Goal: Complete application form

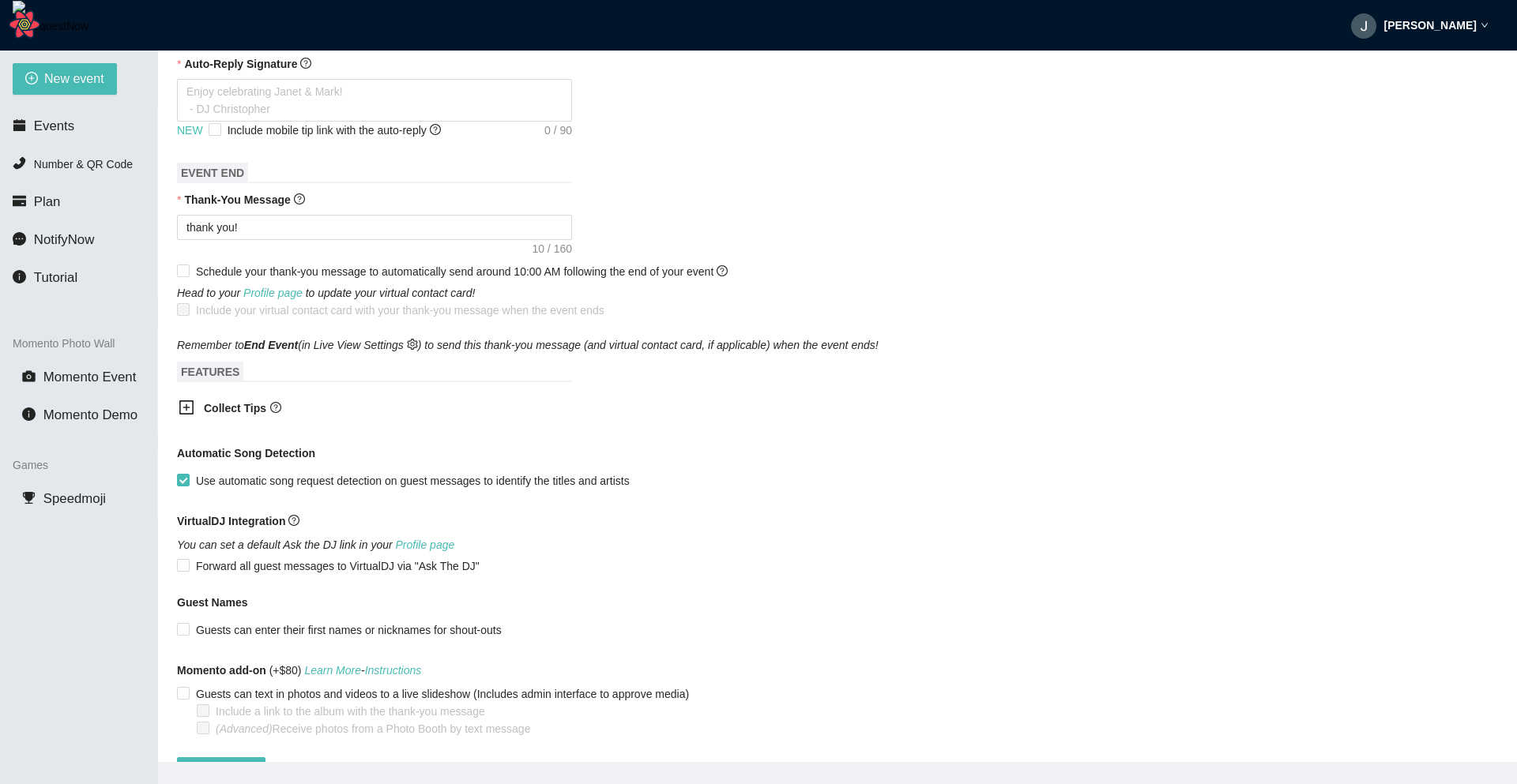
scroll to position [530, 0]
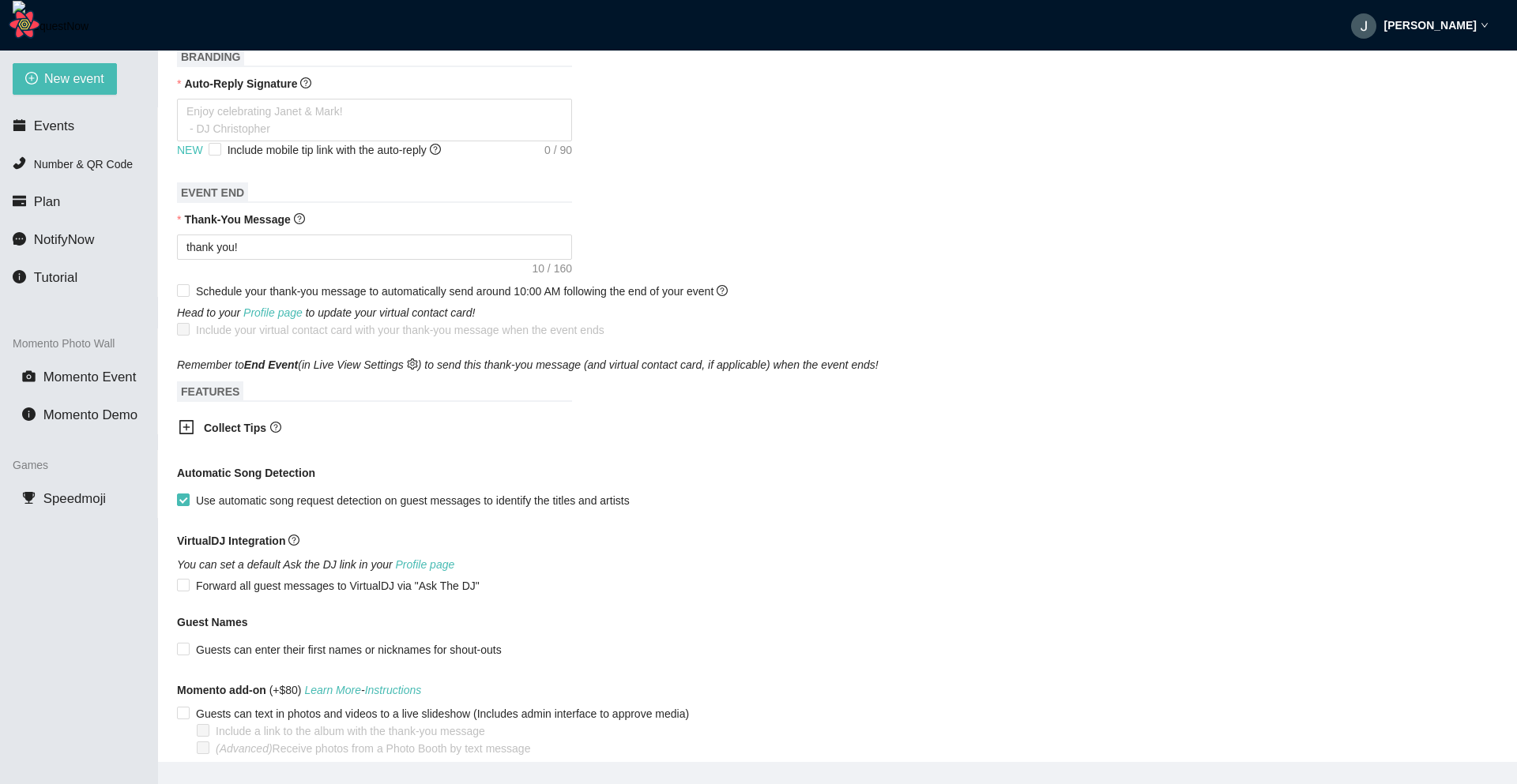
click at [187, 433] on icon "plus-square" at bounding box center [186, 427] width 16 height 16
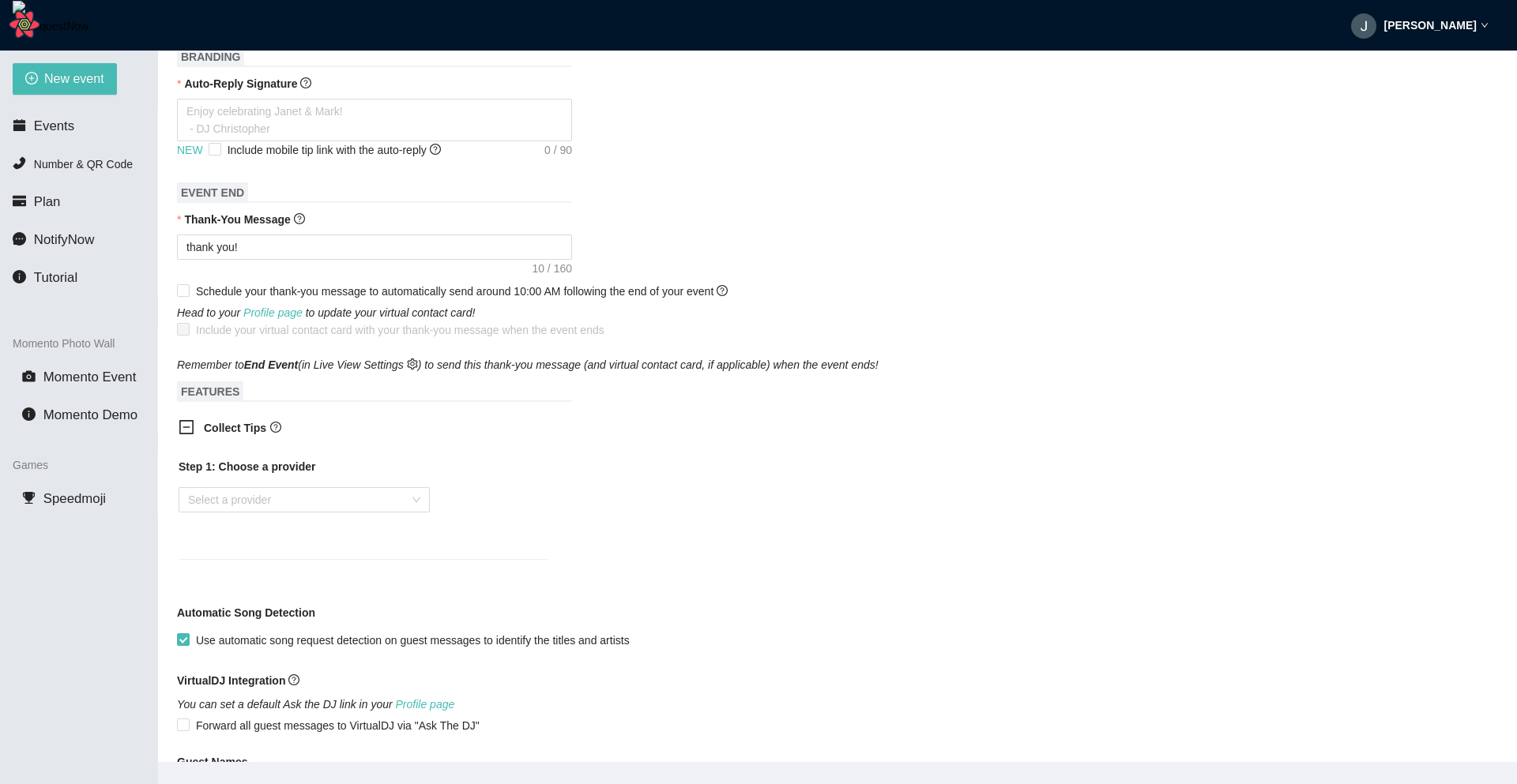
click at [187, 433] on icon "minus-square" at bounding box center [186, 427] width 16 height 16
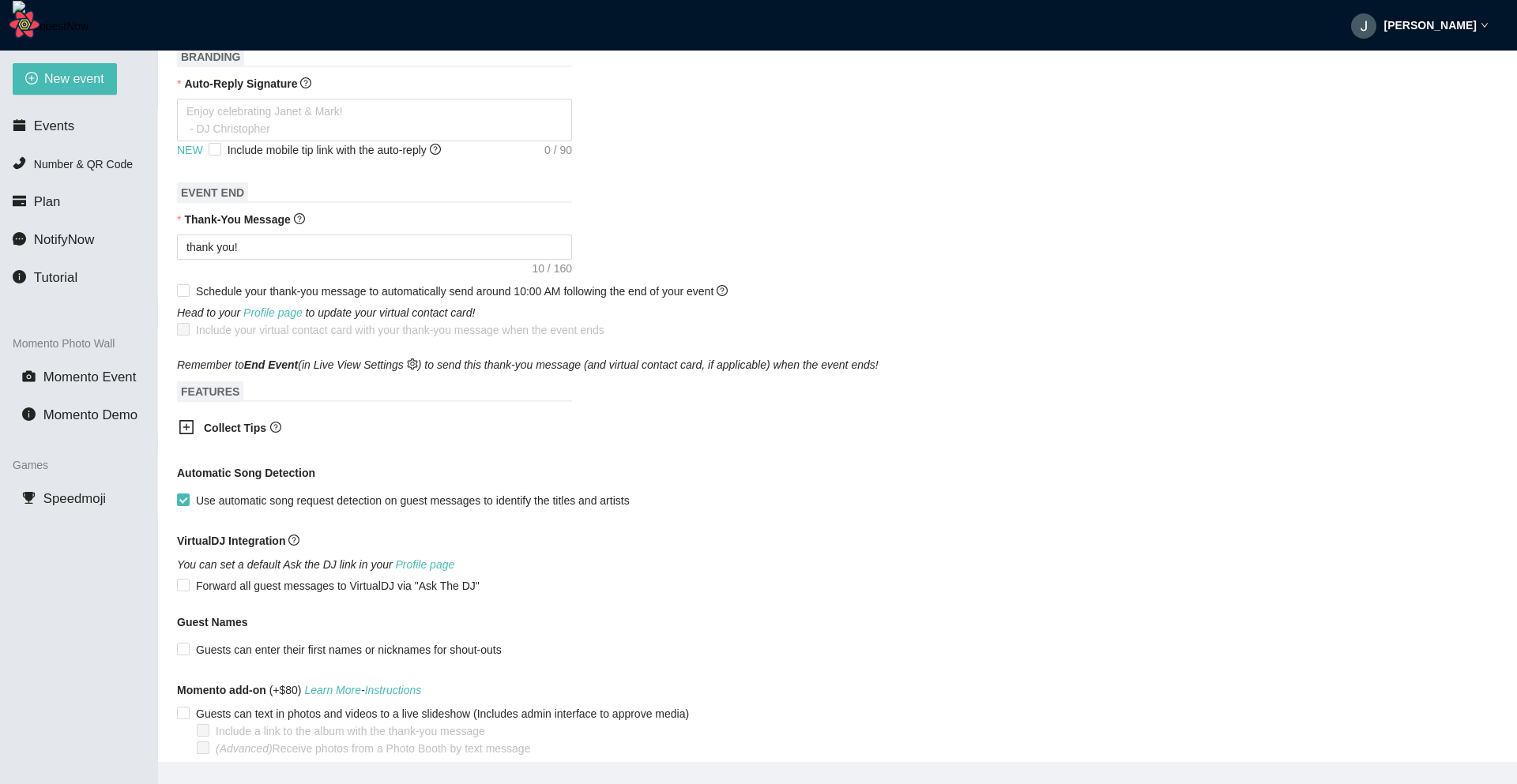
click at [187, 433] on icon "plus-square" at bounding box center [186, 427] width 16 height 16
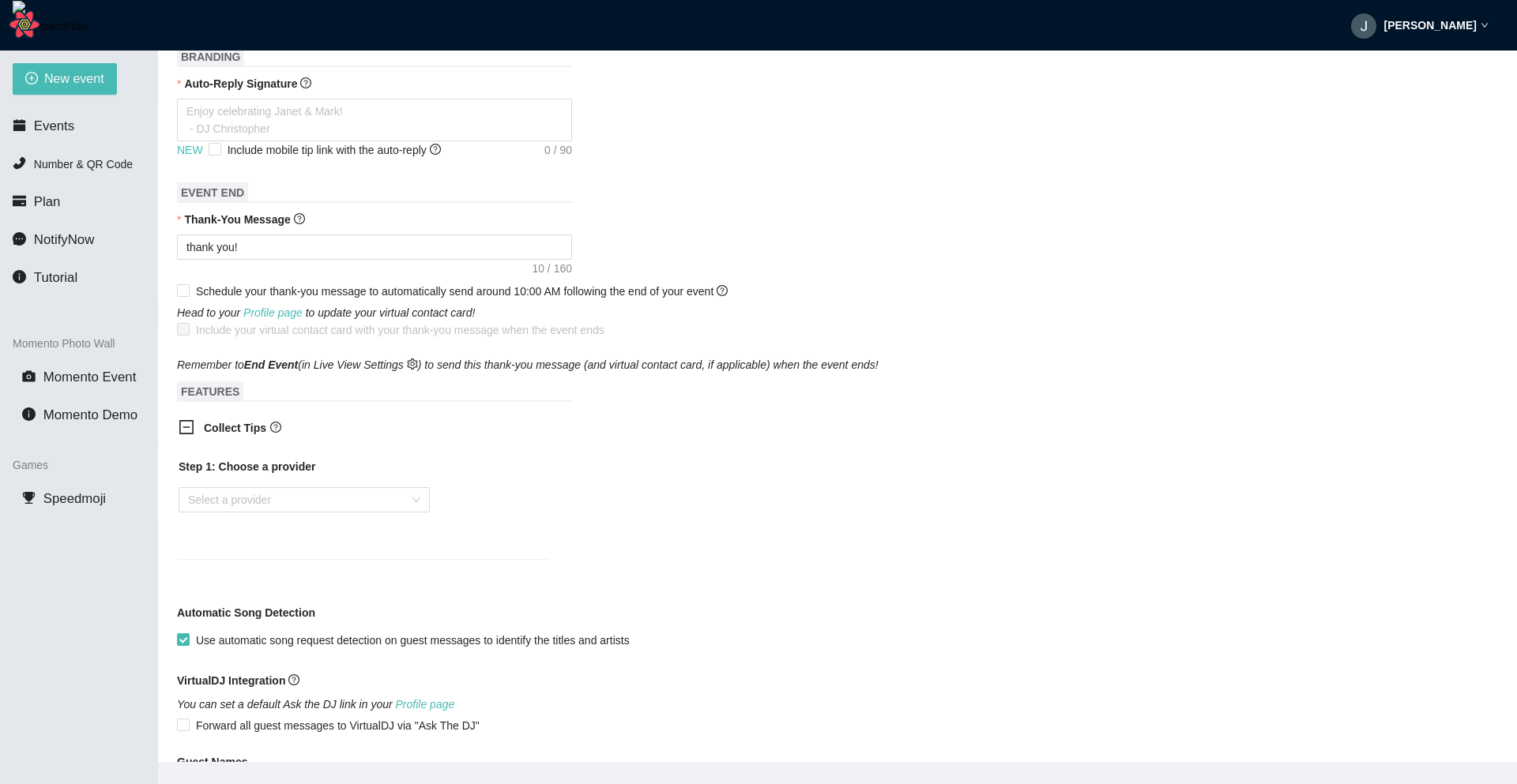
click at [295, 516] on div "Step 1: Choose a provider Select a provider" at bounding box center [363, 499] width 370 height 82
click at [328, 505] on input "search" at bounding box center [298, 500] width 221 height 24
click at [311, 484] on div "Step 1: Choose a provider Select a provider" at bounding box center [363, 499] width 370 height 82
click at [280, 495] on input "search" at bounding box center [298, 500] width 221 height 24
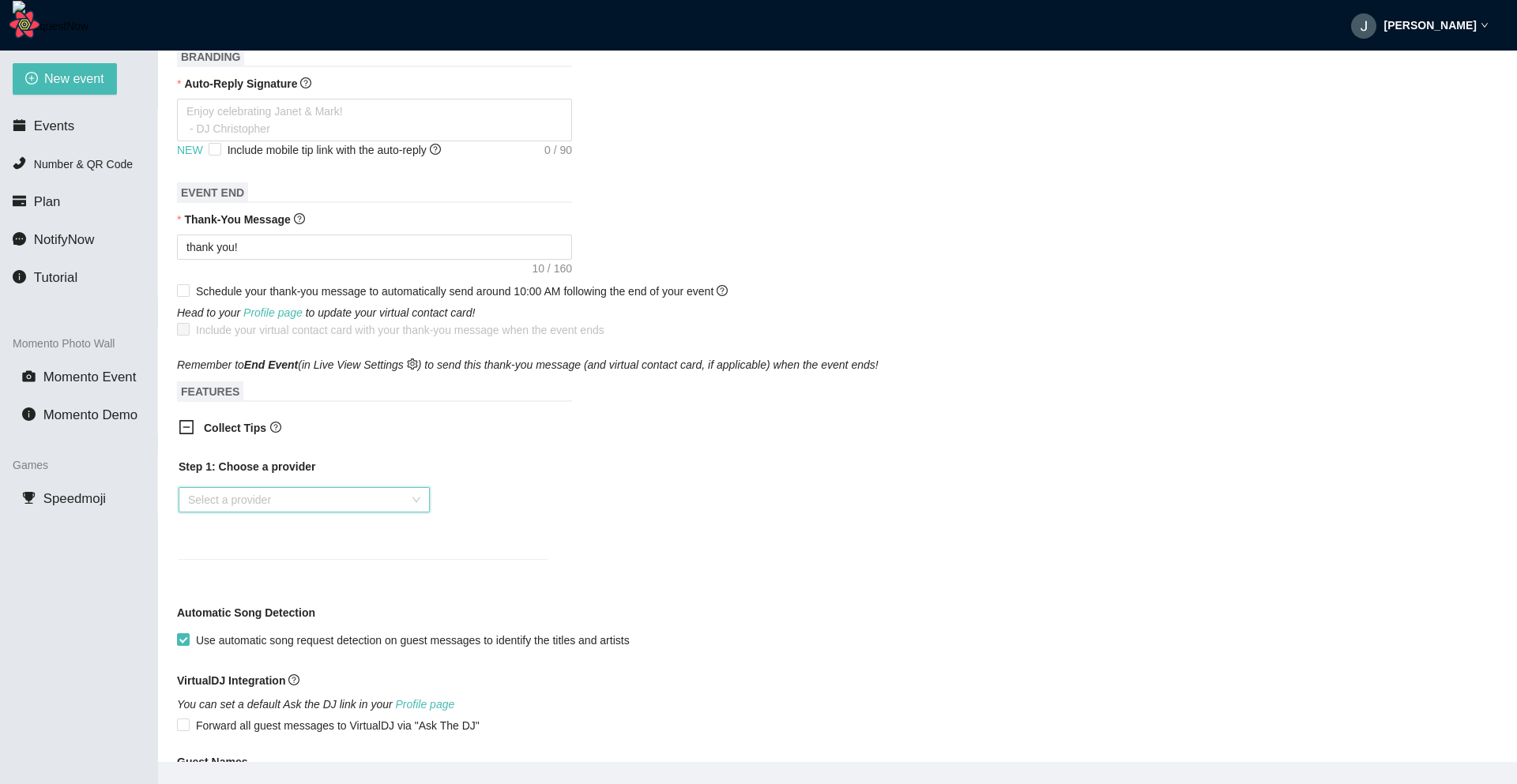
click at [280, 495] on input "search" at bounding box center [298, 500] width 221 height 24
click at [246, 563] on div "Venmo" at bounding box center [304, 559] width 232 height 18
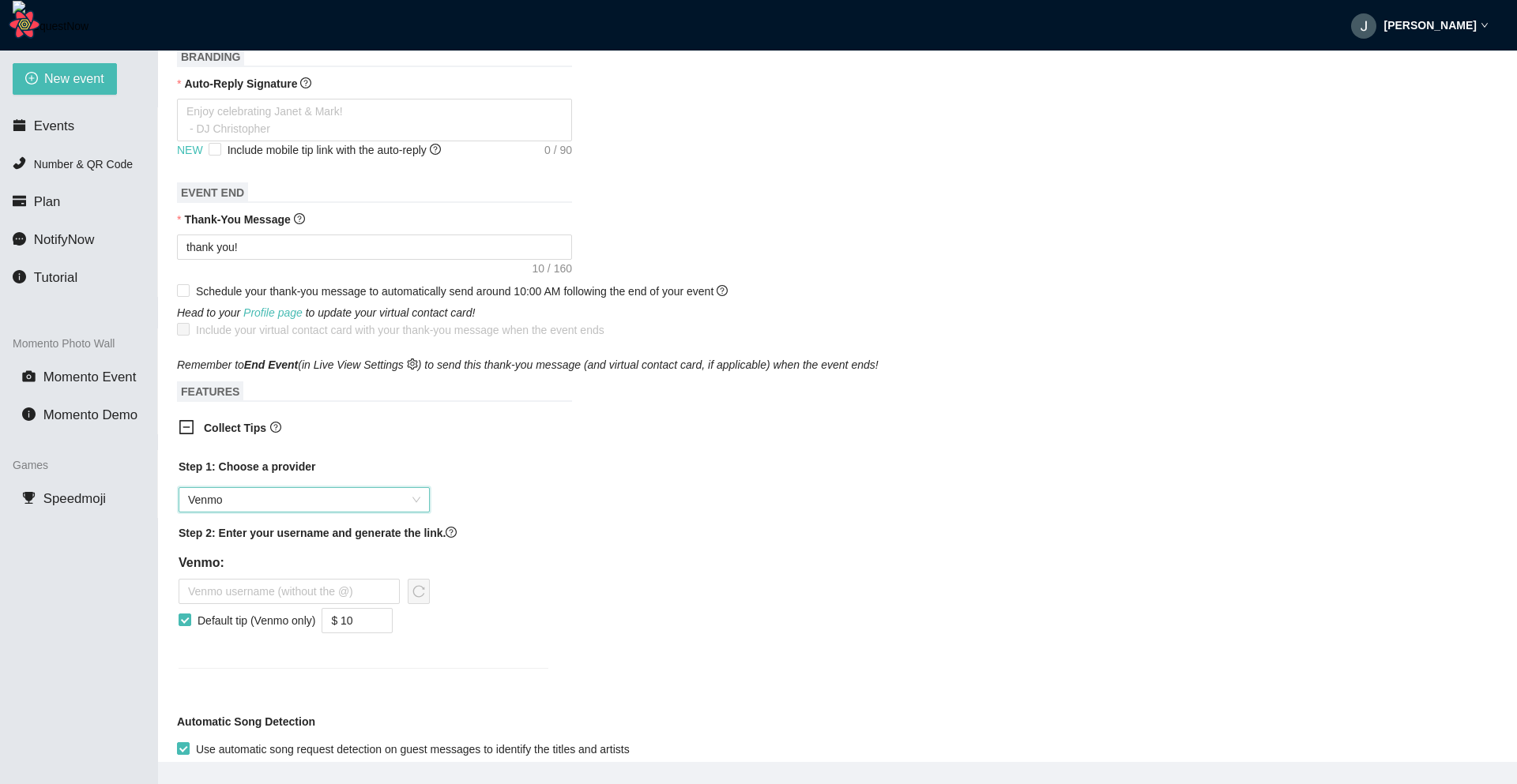
click at [379, 580] on div "Venmo: Default tip (Venmo only) $ 10" at bounding box center [303, 594] width 251 height 79
click at [350, 590] on input "text" at bounding box center [289, 591] width 221 height 25
type input "jakob"
click at [422, 590] on icon "reload" at bounding box center [419, 591] width 12 height 12
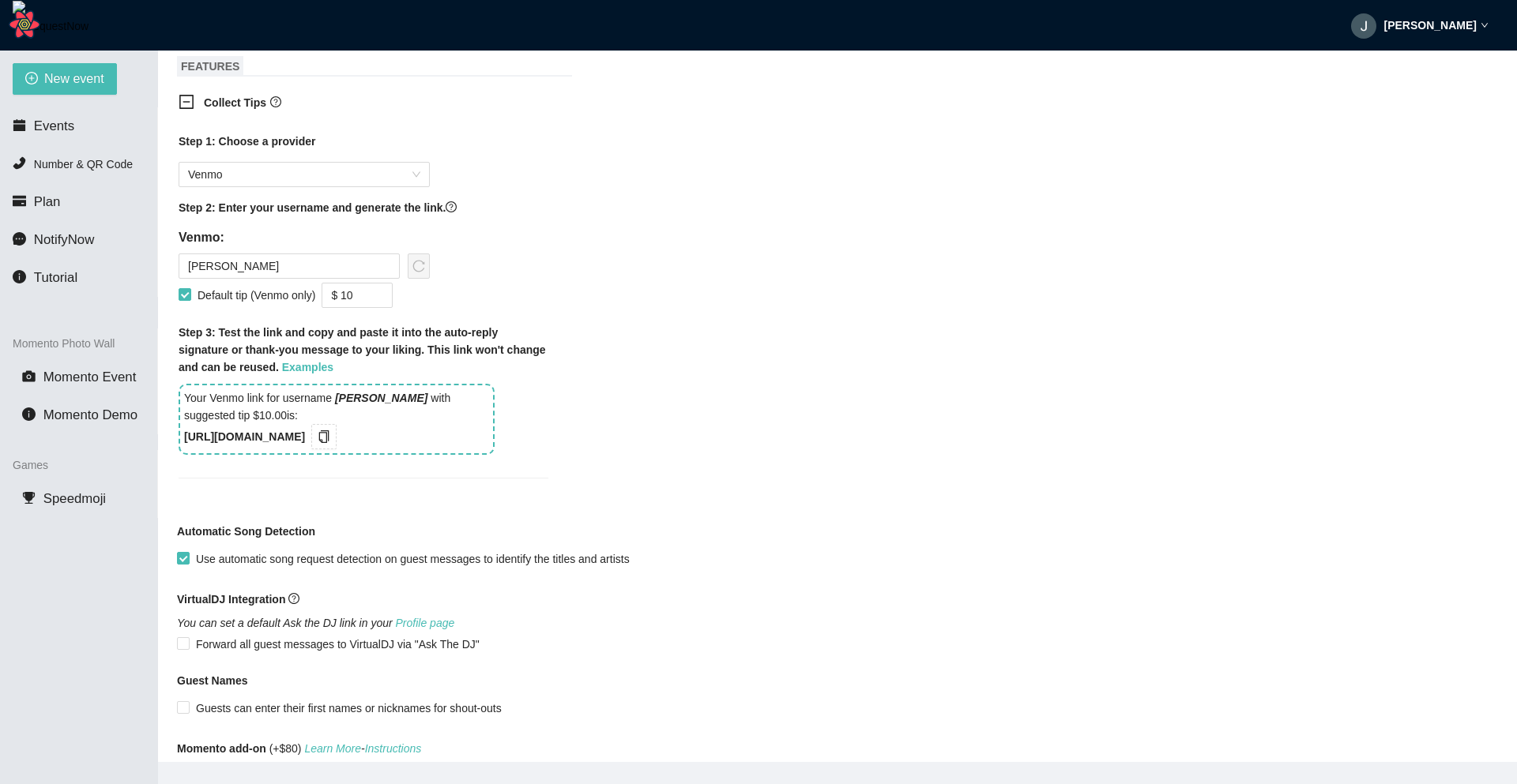
scroll to position [853, 0]
click at [321, 371] on link "Examples" at bounding box center [307, 369] width 52 height 13
click at [336, 433] on button "button" at bounding box center [323, 437] width 25 height 25
click at [331, 187] on span "Venmo" at bounding box center [304, 176] width 232 height 24
click at [522, 136] on div "Step 1: Choose a provider Venmo Step 2: Enter your username and generate the li…" at bounding box center [363, 316] width 395 height 384
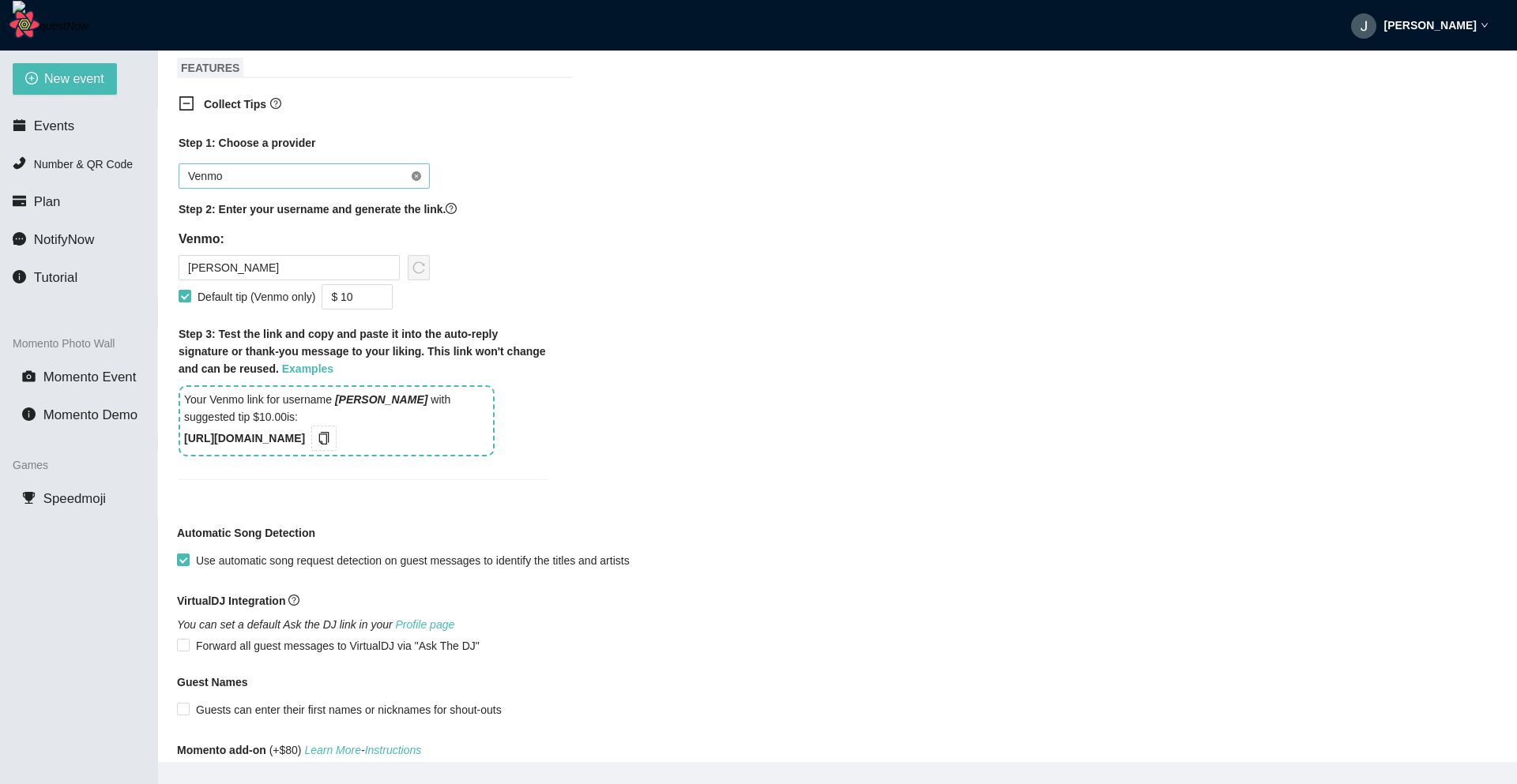
scroll to position [744, 0]
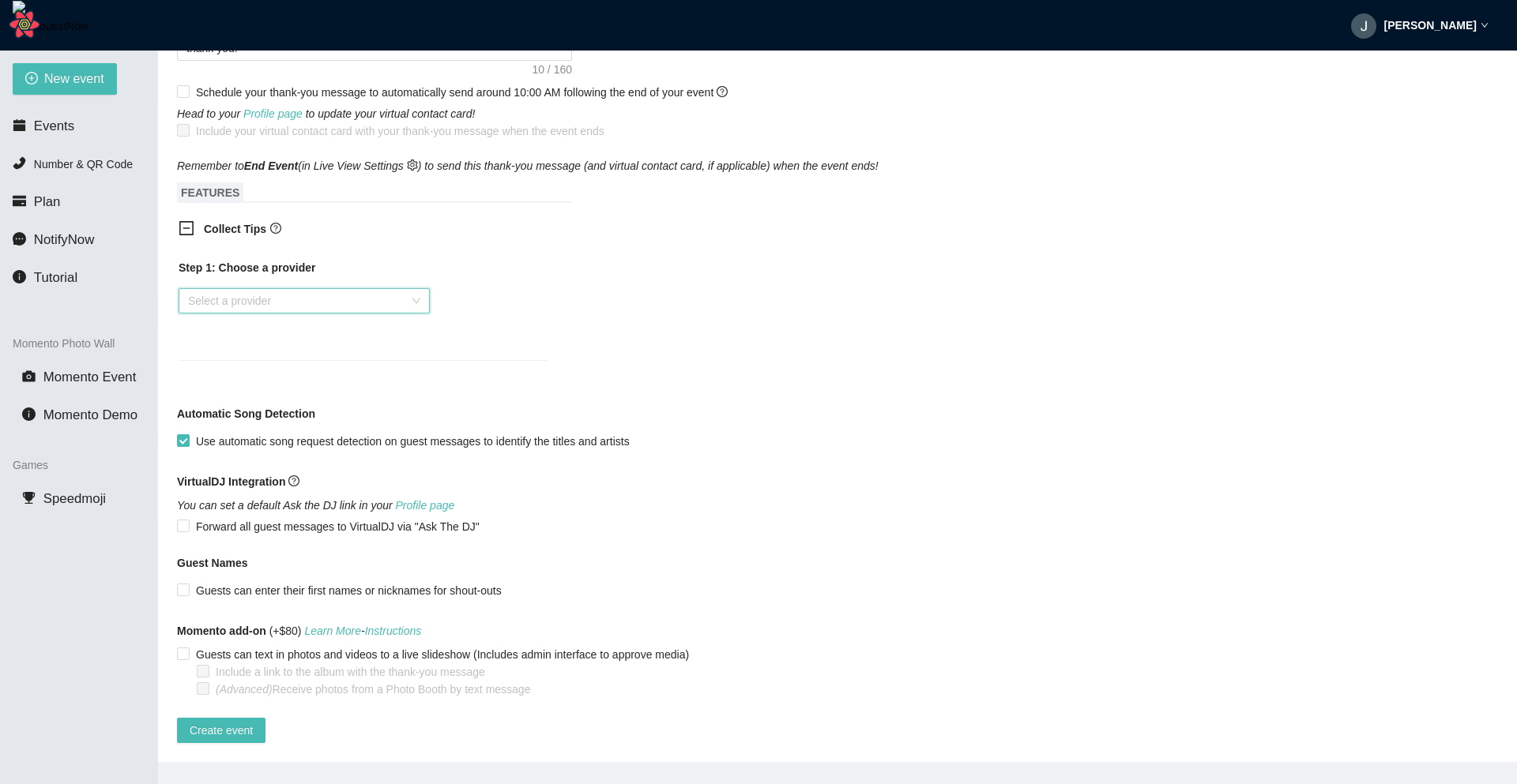
click at [352, 289] on input "search" at bounding box center [298, 301] width 221 height 24
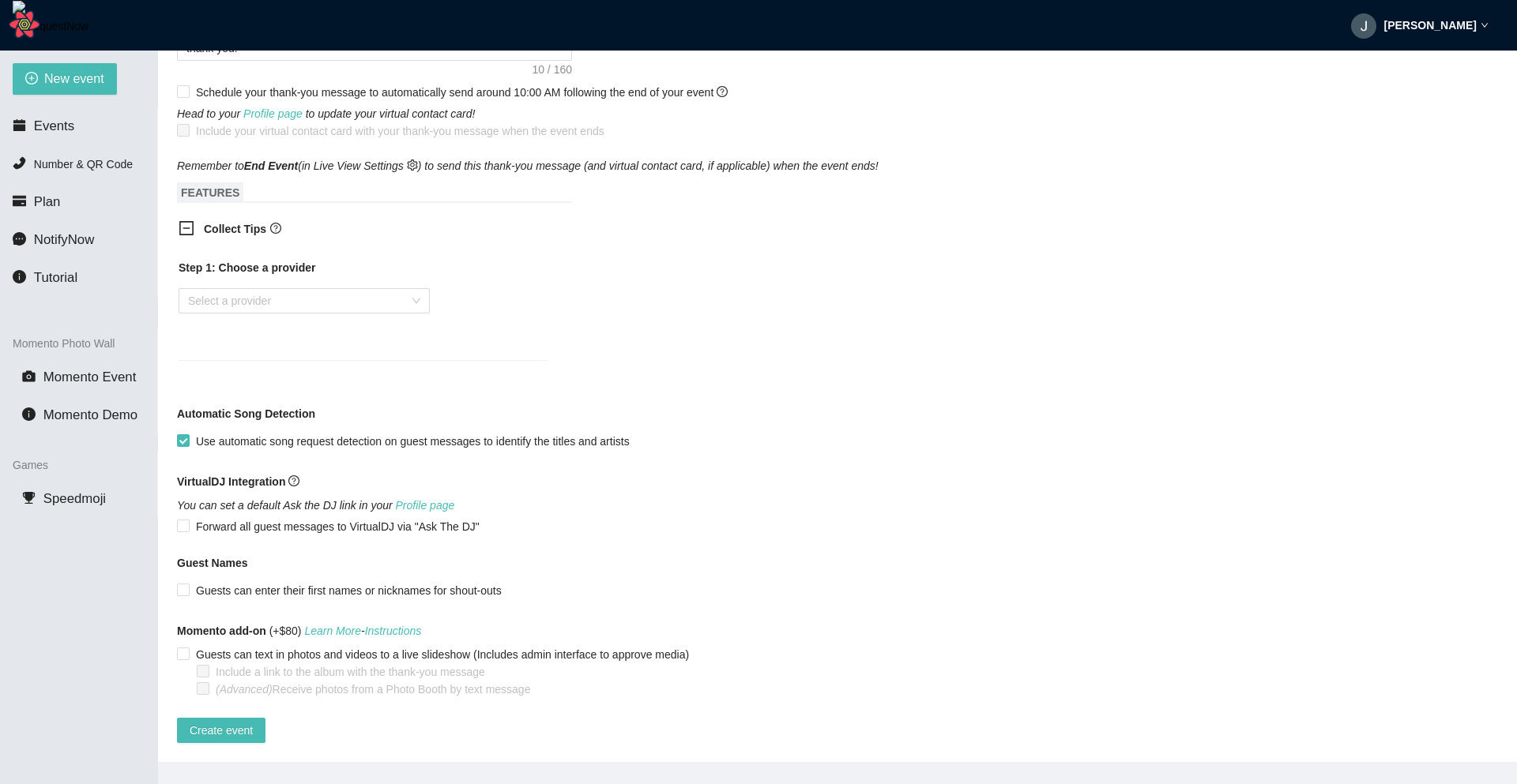
click at [636, 294] on div "Collect Tips Step 1: Choose a provider Select a provider" at bounding box center [837, 300] width 1321 height 178
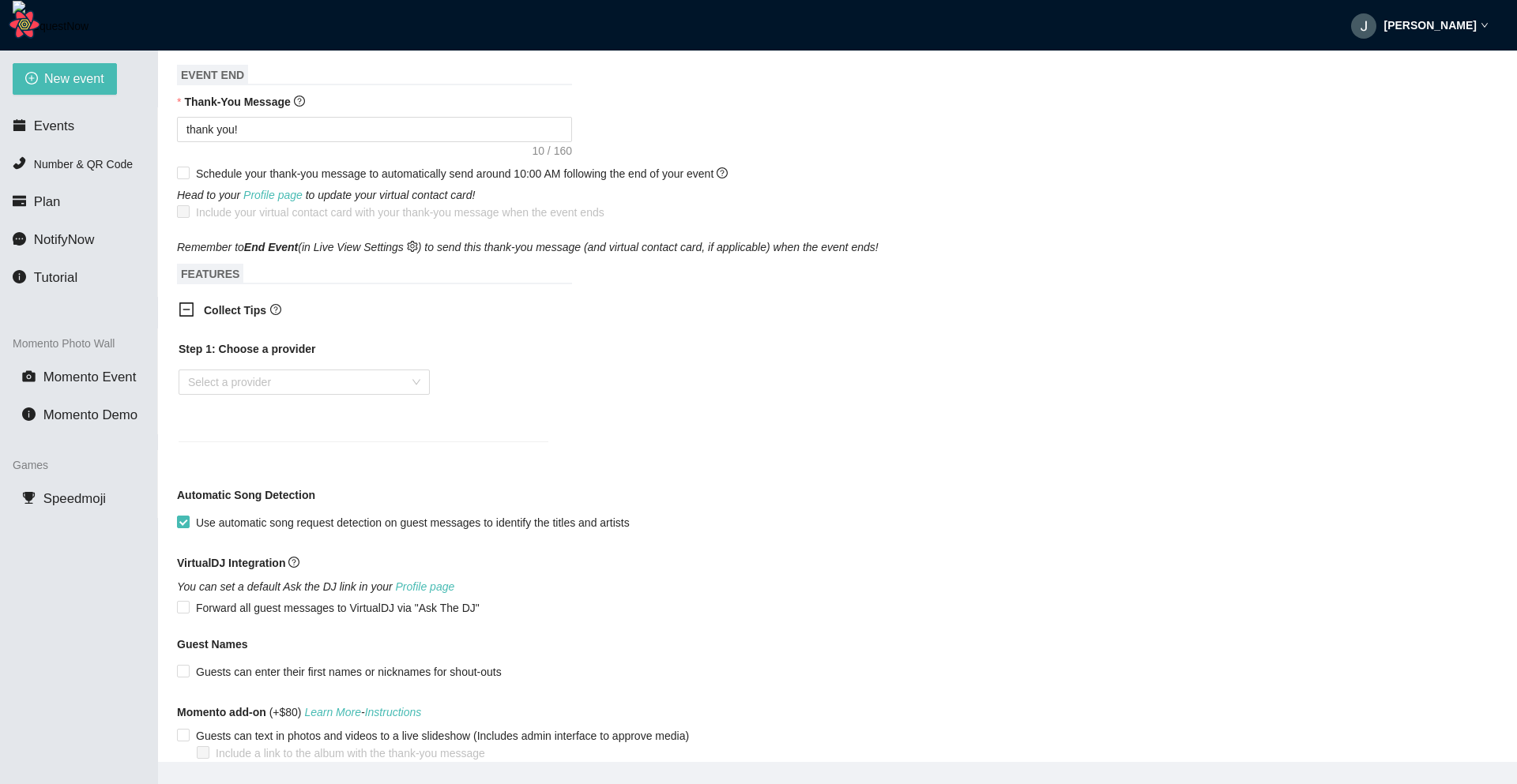
click at [188, 311] on icon "minus-square" at bounding box center [186, 309] width 16 height 16
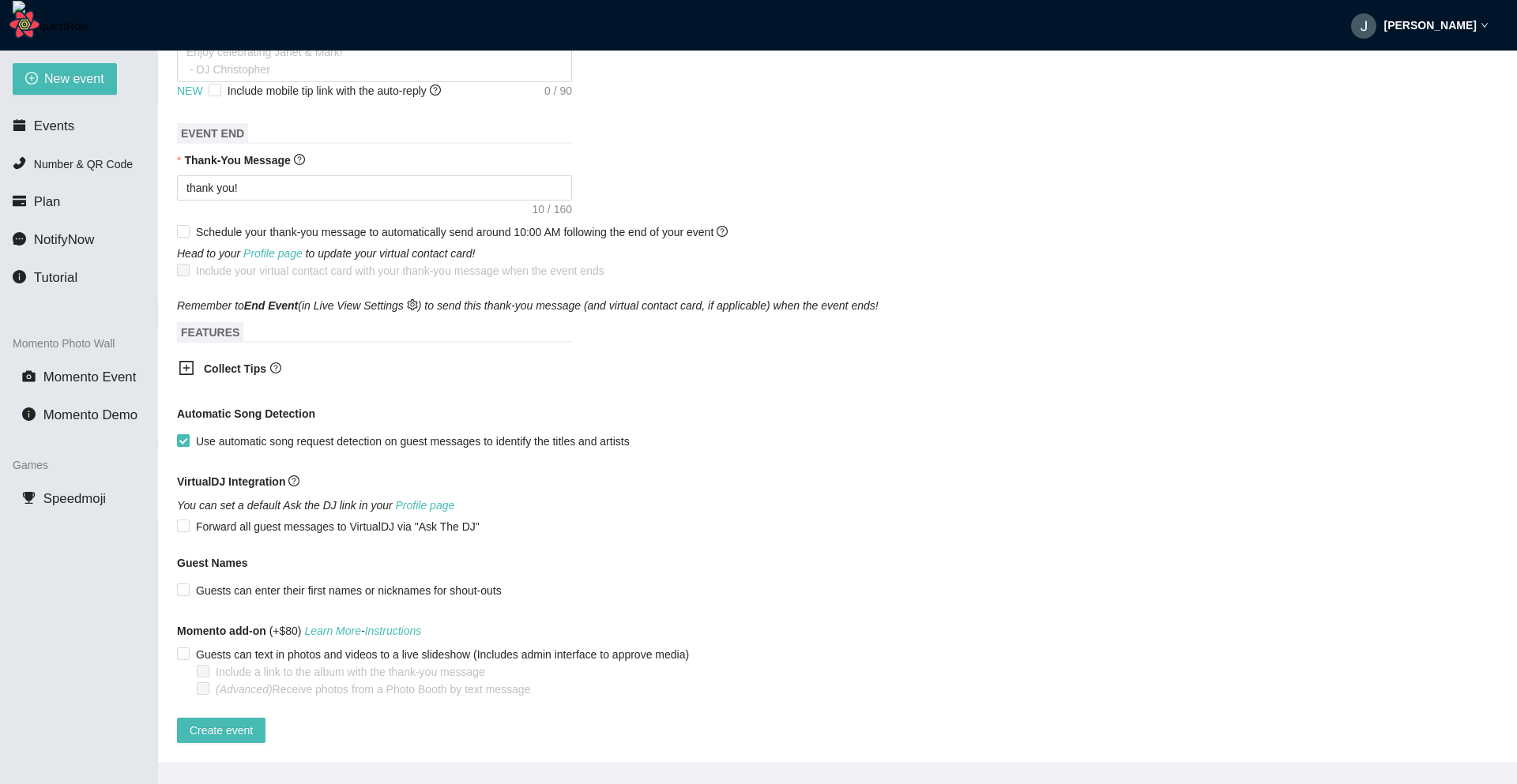
scroll to position [605, 0]
click at [185, 360] on icon "plus-square" at bounding box center [186, 368] width 16 height 16
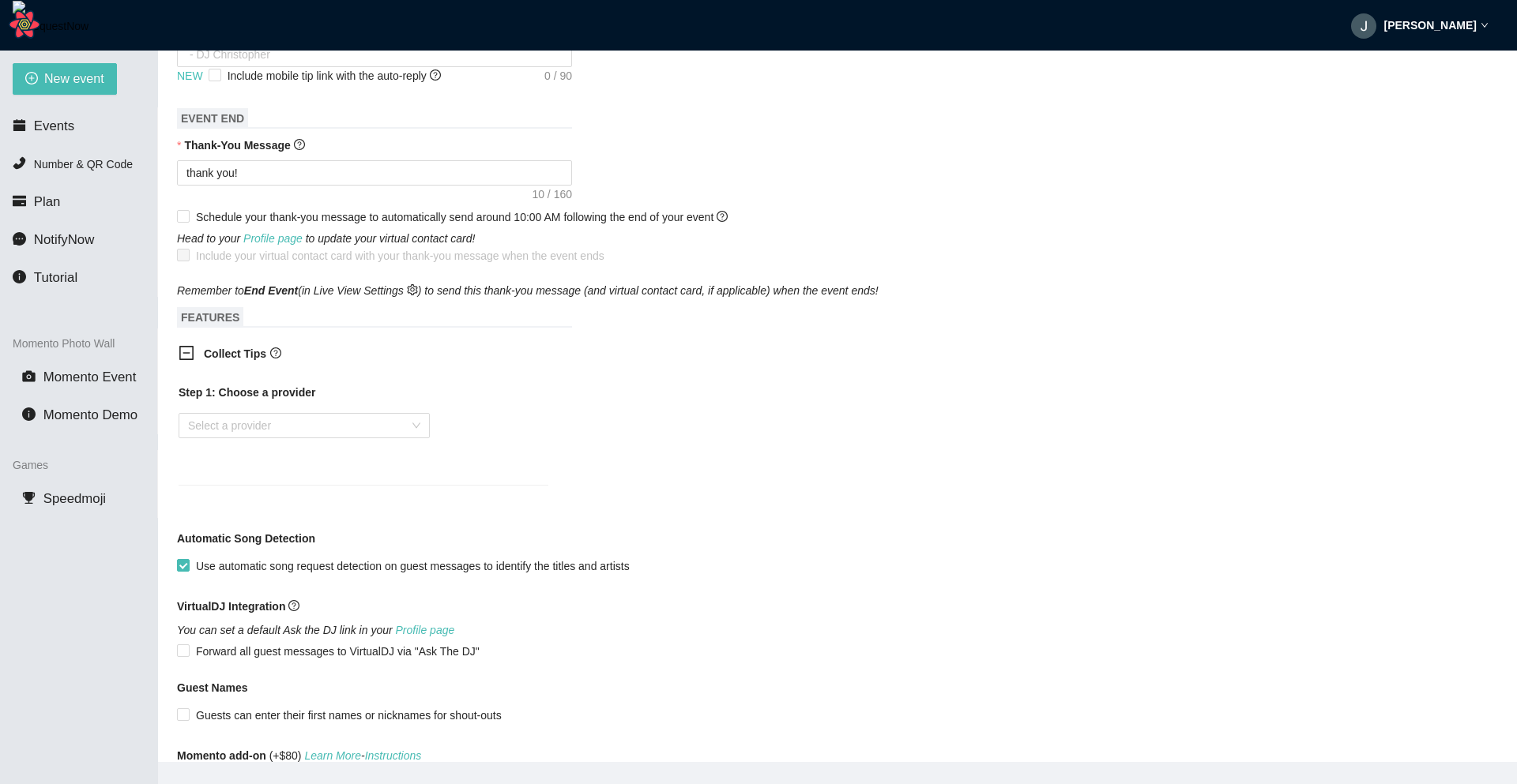
scroll to position [647, 0]
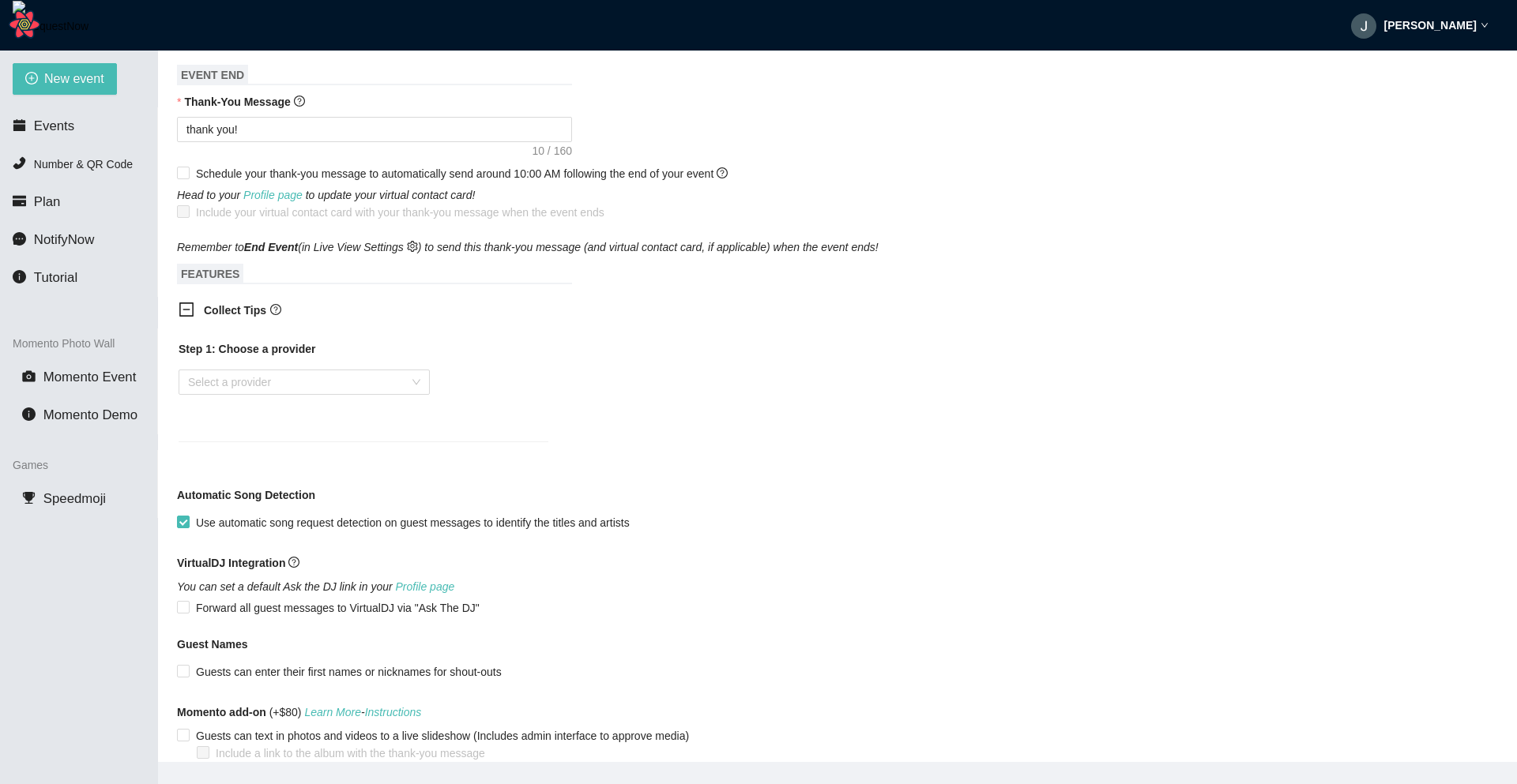
click at [187, 317] on icon "minus-square" at bounding box center [186, 309] width 14 height 14
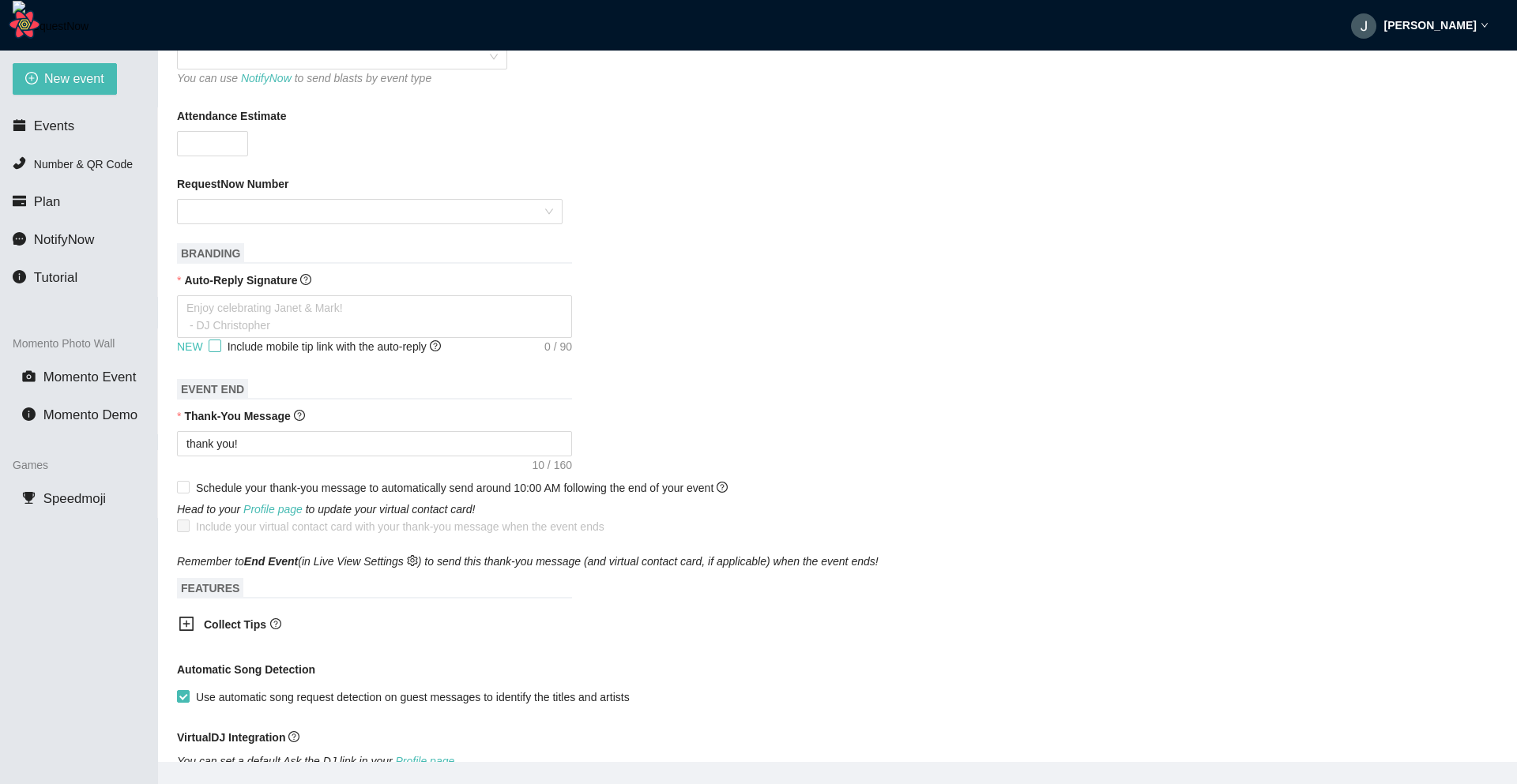
scroll to position [335, 0]
click at [316, 344] on span "Include mobile tip link with the auto-reply" at bounding box center [333, 345] width 213 height 13
click at [220, 344] on input "Include mobile tip link with the auto-reply" at bounding box center [213, 343] width 11 height 11
click at [316, 344] on span "Include mobile tip link with the auto-reply" at bounding box center [333, 345] width 213 height 13
click at [220, 344] on input "Include mobile tip link with the auto-reply" at bounding box center [213, 343] width 11 height 11
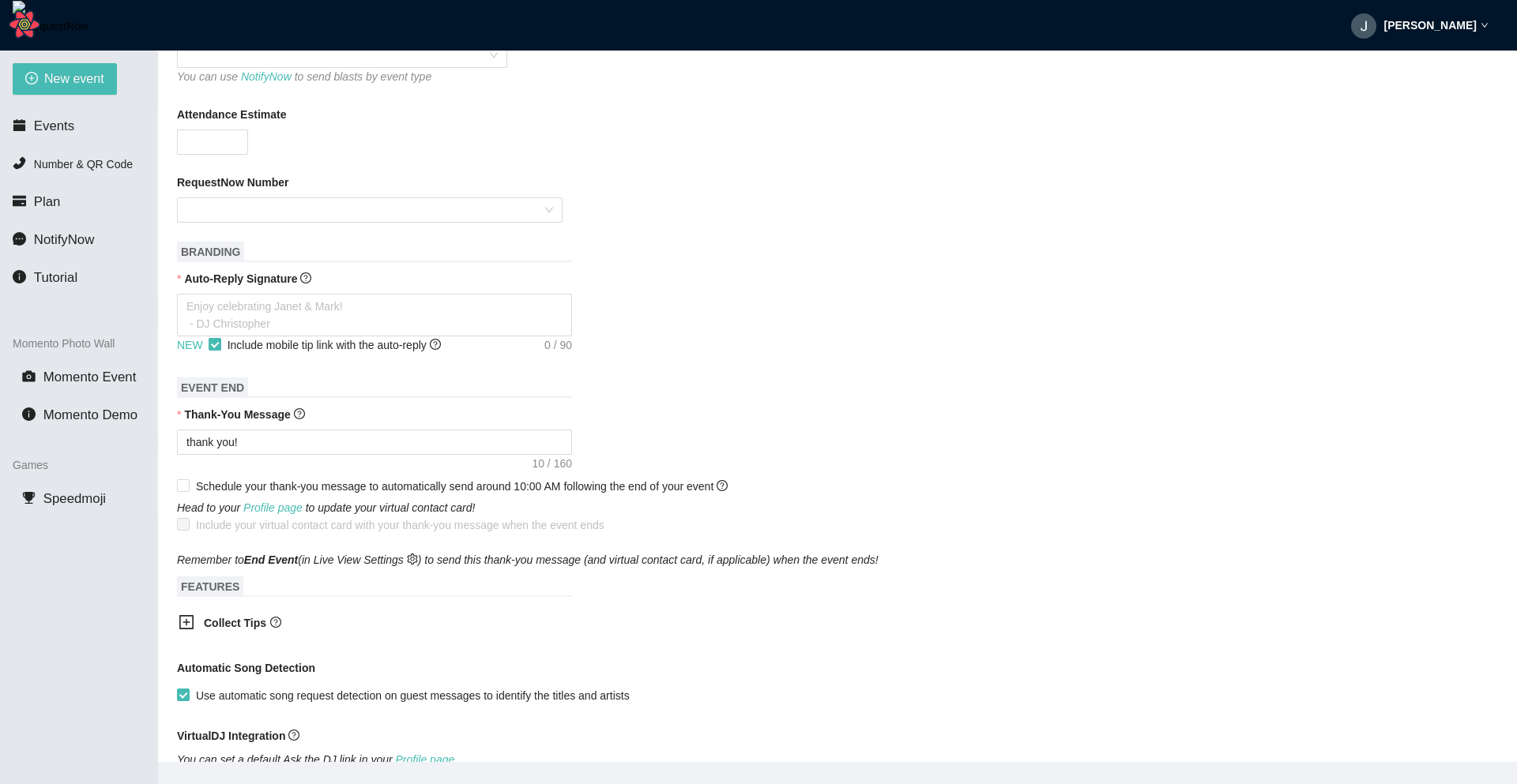
checkbox input "false"
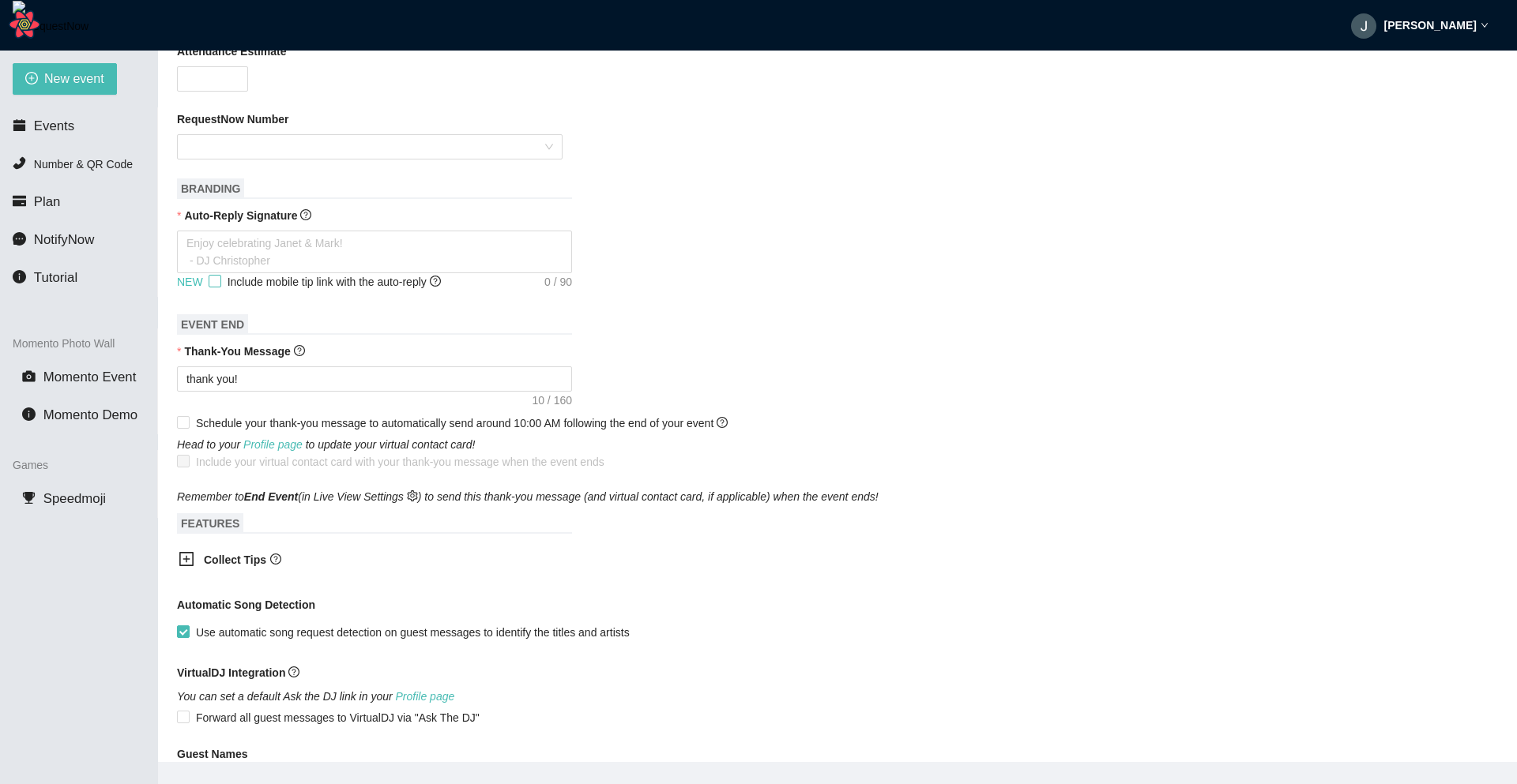
scroll to position [396, 0]
click at [181, 561] on icon "plus-square" at bounding box center [186, 561] width 16 height 16
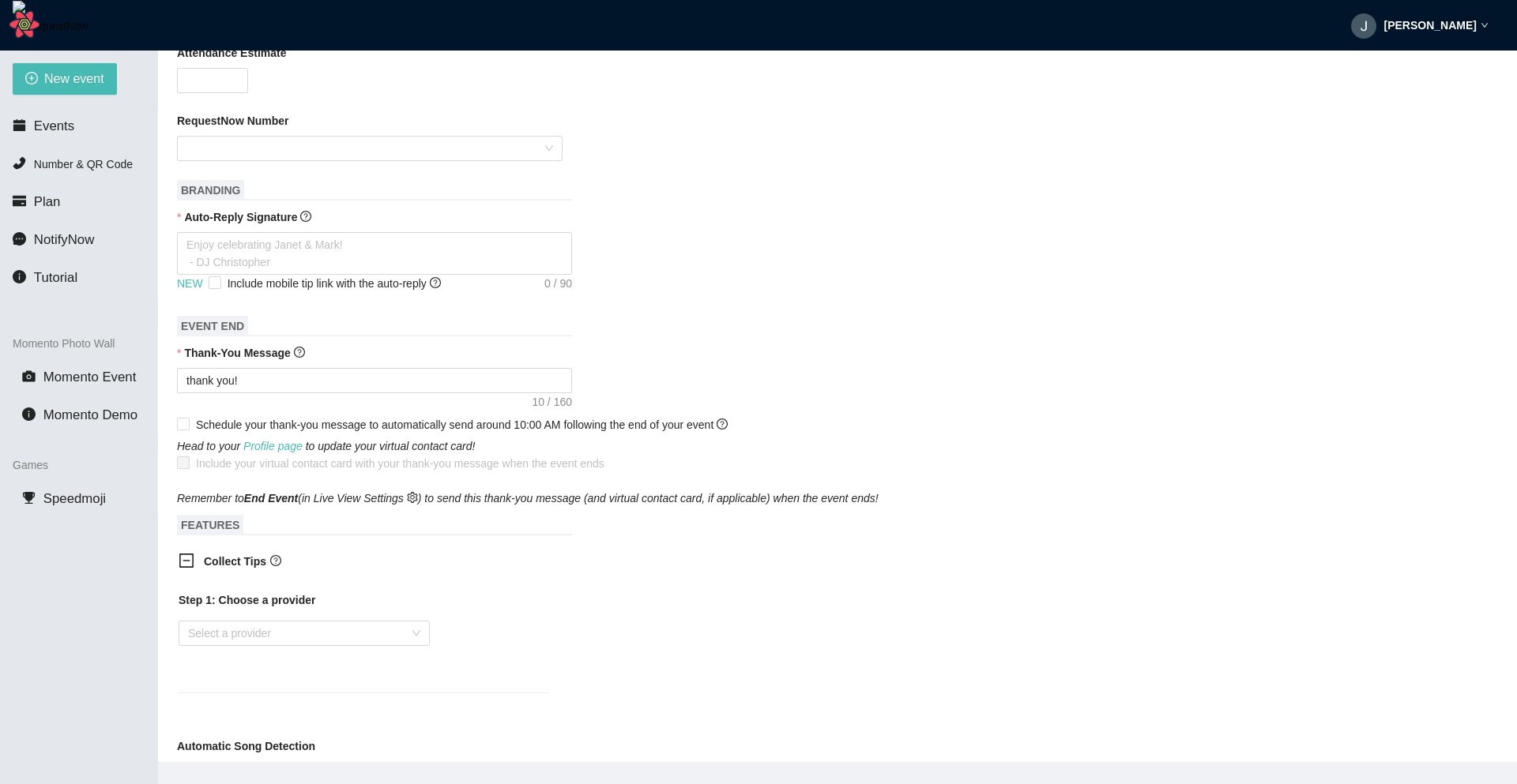
click at [181, 561] on icon "minus-square" at bounding box center [186, 561] width 16 height 16
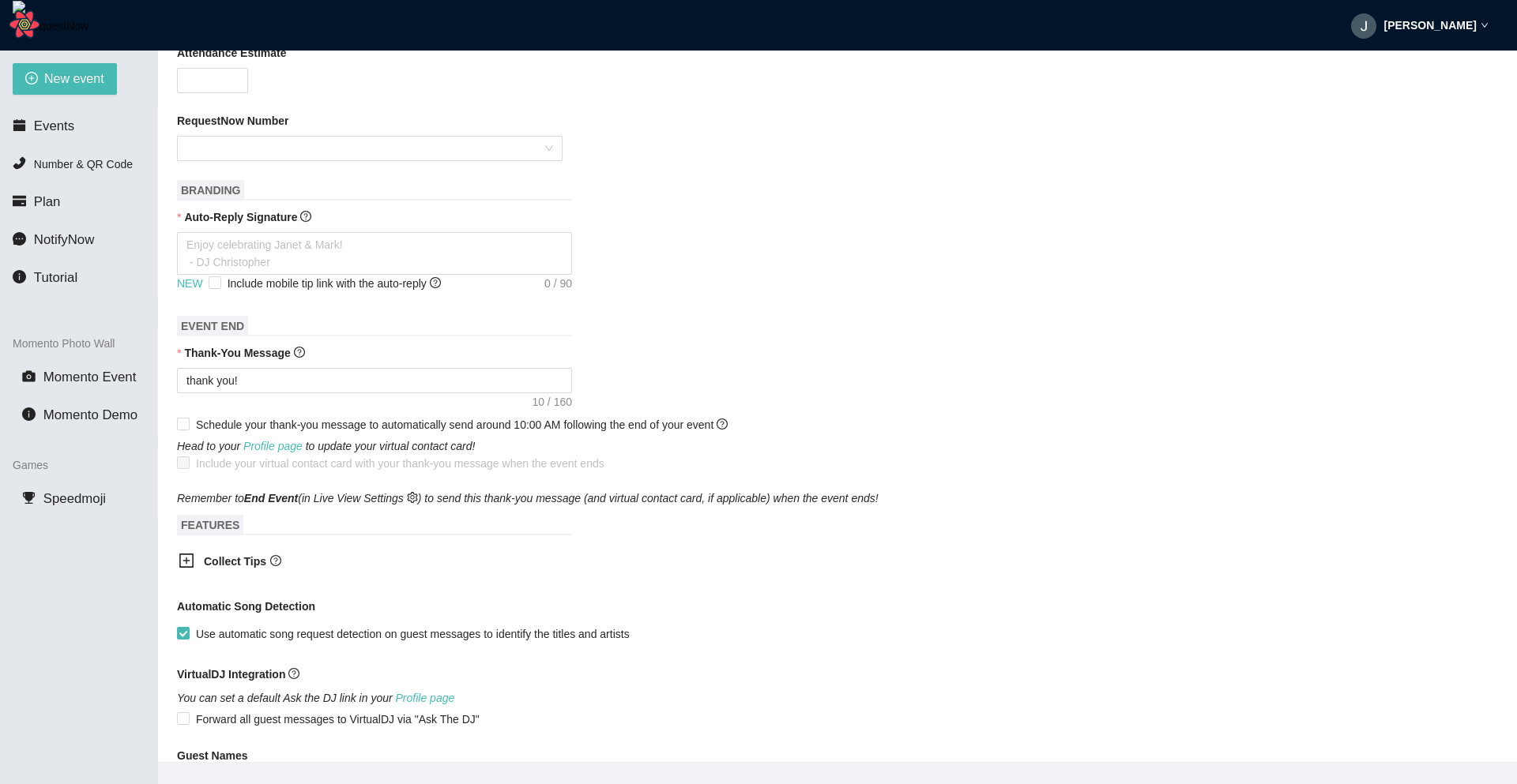
click at [181, 561] on icon "plus-square" at bounding box center [186, 561] width 16 height 16
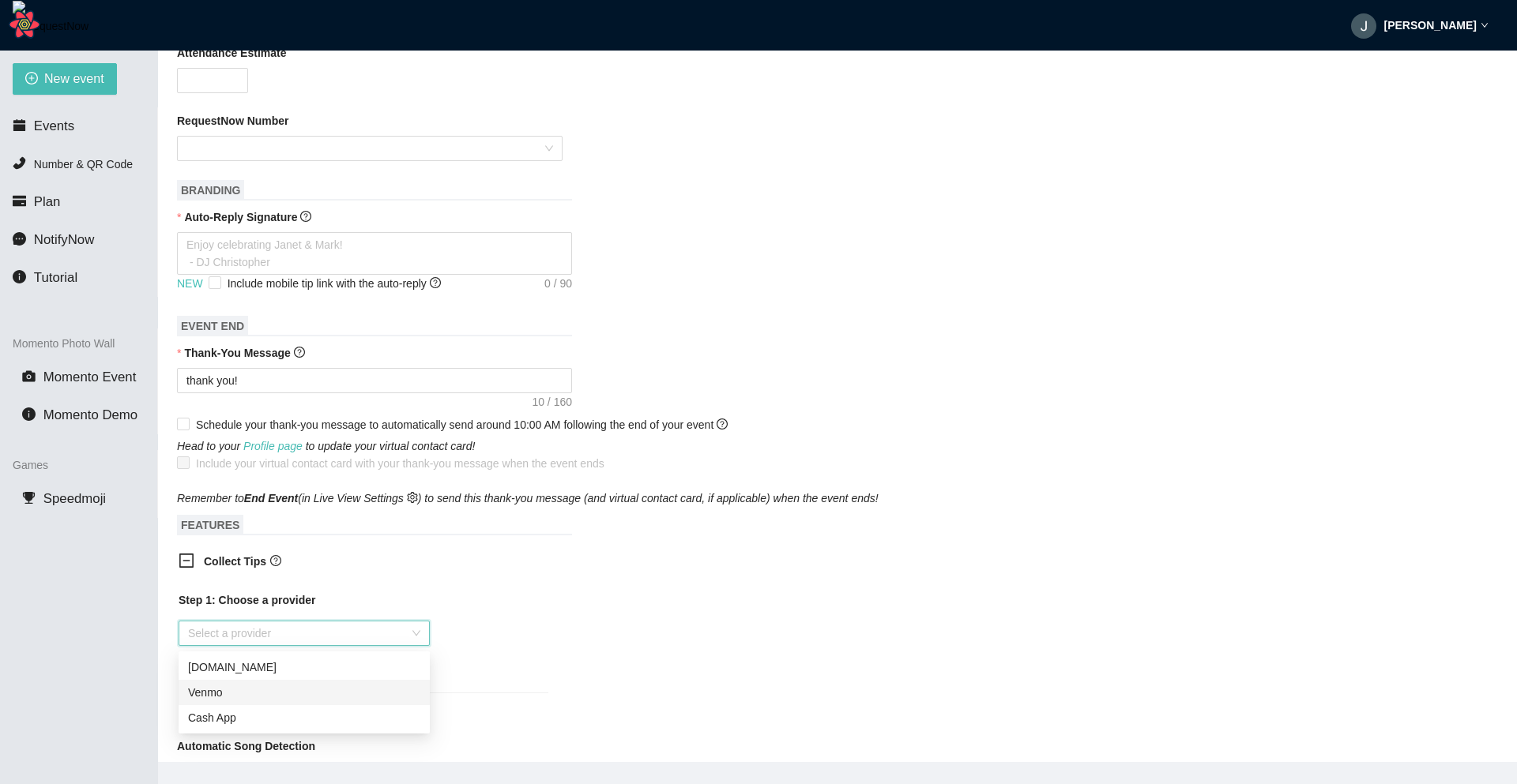
click at [312, 629] on input "search" at bounding box center [298, 633] width 221 height 24
click at [336, 632] on input "search" at bounding box center [298, 633] width 221 height 24
click at [189, 566] on icon "minus-square" at bounding box center [186, 561] width 16 height 16
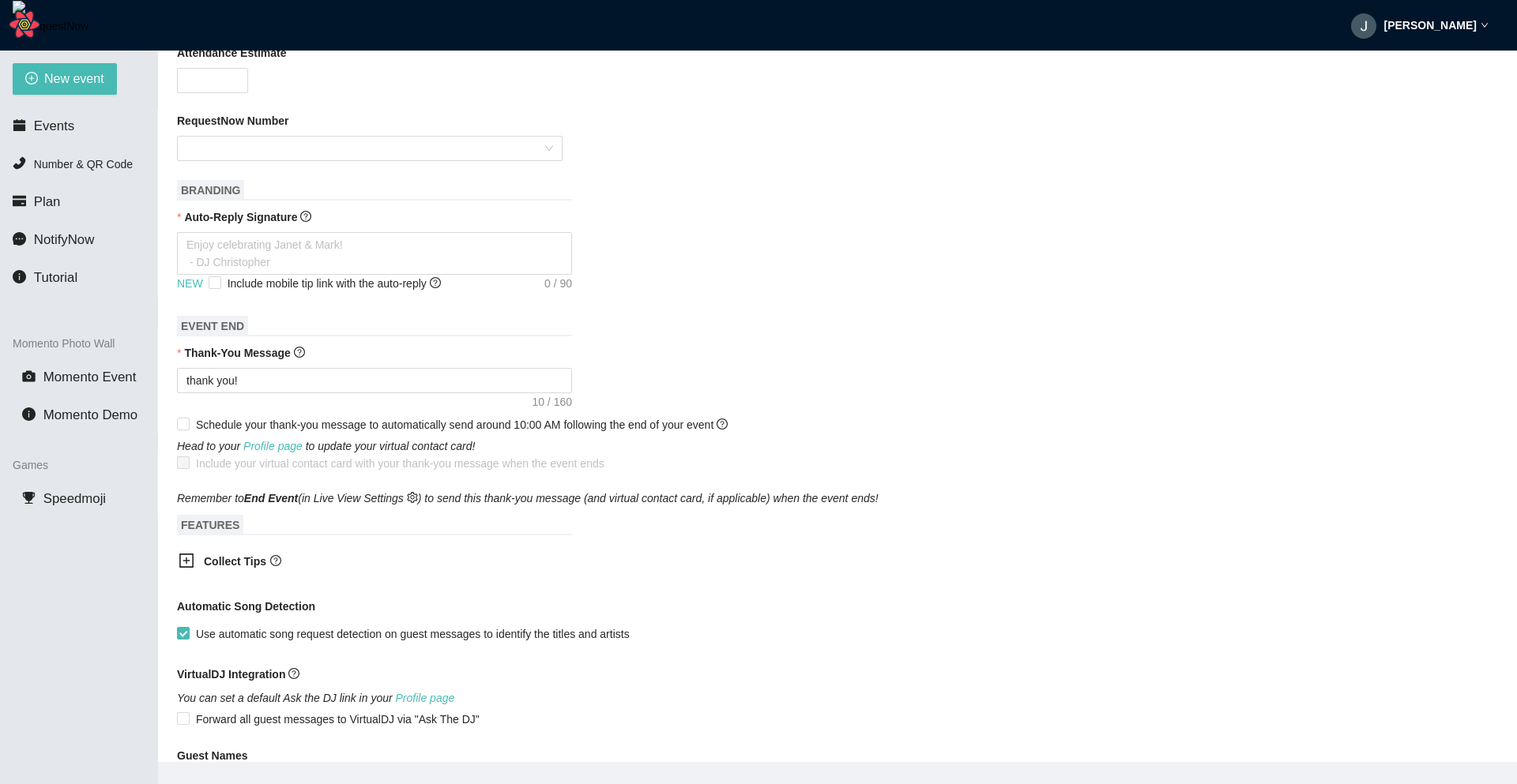
click at [182, 567] on icon "plus-square" at bounding box center [186, 561] width 16 height 16
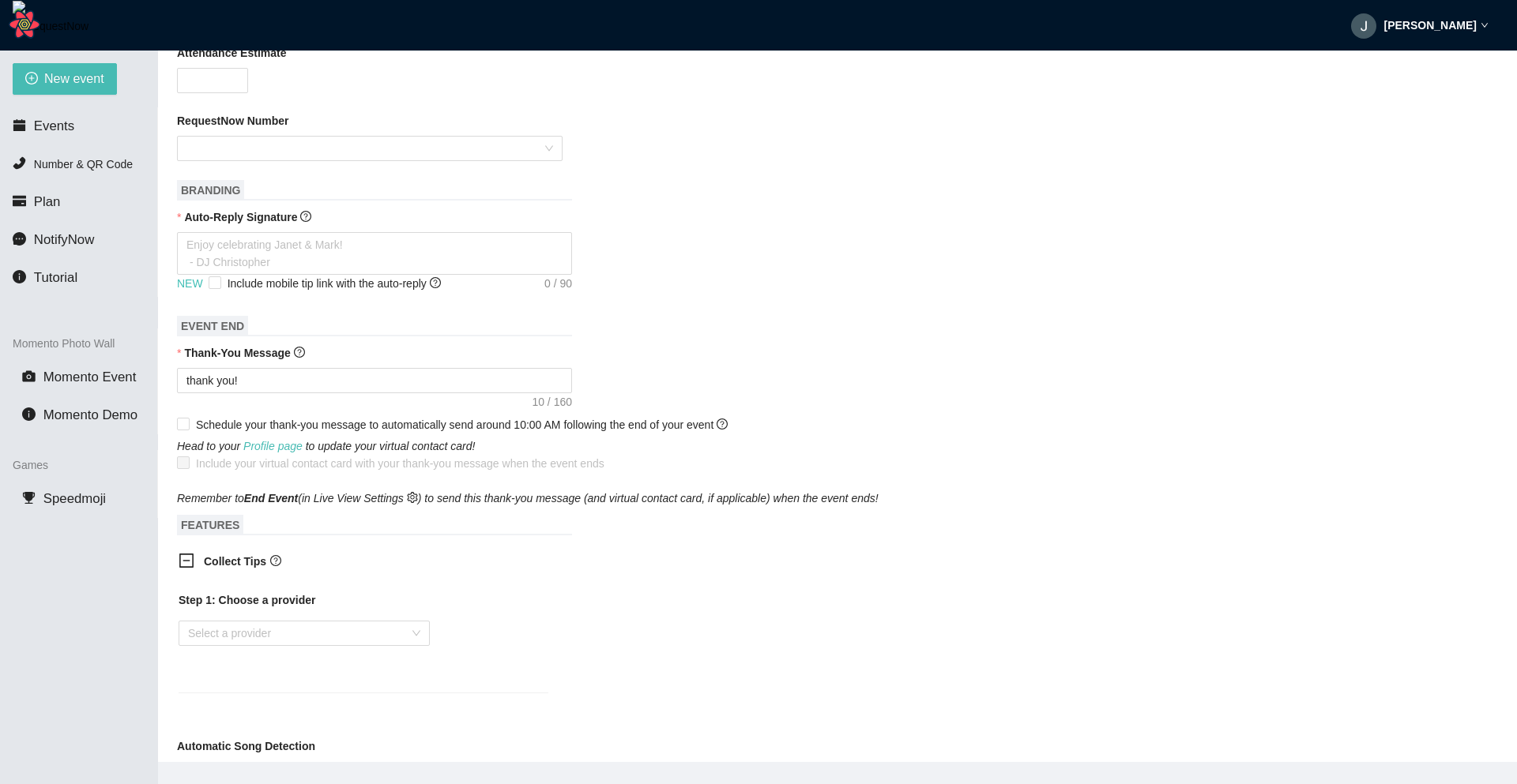
click at [182, 567] on icon "minus-square" at bounding box center [186, 561] width 16 height 16
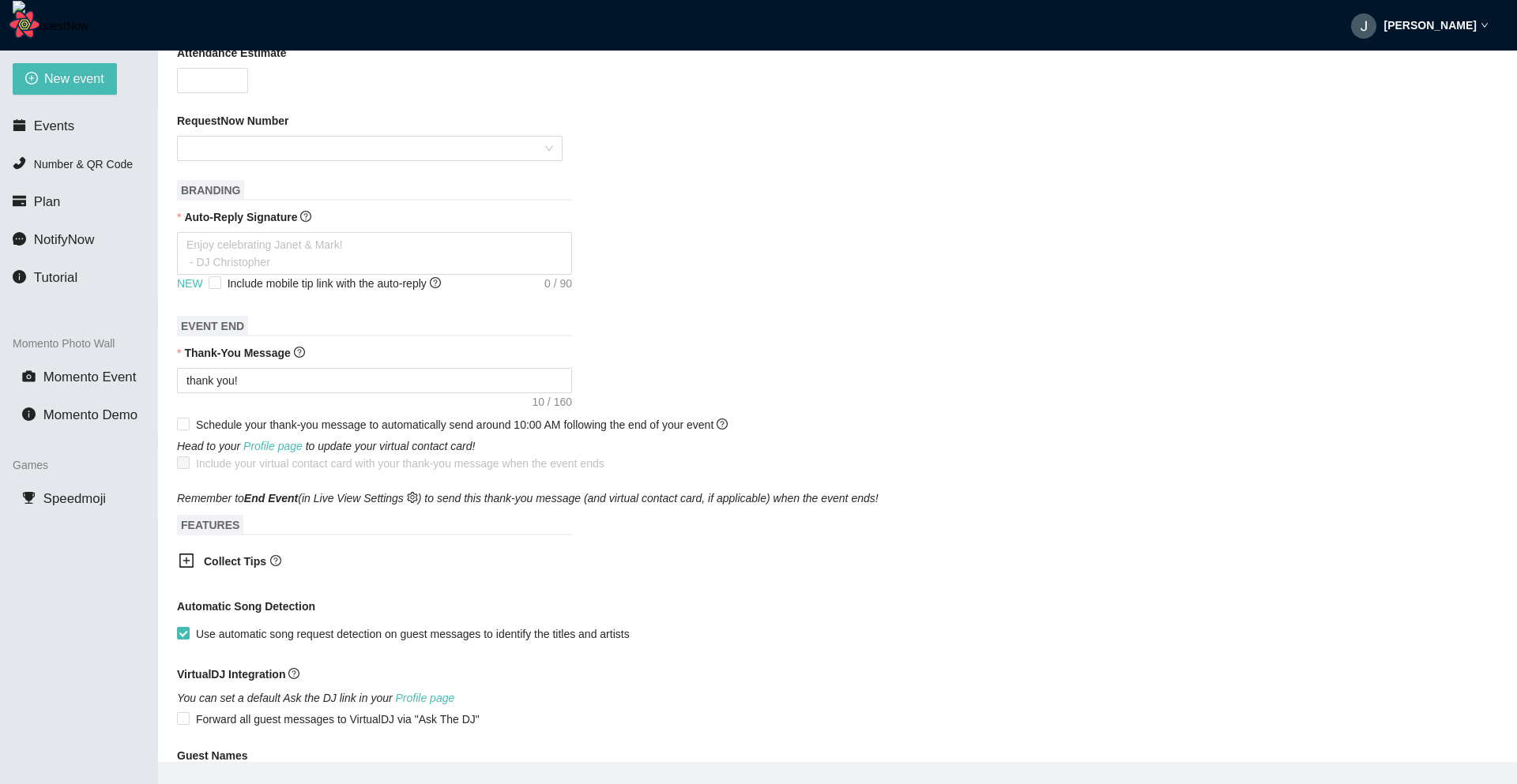
click at [182, 567] on icon "plus-square" at bounding box center [186, 561] width 16 height 16
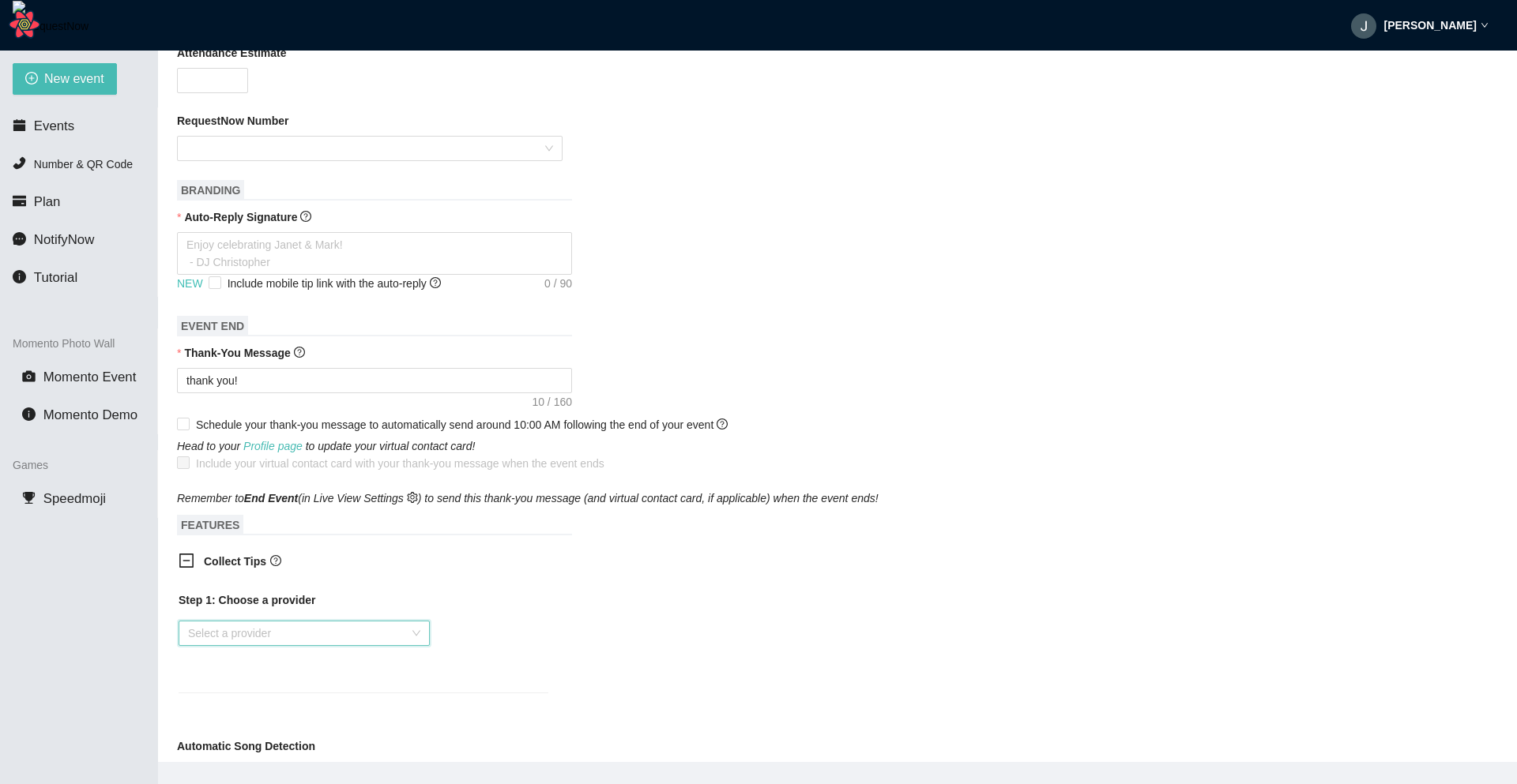
click at [335, 635] on input "search" at bounding box center [298, 633] width 221 height 24
click at [269, 690] on div "Venmo" at bounding box center [304, 693] width 232 height 18
click at [328, 619] on div "Step 1: Choose a provider Venmo Step 2: Enter your username and generate the li…" at bounding box center [363, 754] width 370 height 326
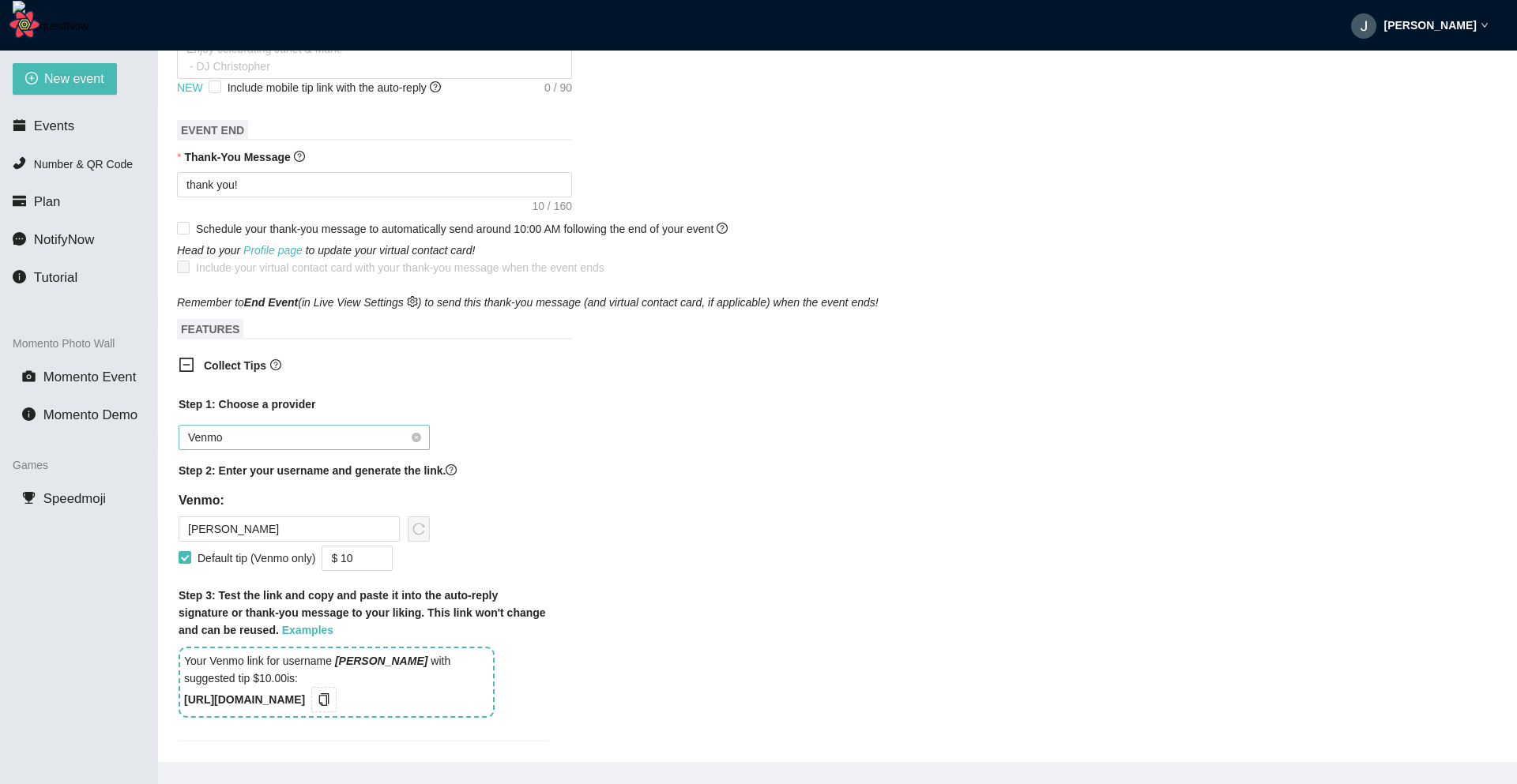
click at [275, 445] on span "Venmo" at bounding box center [304, 437] width 232 height 24
click at [251, 532] on div "Cash App" at bounding box center [303, 521] width 251 height 25
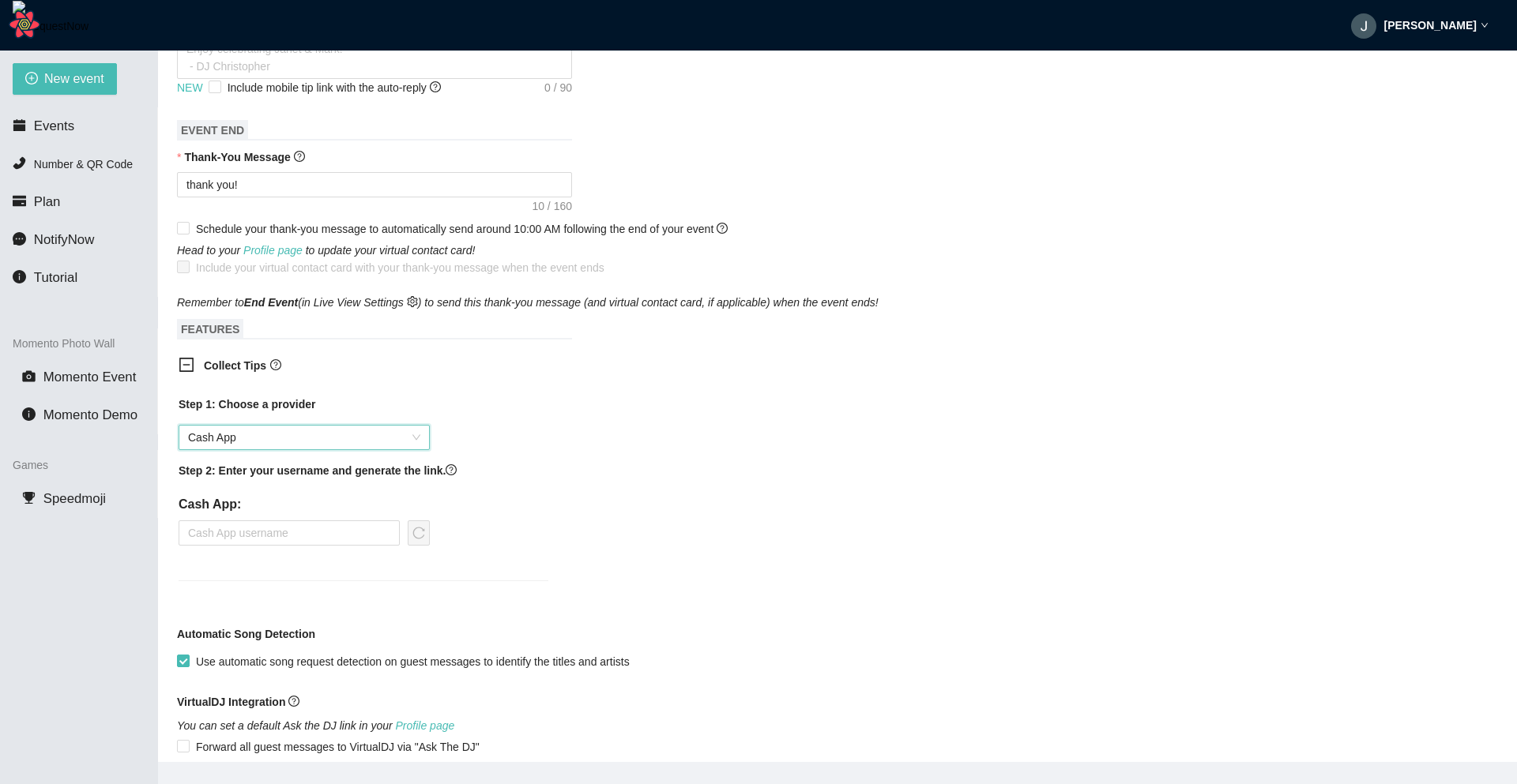
click at [205, 381] on div "Collect Tips" at bounding box center [363, 367] width 395 height 39
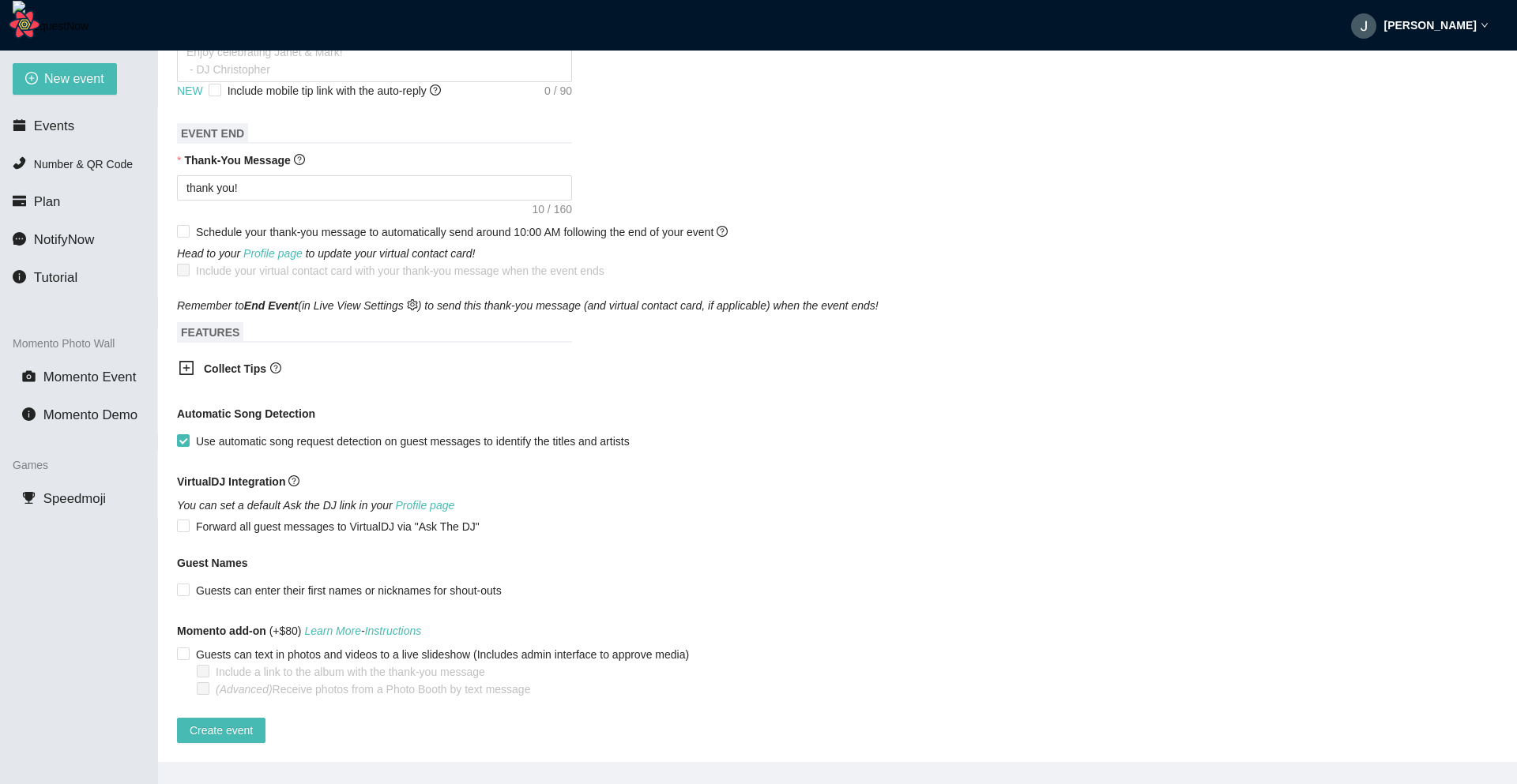
click at [205, 381] on div "Collect Tips" at bounding box center [363, 370] width 395 height 39
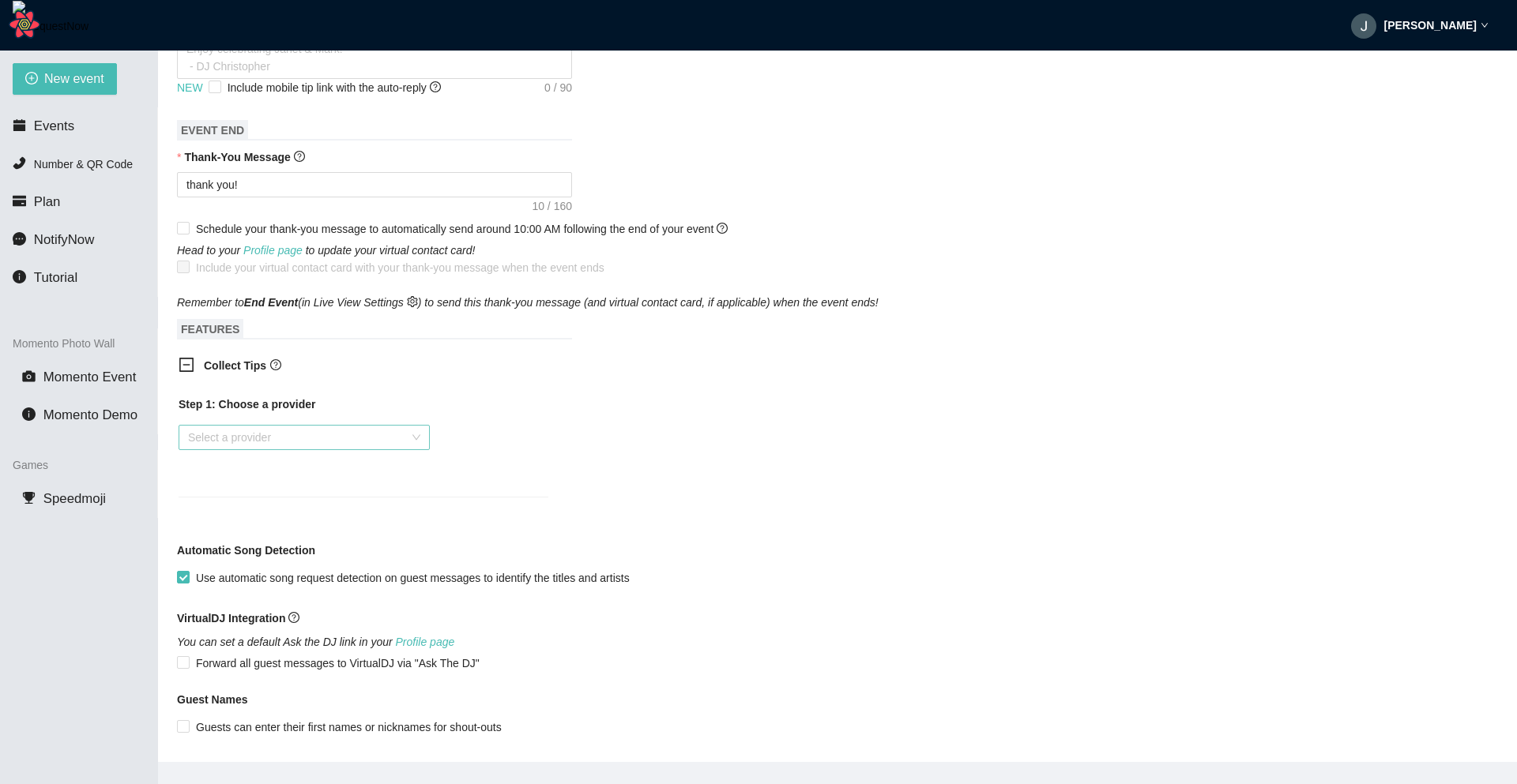
click at [180, 362] on icon "minus-square" at bounding box center [186, 365] width 14 height 14
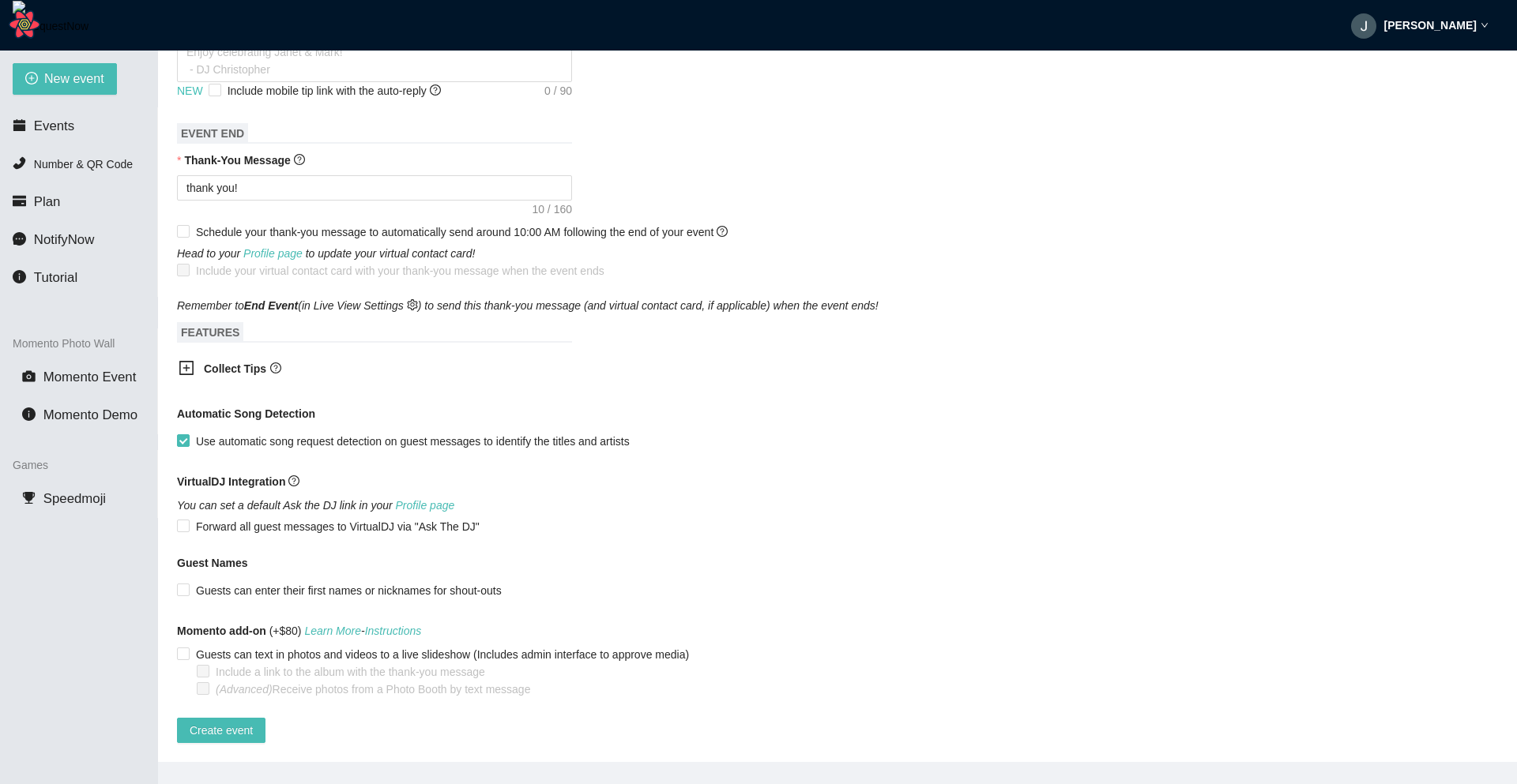
click at [184, 371] on icon "plus-square" at bounding box center [186, 368] width 16 height 16
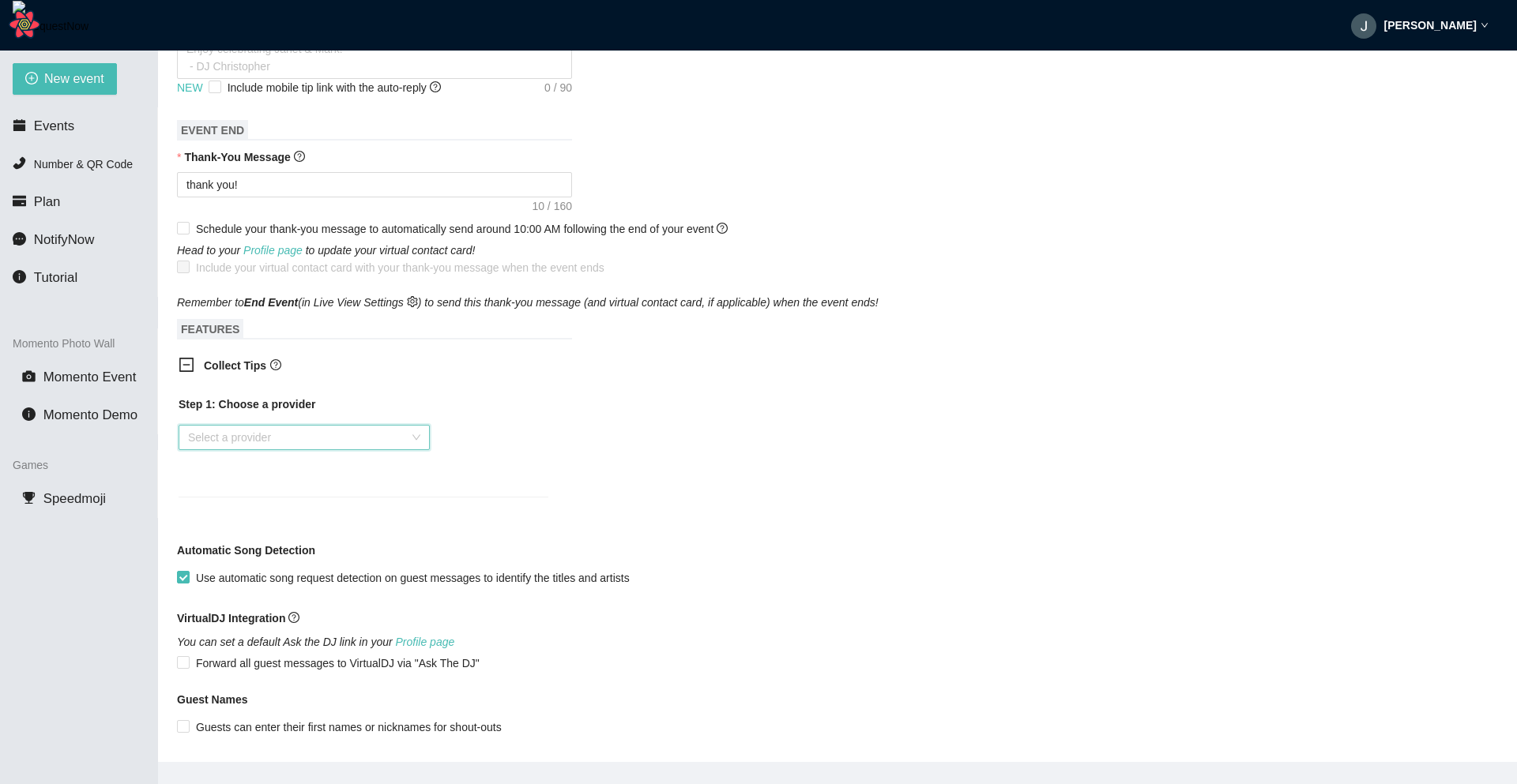
click at [229, 435] on input "search" at bounding box center [298, 437] width 221 height 24
click at [223, 434] on input "search" at bounding box center [298, 437] width 221 height 24
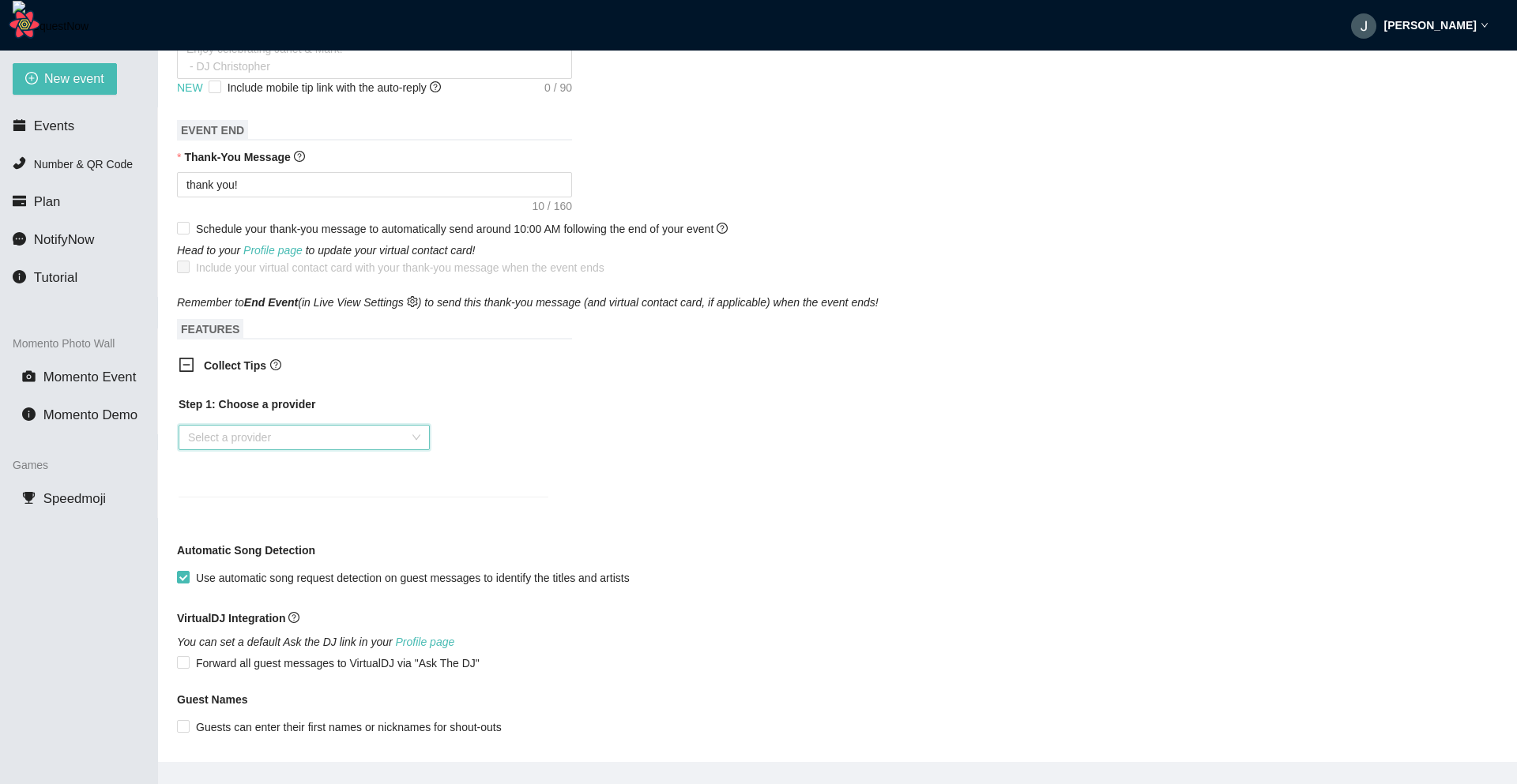
click at [223, 434] on input "search" at bounding box center [298, 437] width 221 height 24
click at [190, 369] on icon "minus-square" at bounding box center [186, 365] width 16 height 16
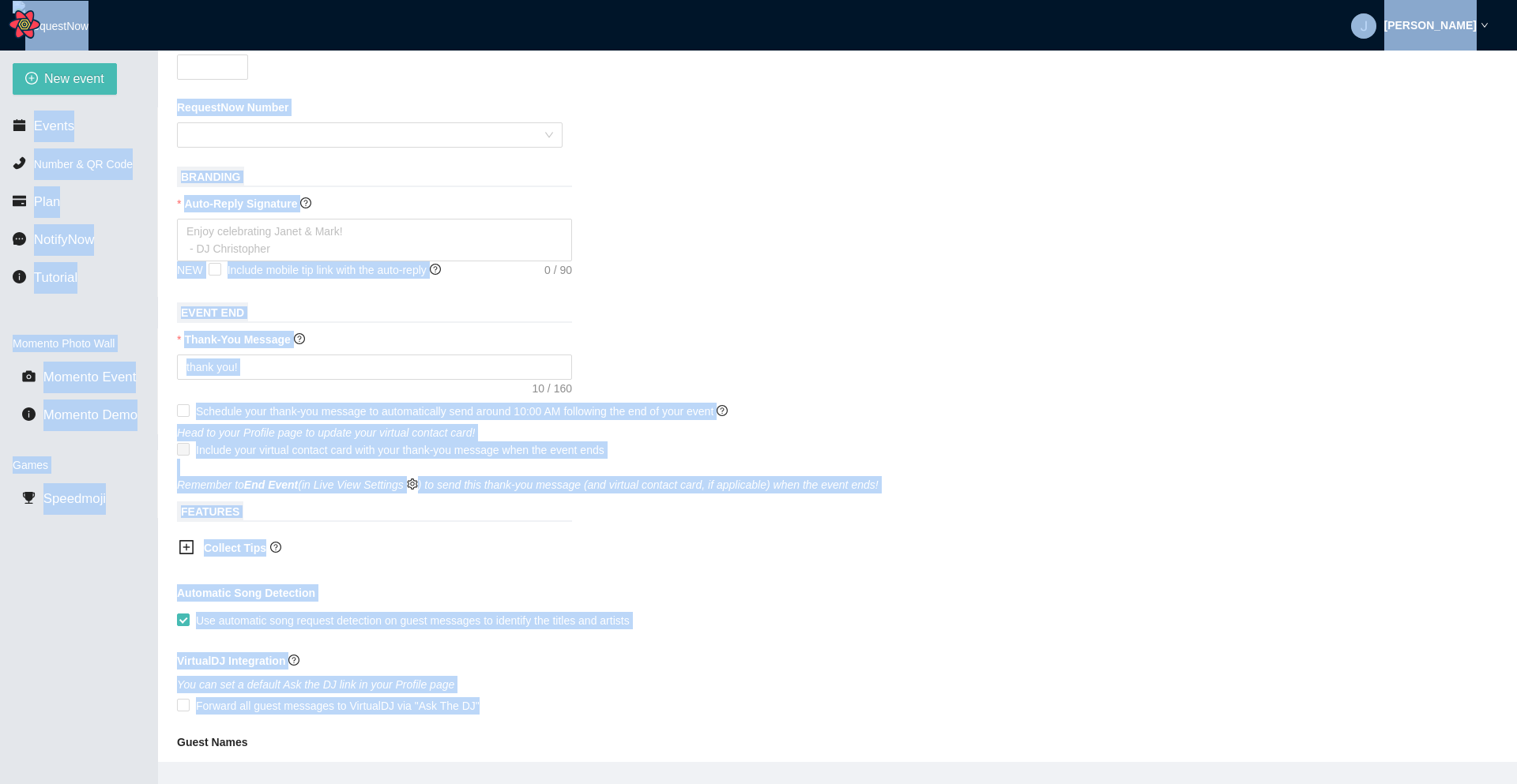
scroll to position [0, 0]
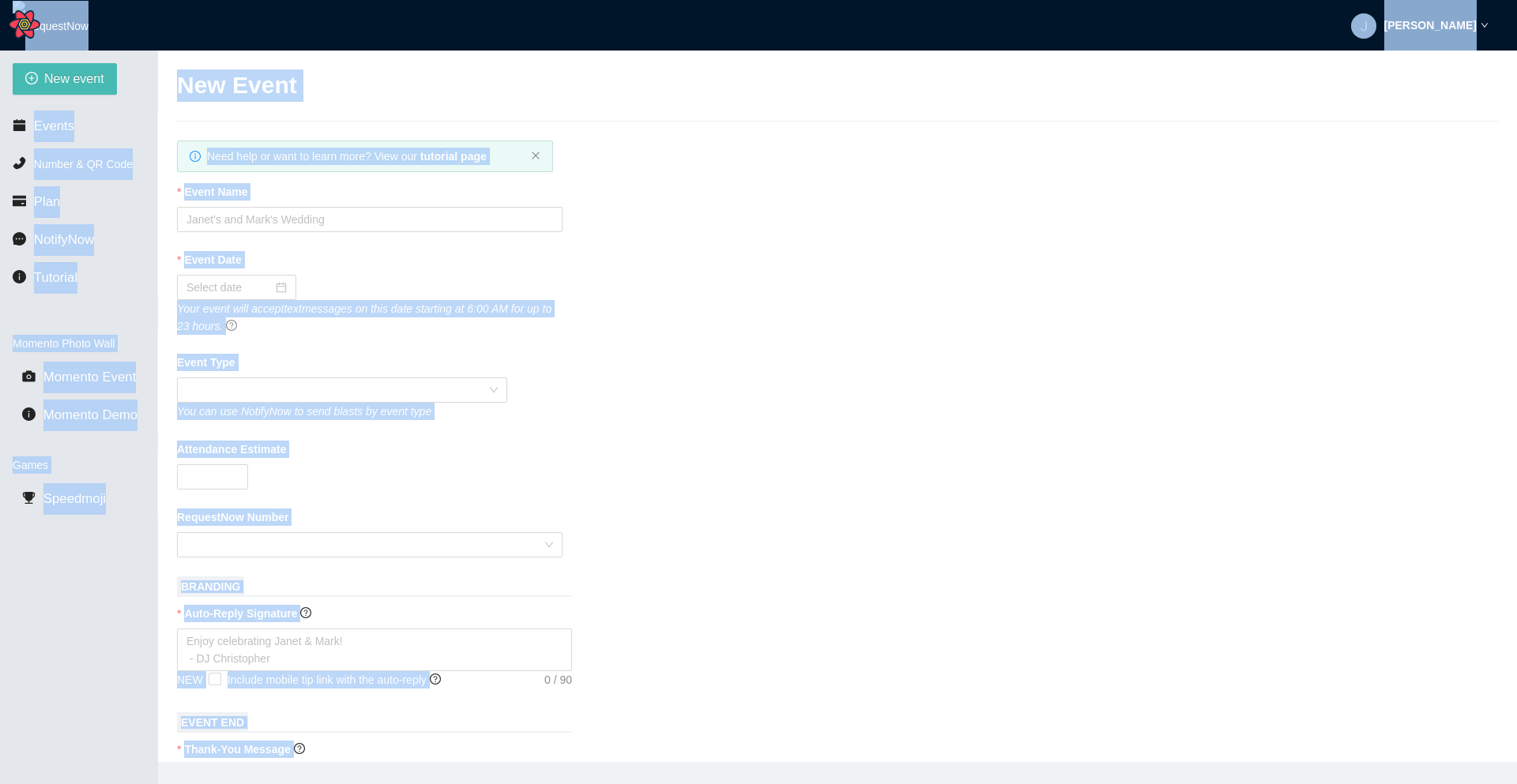
drag, startPoint x: 1128, startPoint y: 538, endPoint x: 70, endPoint y: -22, distance: 1197.1
click at [70, 0] on html "Jakob New event Events Number & QR Code Plan NotifyNow Tutorial Momento Photo W…" at bounding box center [758, 392] width 1517 height 784
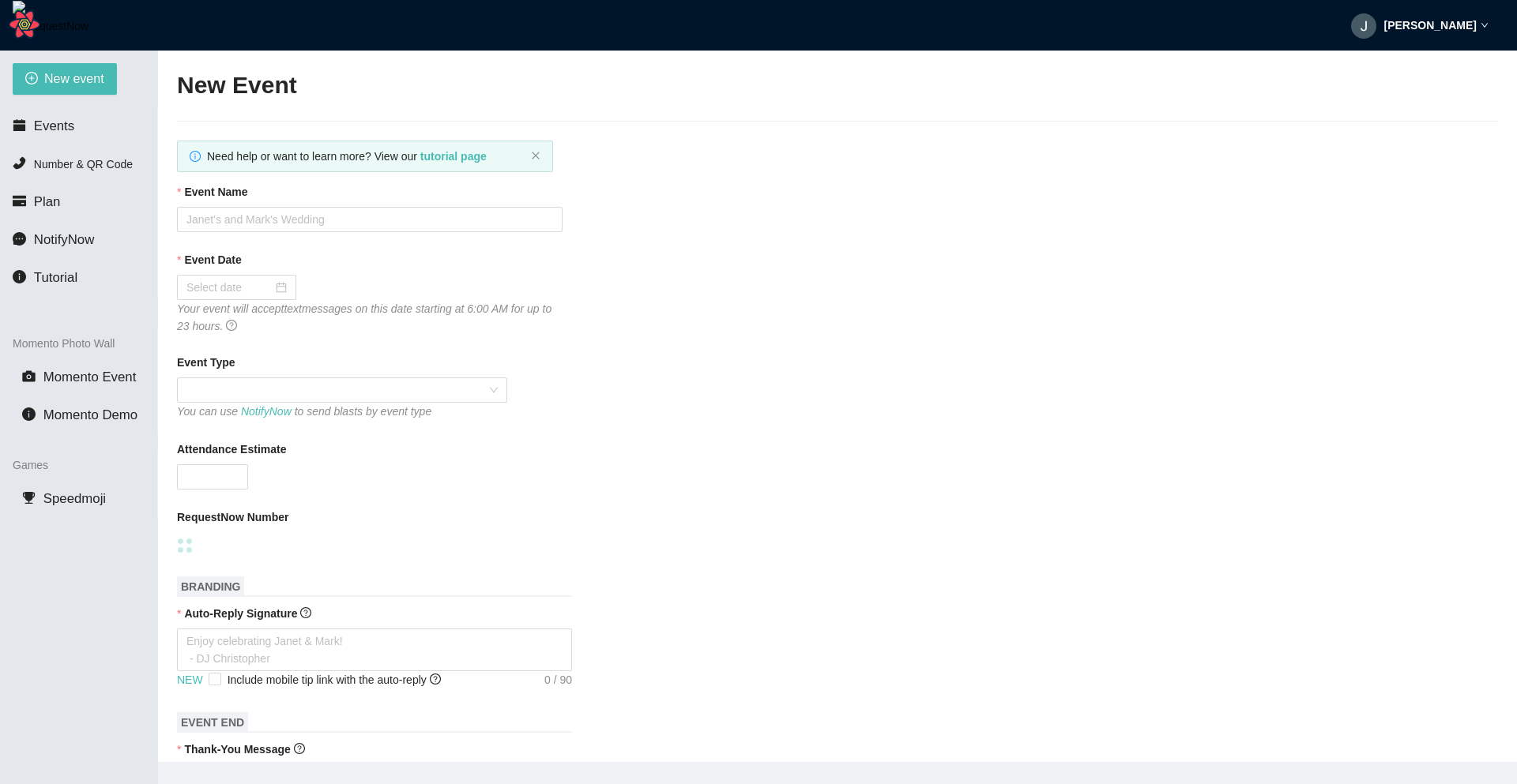
type textarea "[URL][DOMAIN_NAME]"
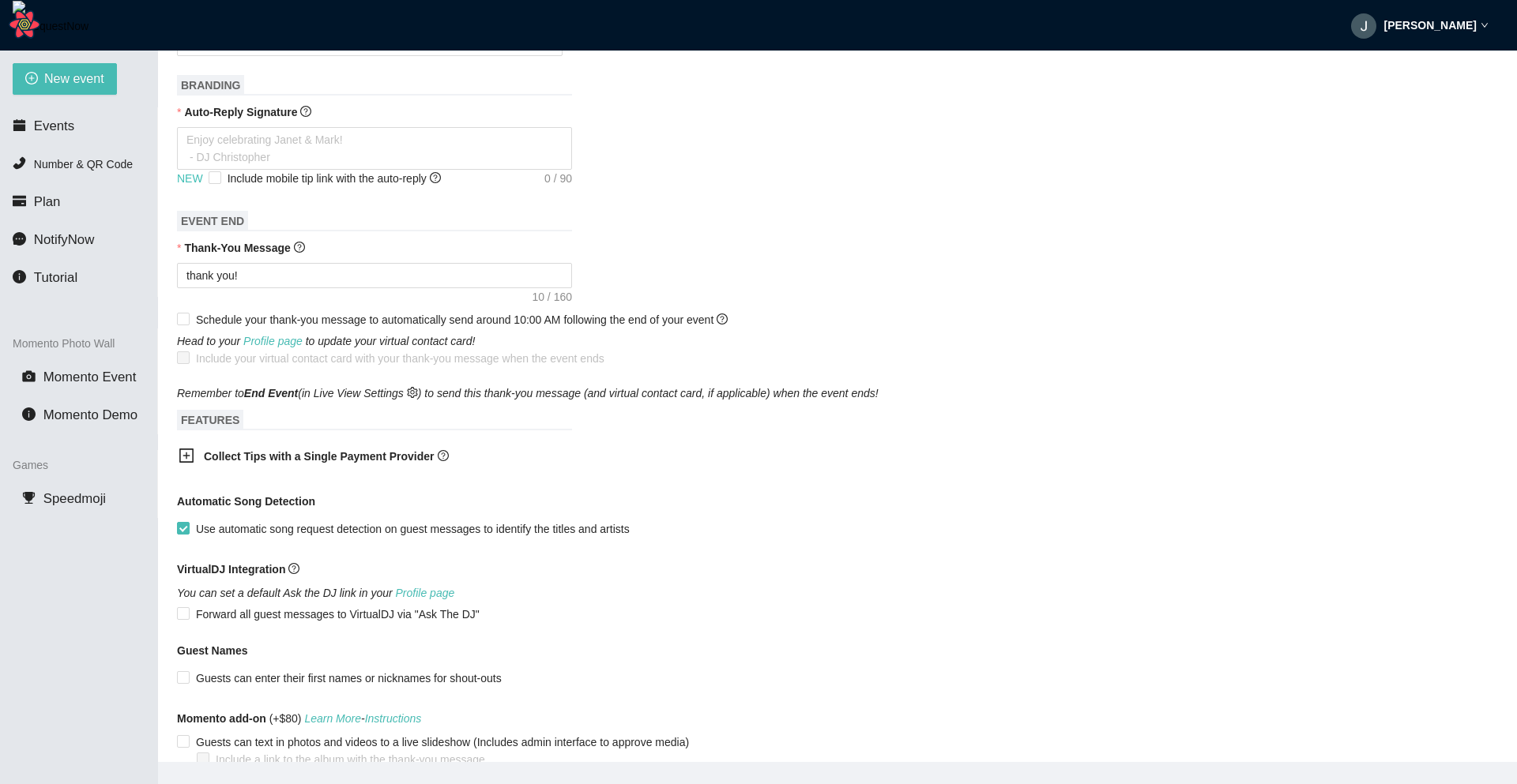
scroll to position [509, 0]
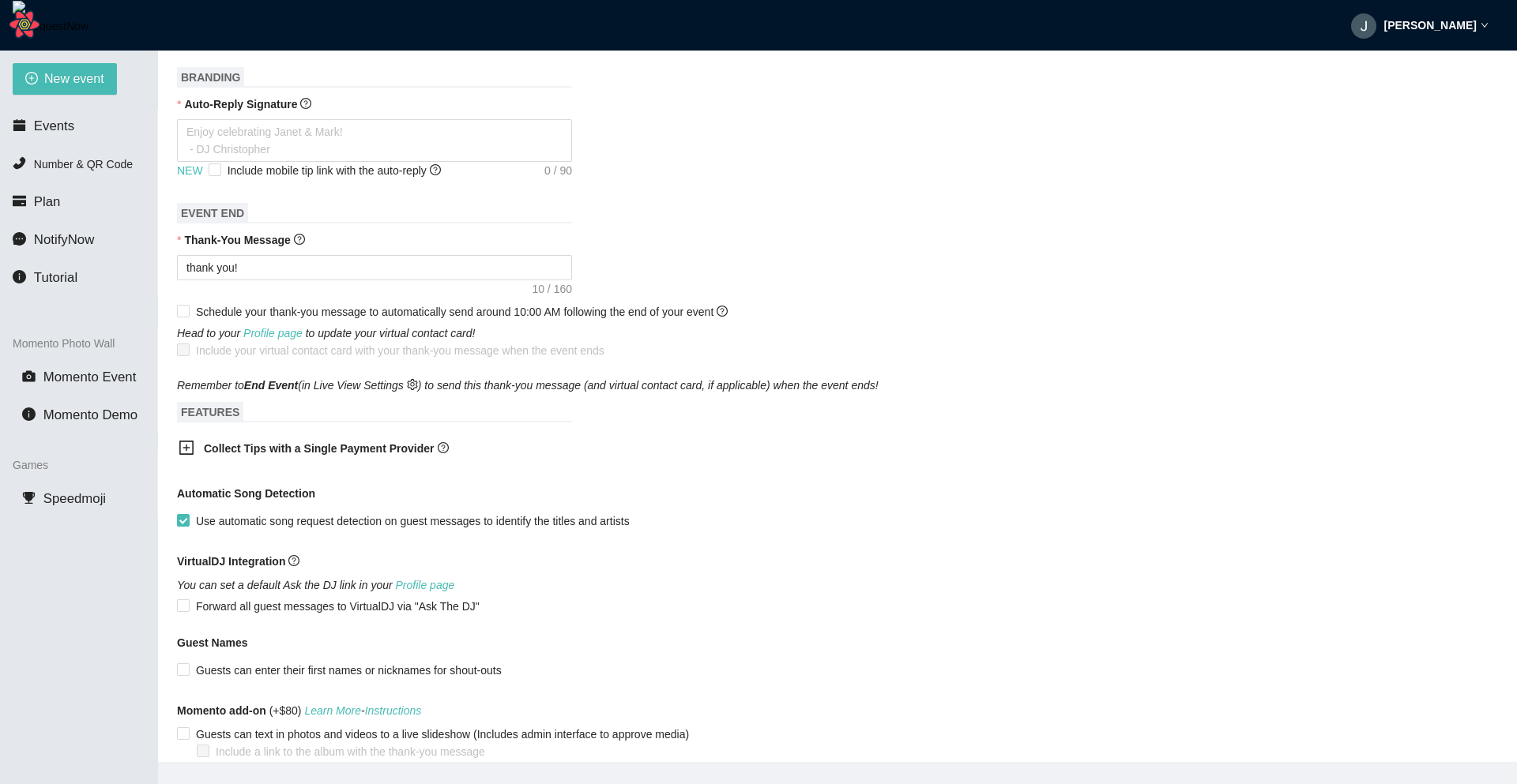
click at [306, 455] on b "Collect Tips with a Single Payment Provider" at bounding box center [319, 448] width 230 height 13
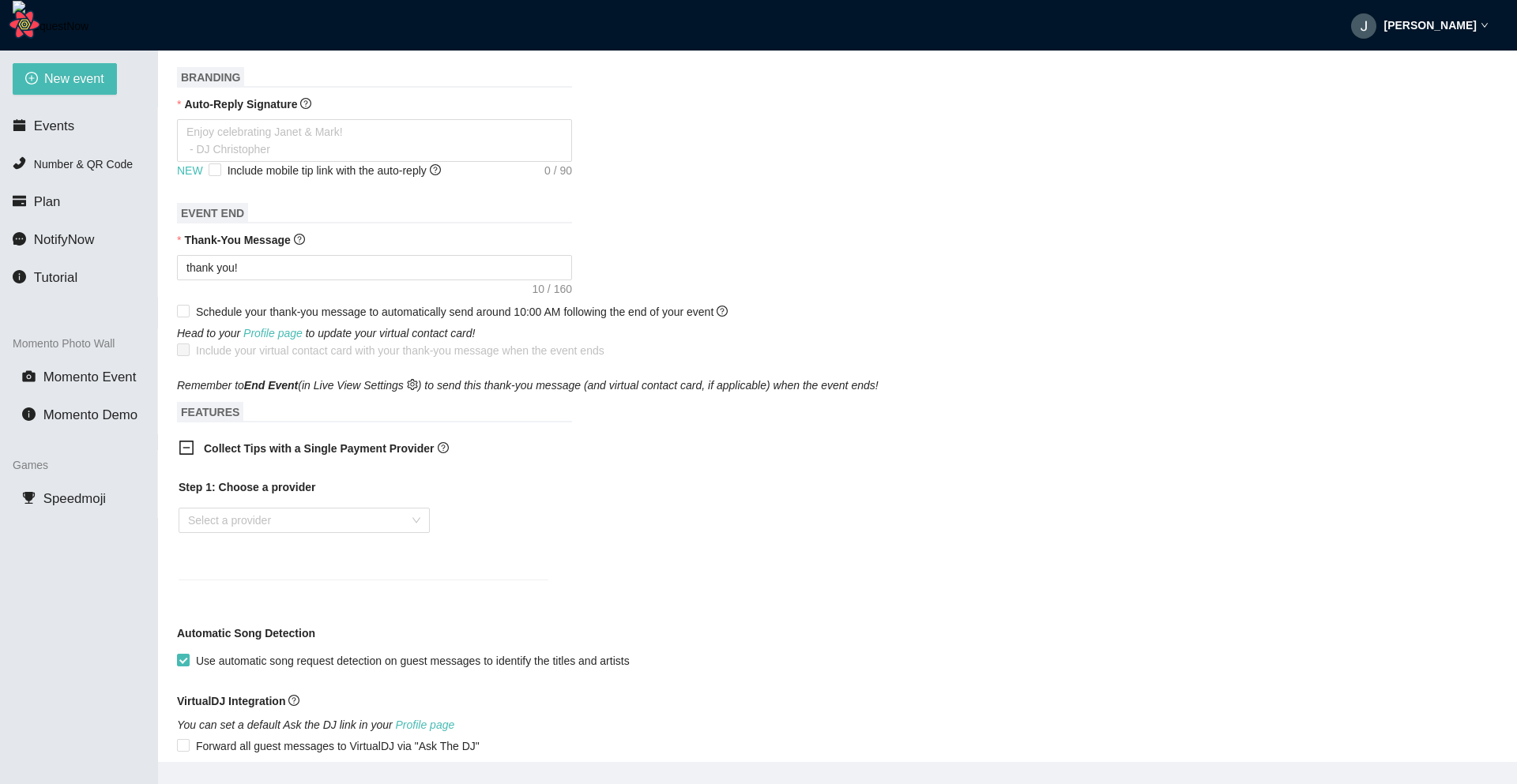
click at [306, 455] on b "Collect Tips with a Single Payment Provider" at bounding box center [319, 448] width 230 height 13
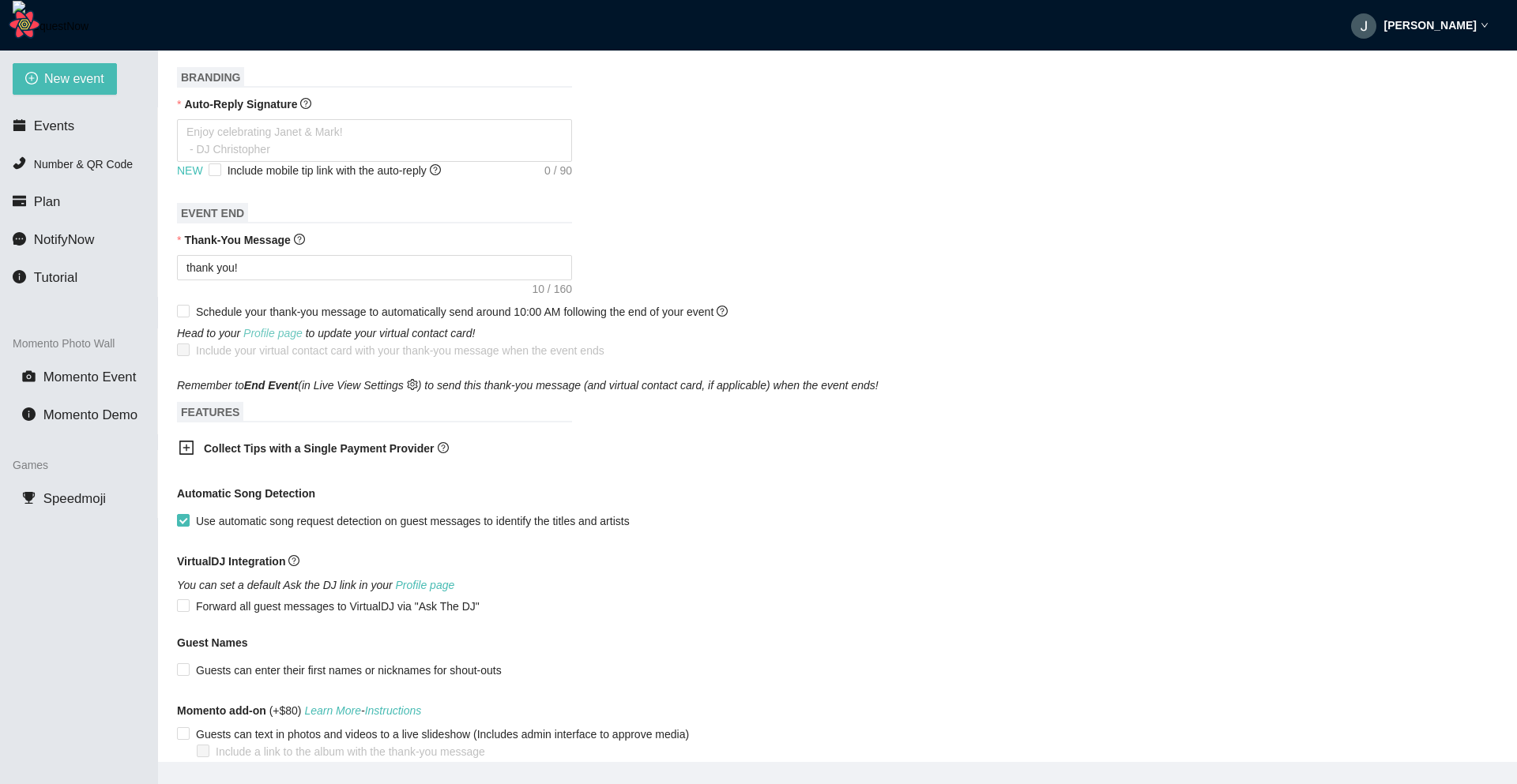
click at [297, 331] on link "Profile page" at bounding box center [273, 333] width 59 height 13
click at [178, 444] on icon "plus-square" at bounding box center [186, 448] width 16 height 16
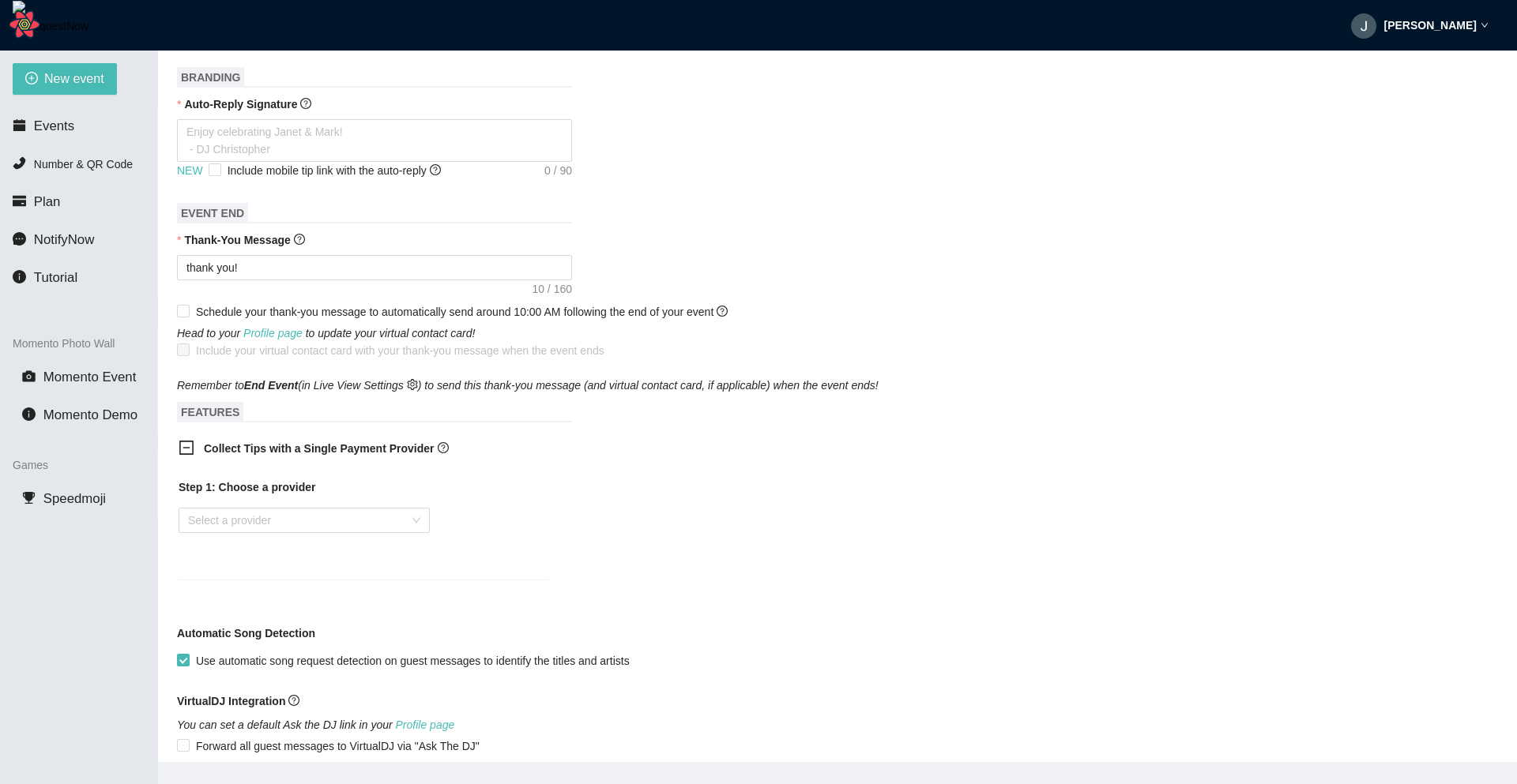
click at [178, 444] on icon "minus-square" at bounding box center [186, 448] width 16 height 16
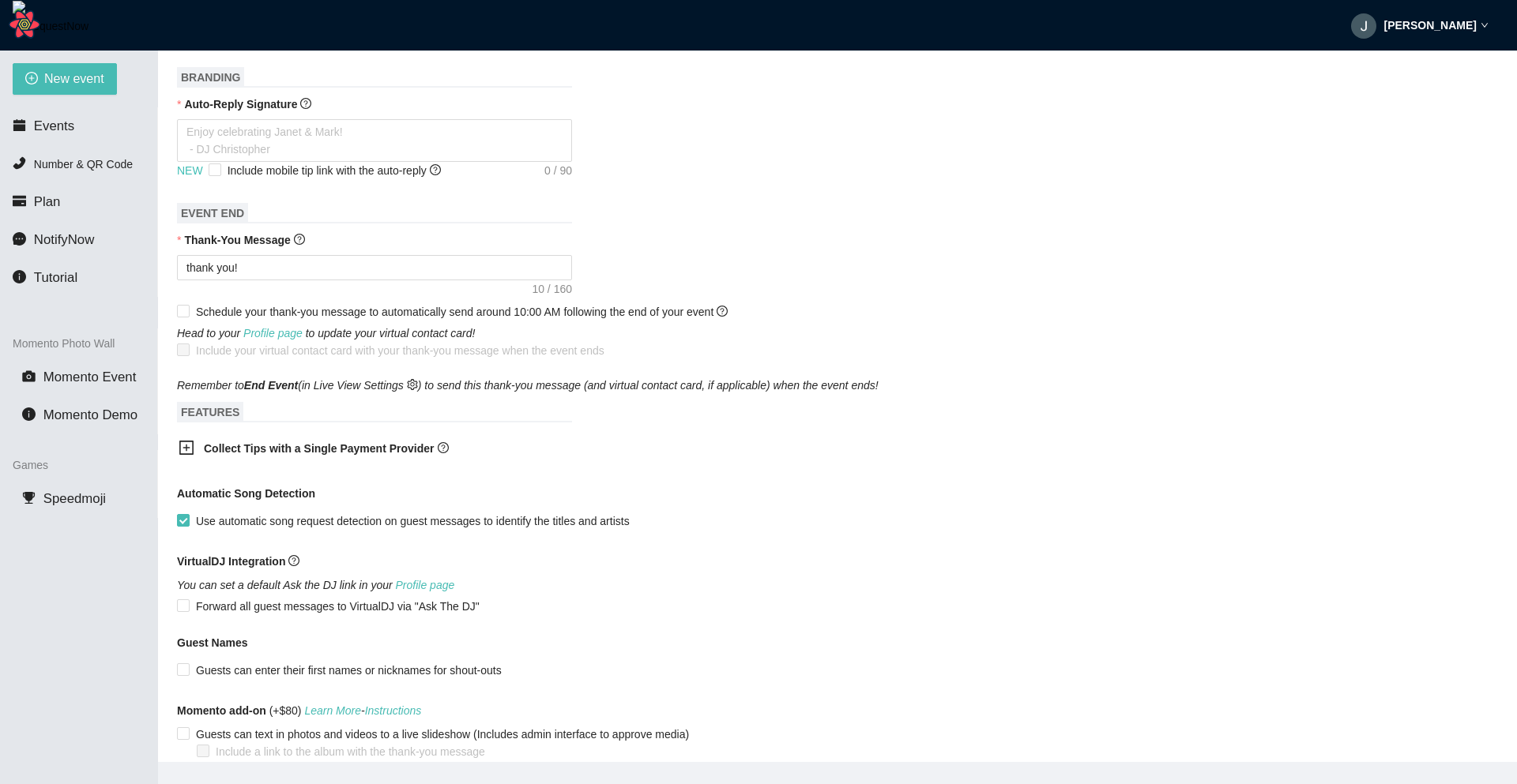
click at [387, 455] on b "Collect Tips with a Single Payment Provider" at bounding box center [319, 448] width 230 height 13
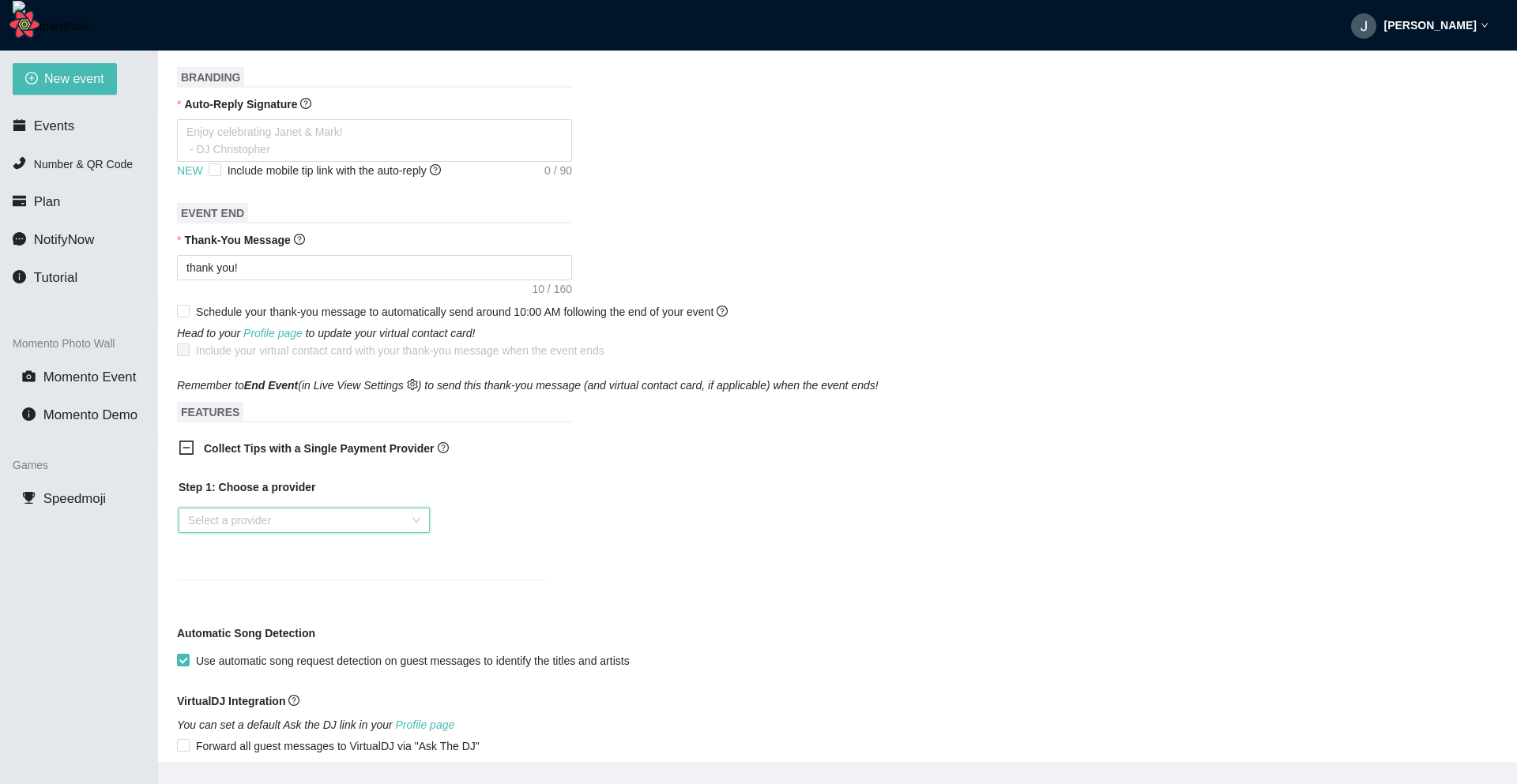
click at [315, 526] on input "search" at bounding box center [298, 520] width 221 height 24
drag, startPoint x: 315, startPoint y: 526, endPoint x: 352, endPoint y: 452, distance: 82.7
click at [352, 452] on div "Collect Tips with a Single Payment Provider Step 1: Choose a provider Select a …" at bounding box center [363, 519] width 395 height 178
click at [352, 452] on b "Collect Tips with a Single Payment Provider" at bounding box center [319, 448] width 230 height 13
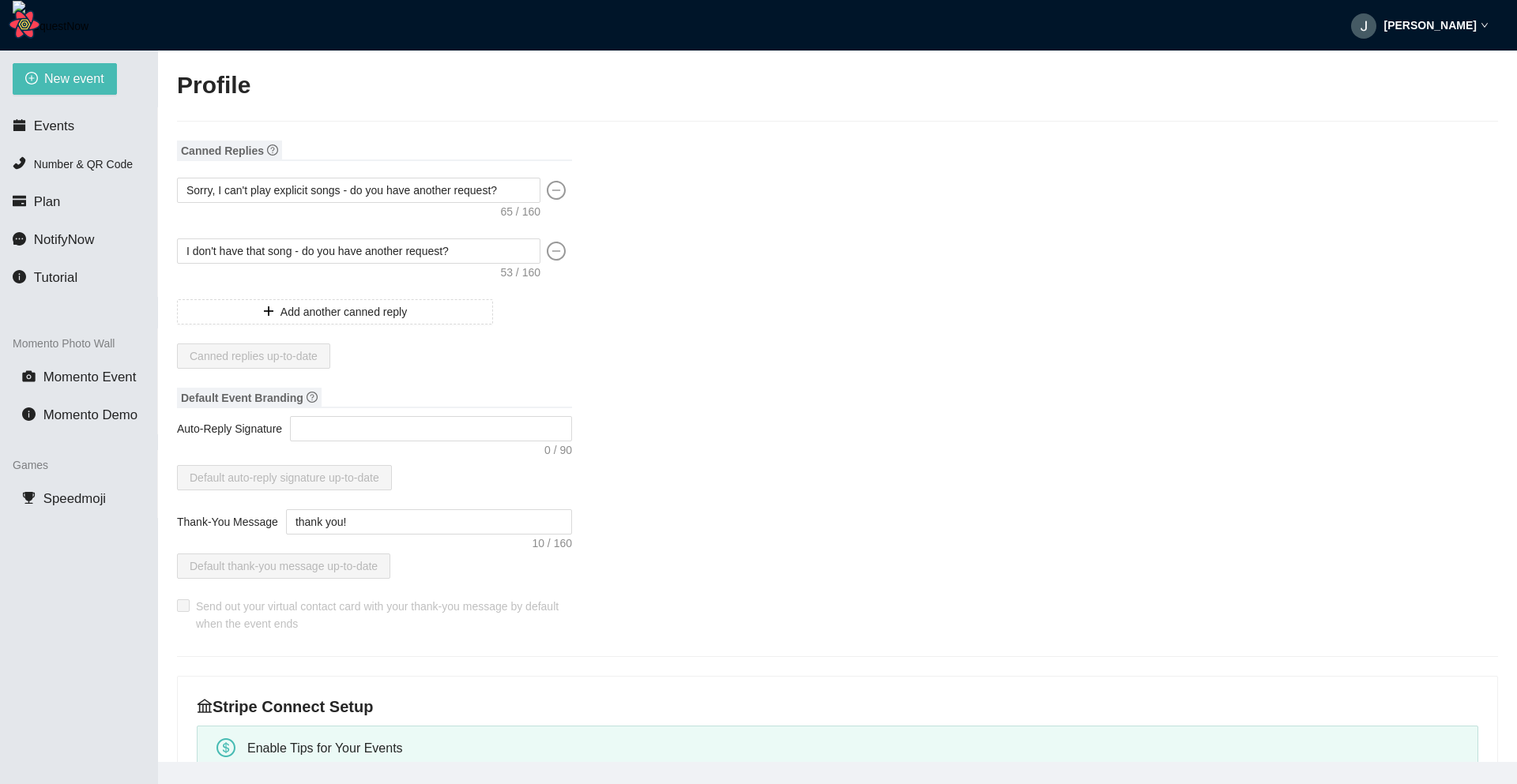
type textarea "[URL][DOMAIN_NAME]"
type input "[PERSON_NAME]"
type input "test"
type input "DJ"
type input "(341) 400-3333"
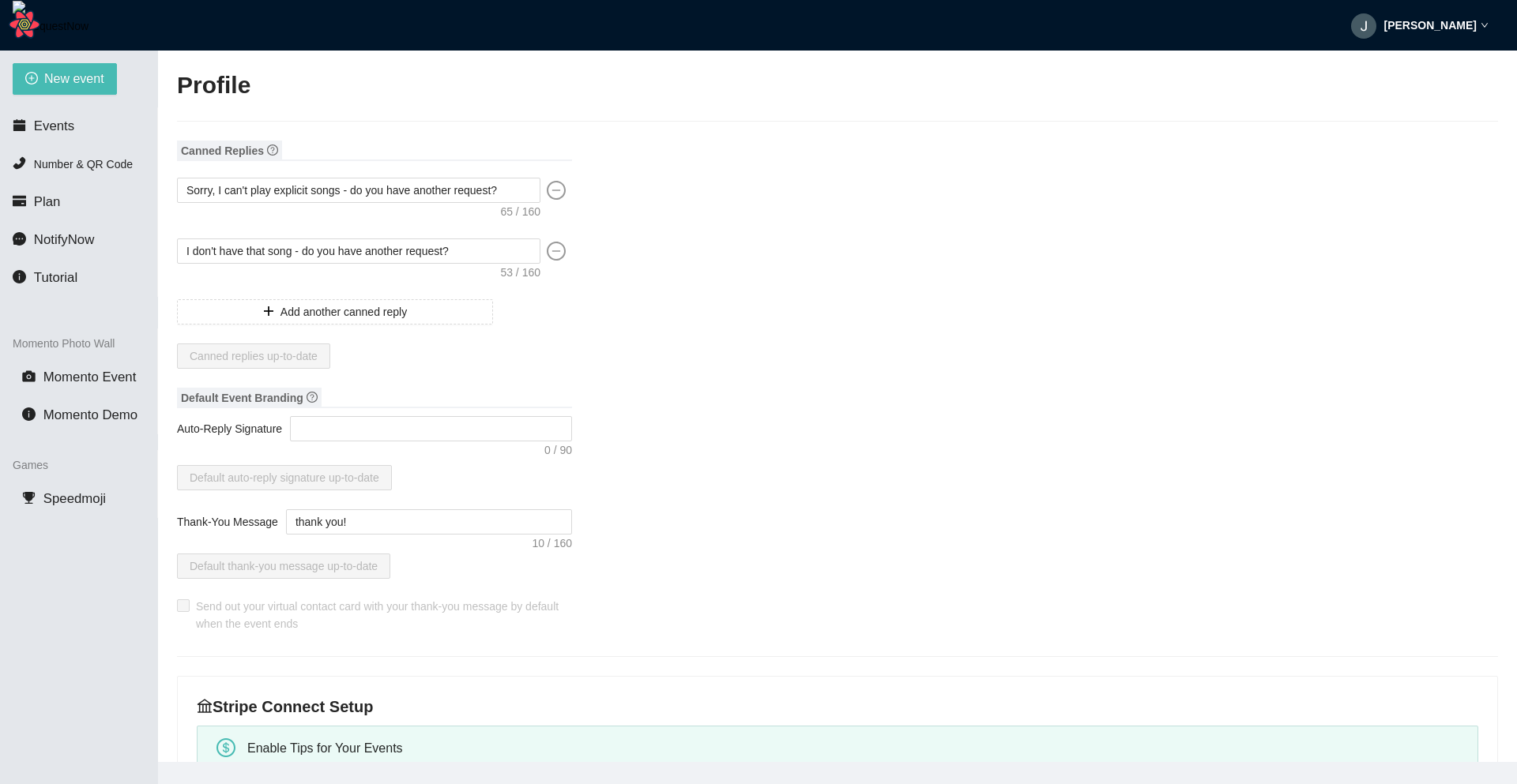
type input "jakobkarstens@gmail.com"
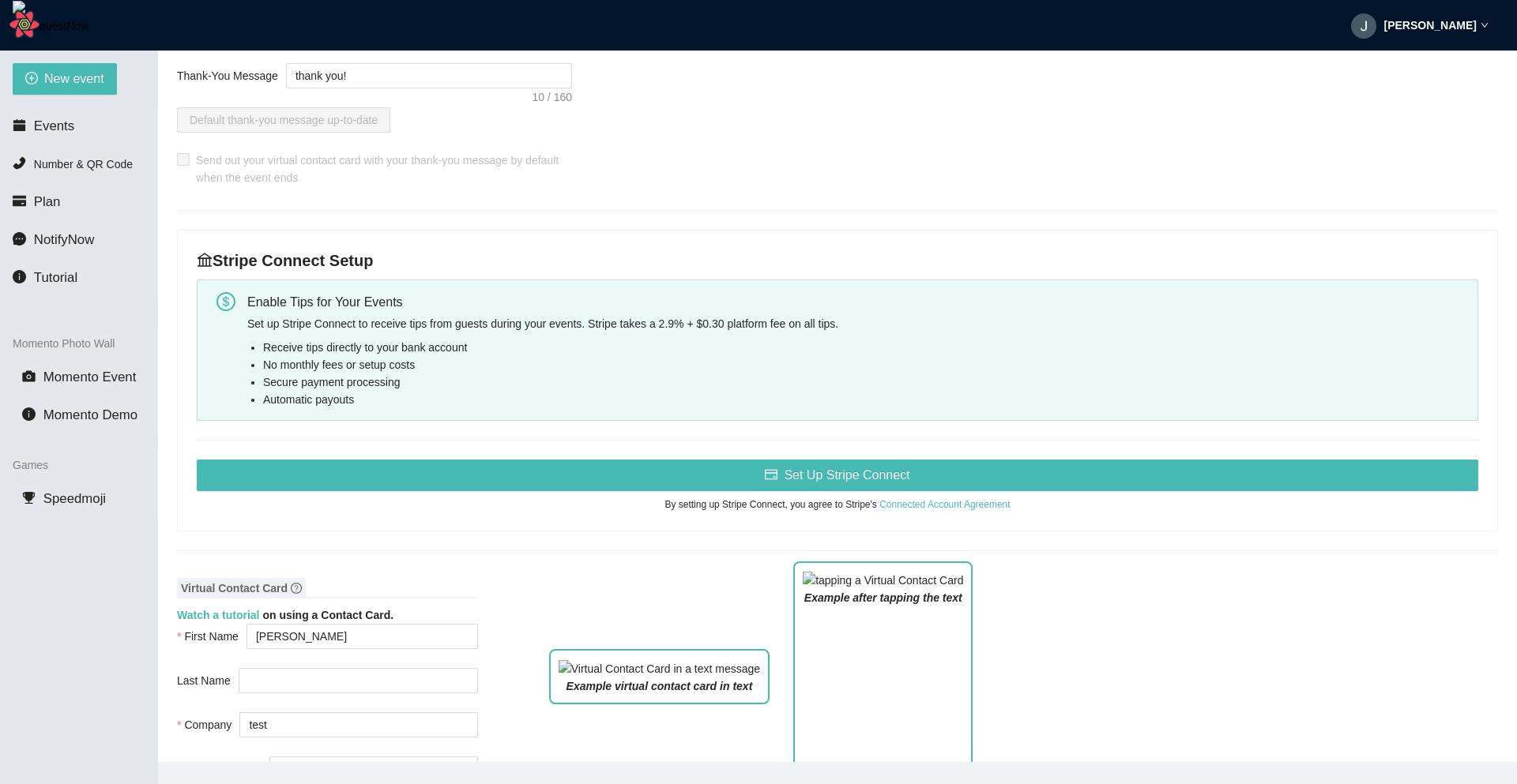
scroll to position [445, 0]
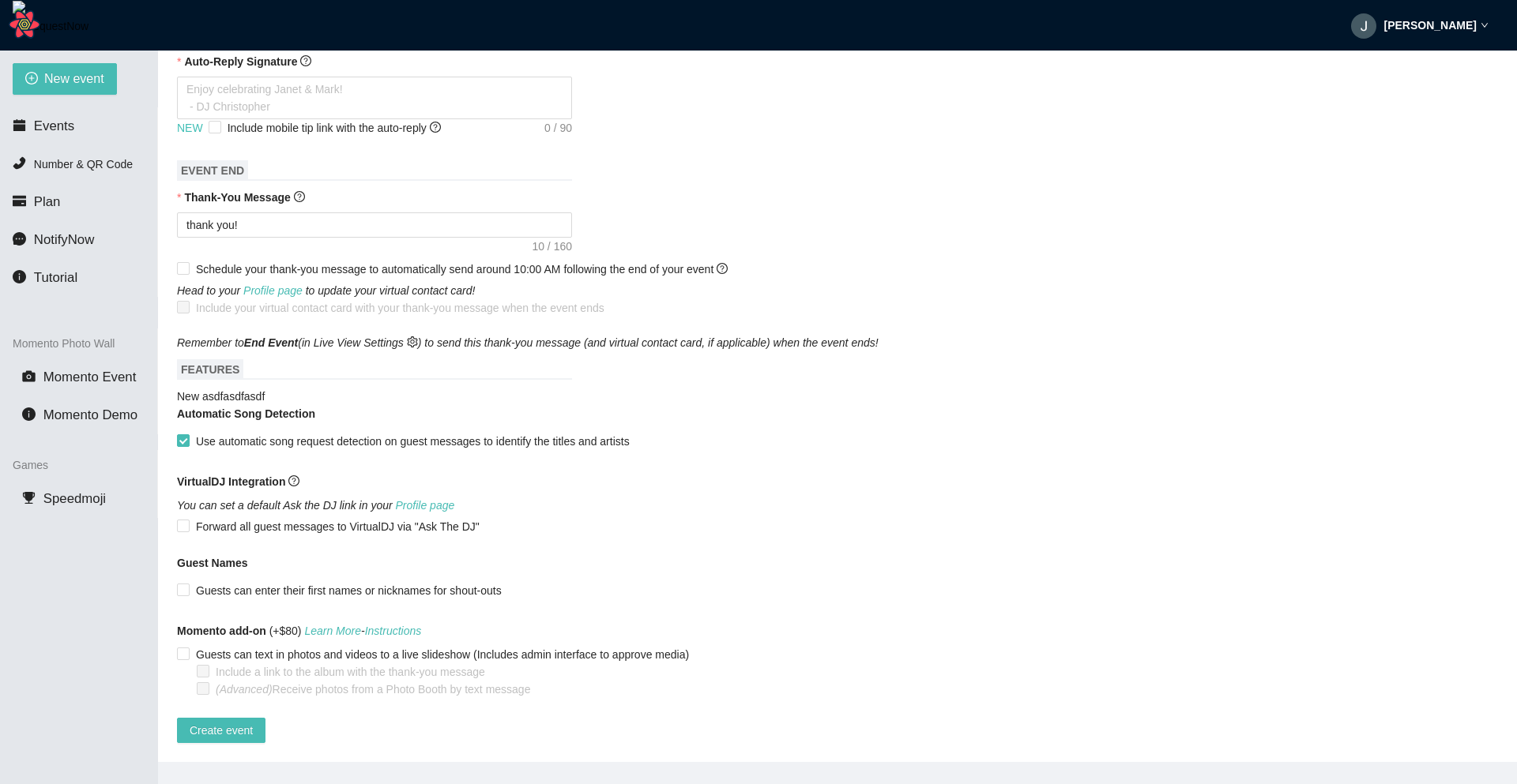
scroll to position [605, 0]
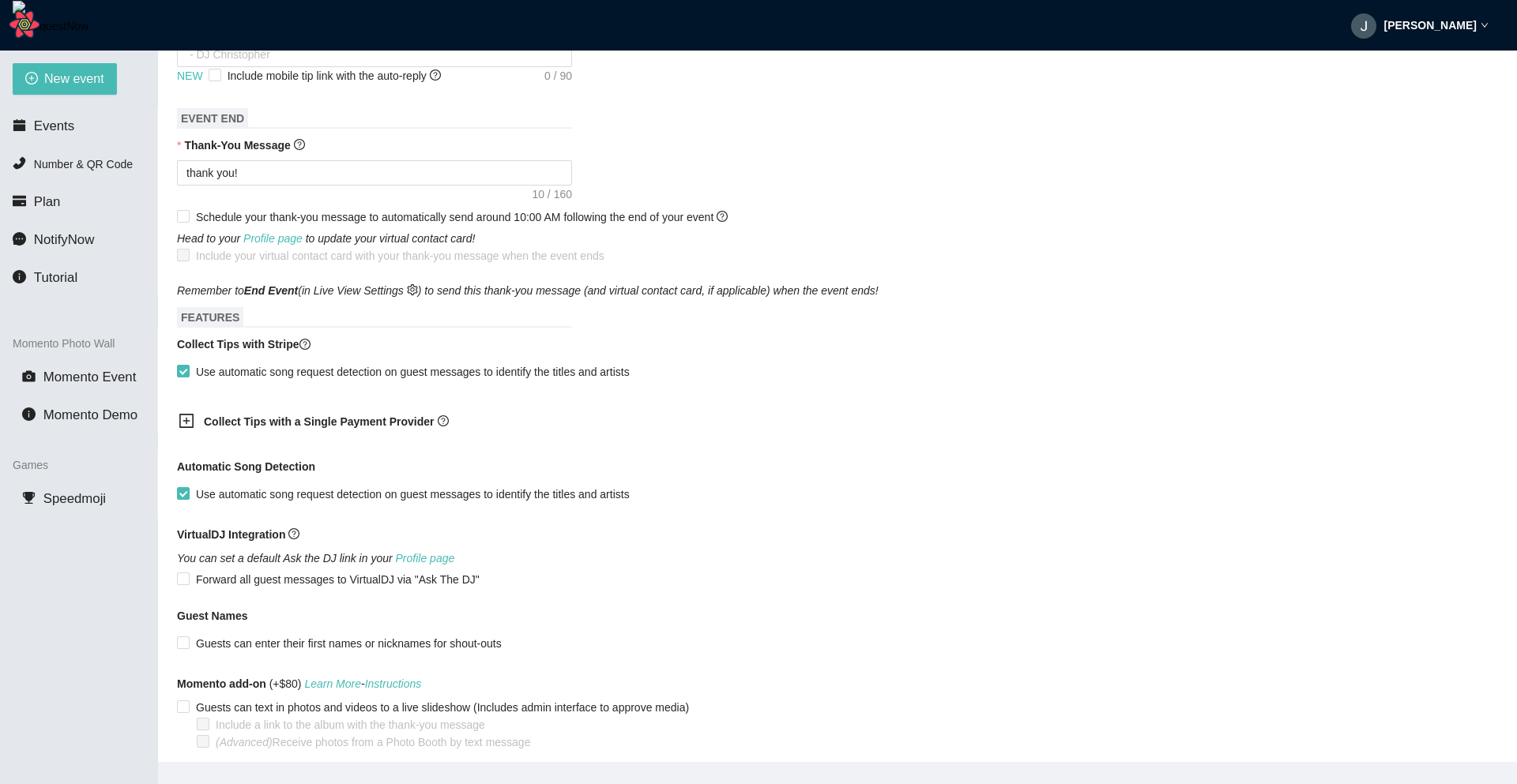
click at [1453, 20] on strong "[PERSON_NAME]" at bounding box center [1430, 25] width 92 height 13
click at [1412, 68] on li "Profile" at bounding box center [1454, 68] width 83 height 25
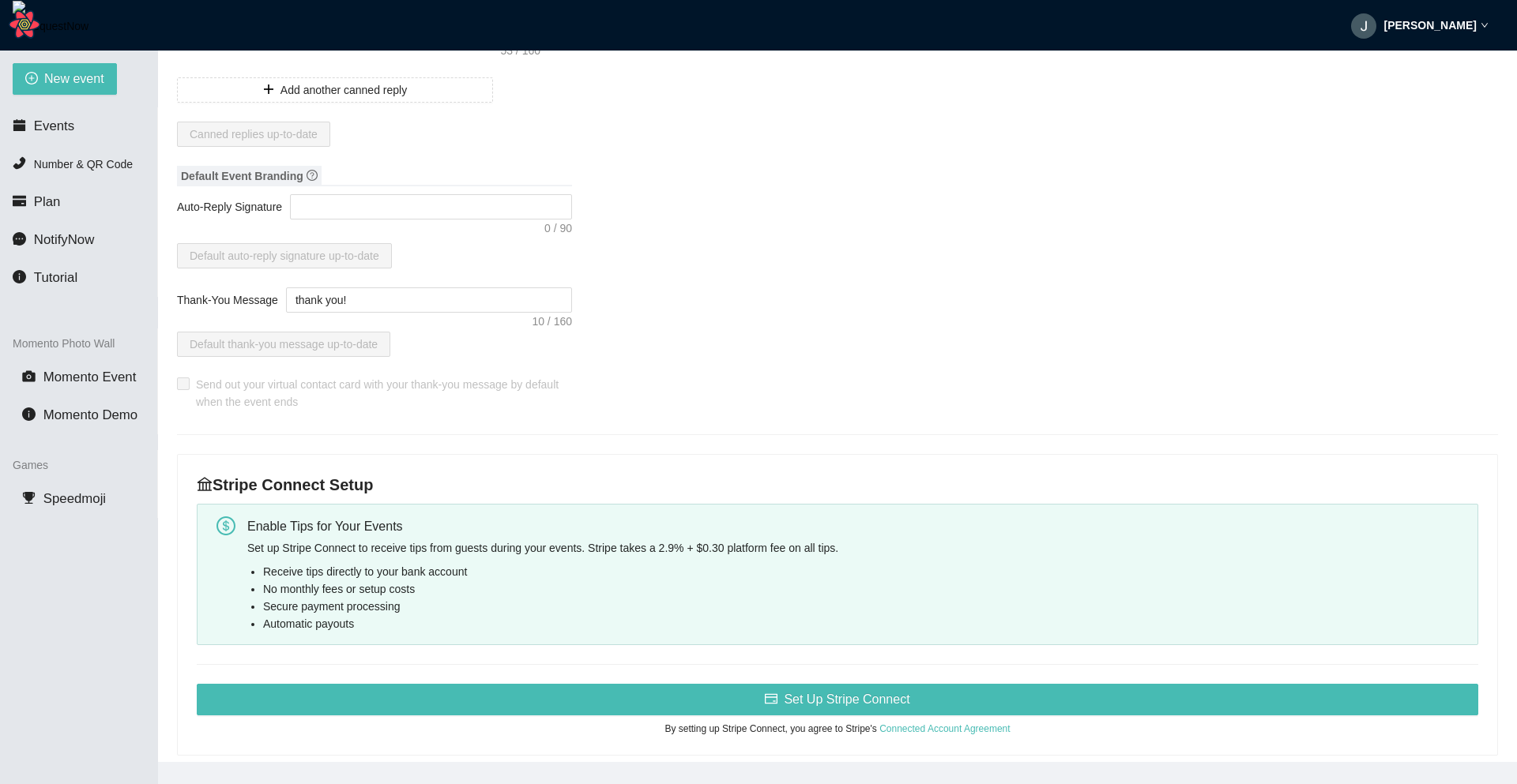
scroll to position [225, 0]
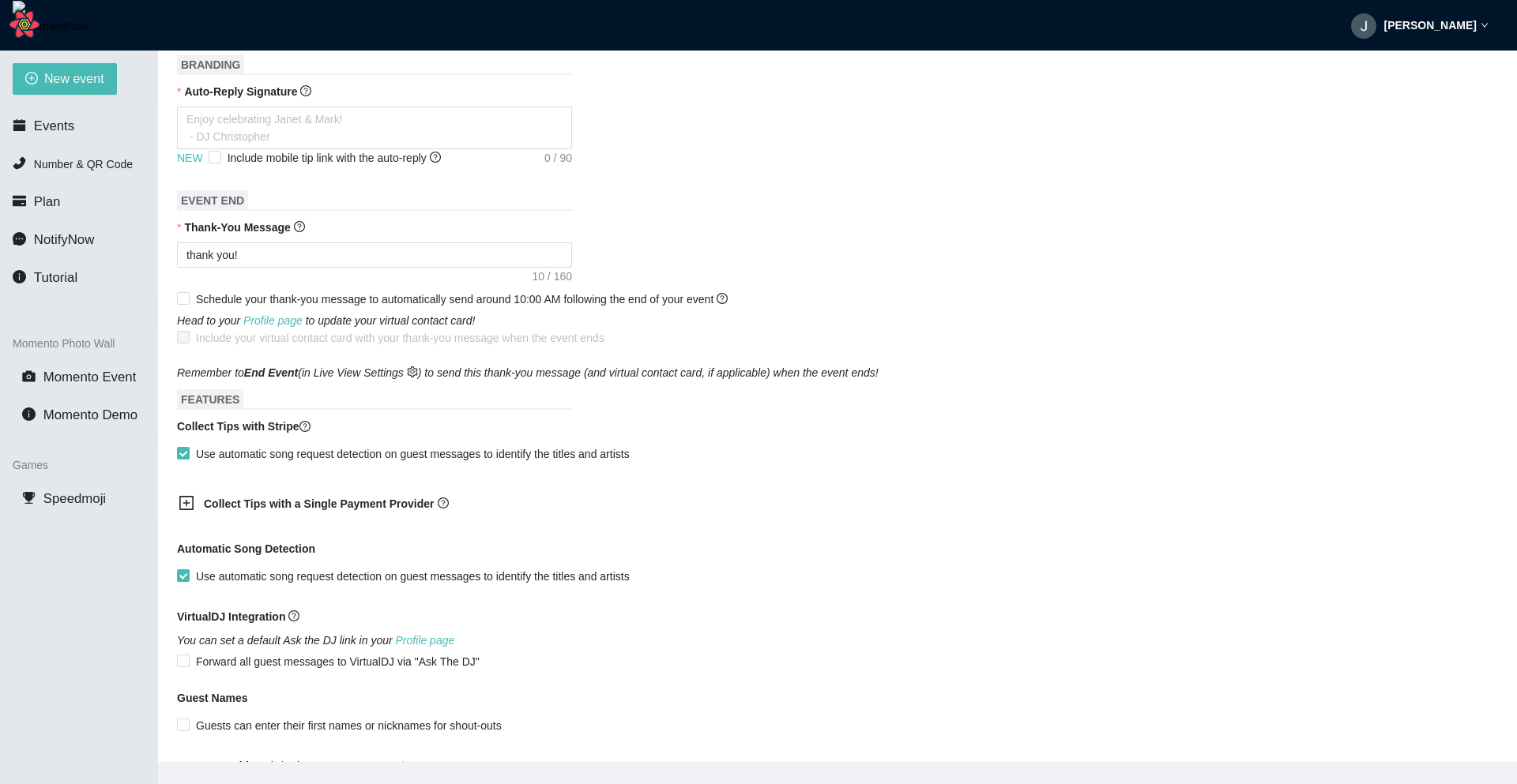
scroll to position [523, 0]
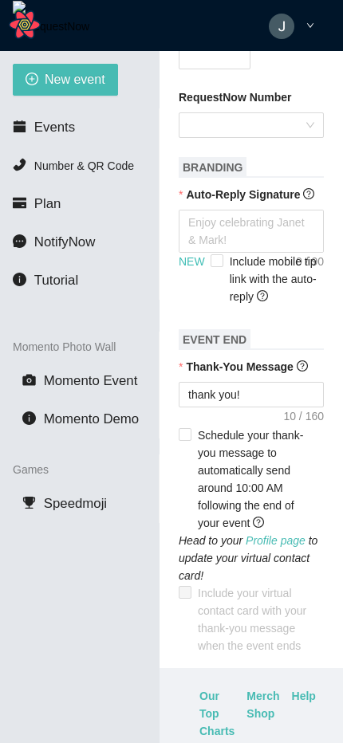
type textarea "thank you!"
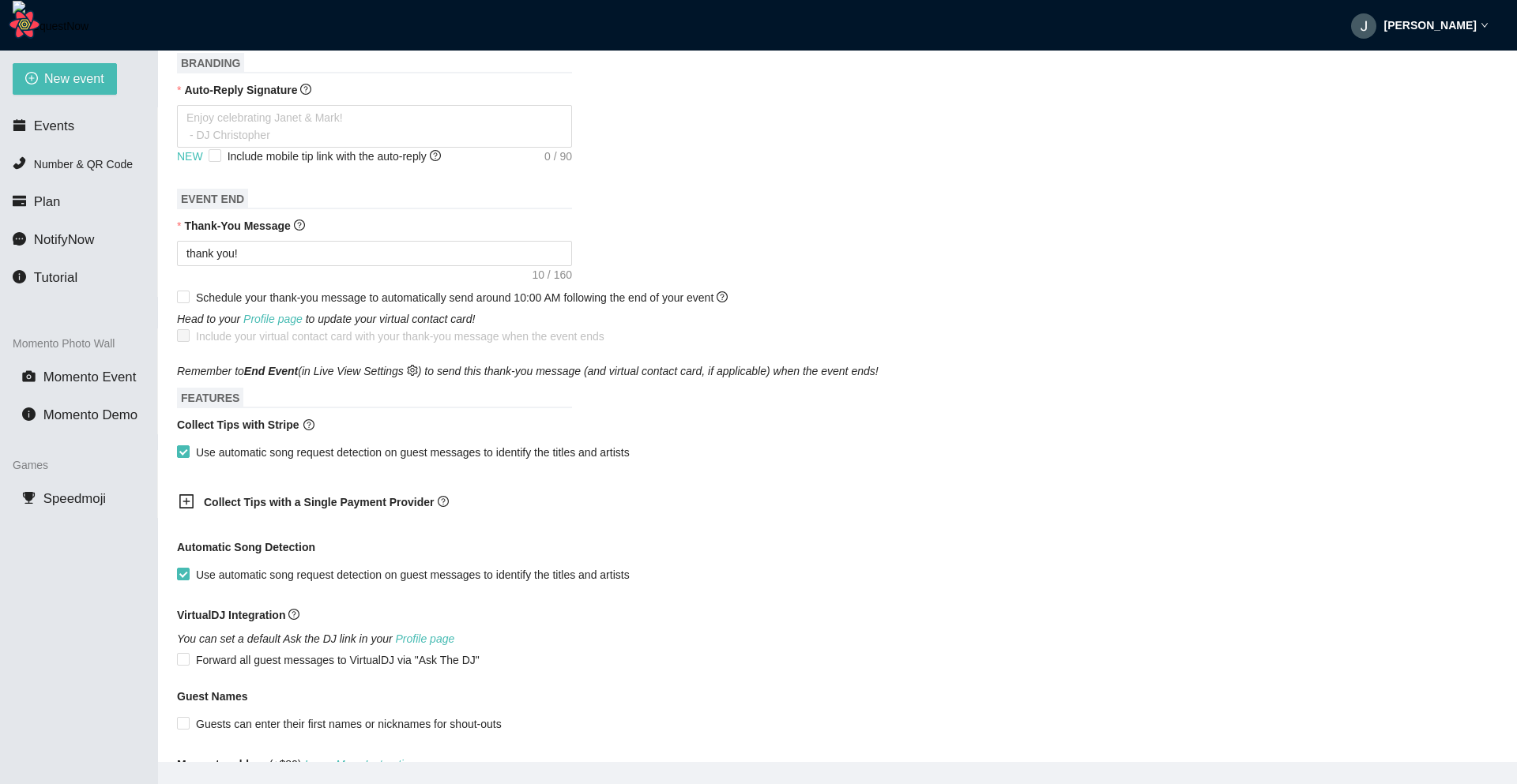
click at [239, 499] on b "Collect Tips with a Single Payment Provider" at bounding box center [319, 502] width 230 height 13
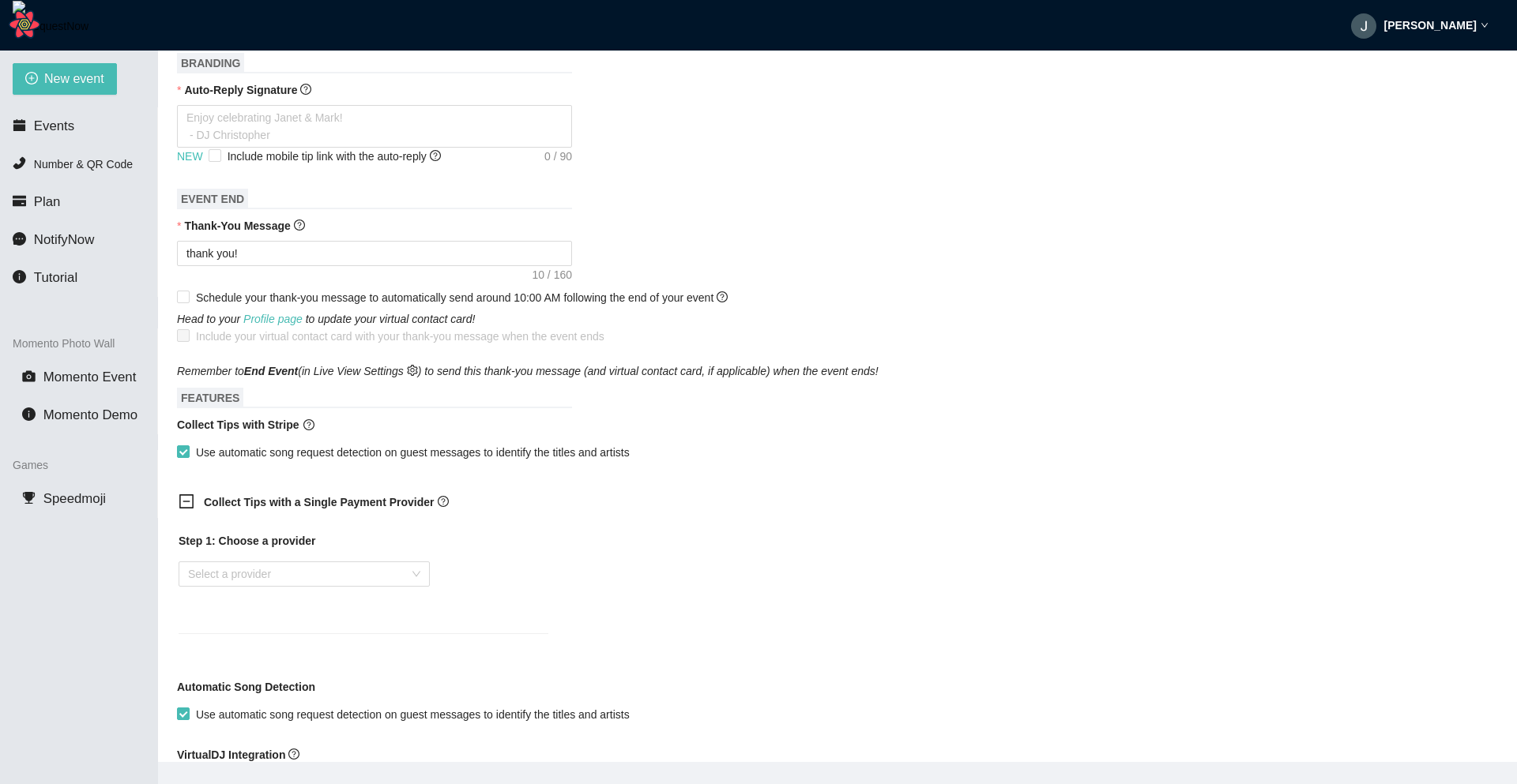
click at [239, 499] on b "Collect Tips with a Single Payment Provider" at bounding box center [319, 502] width 230 height 13
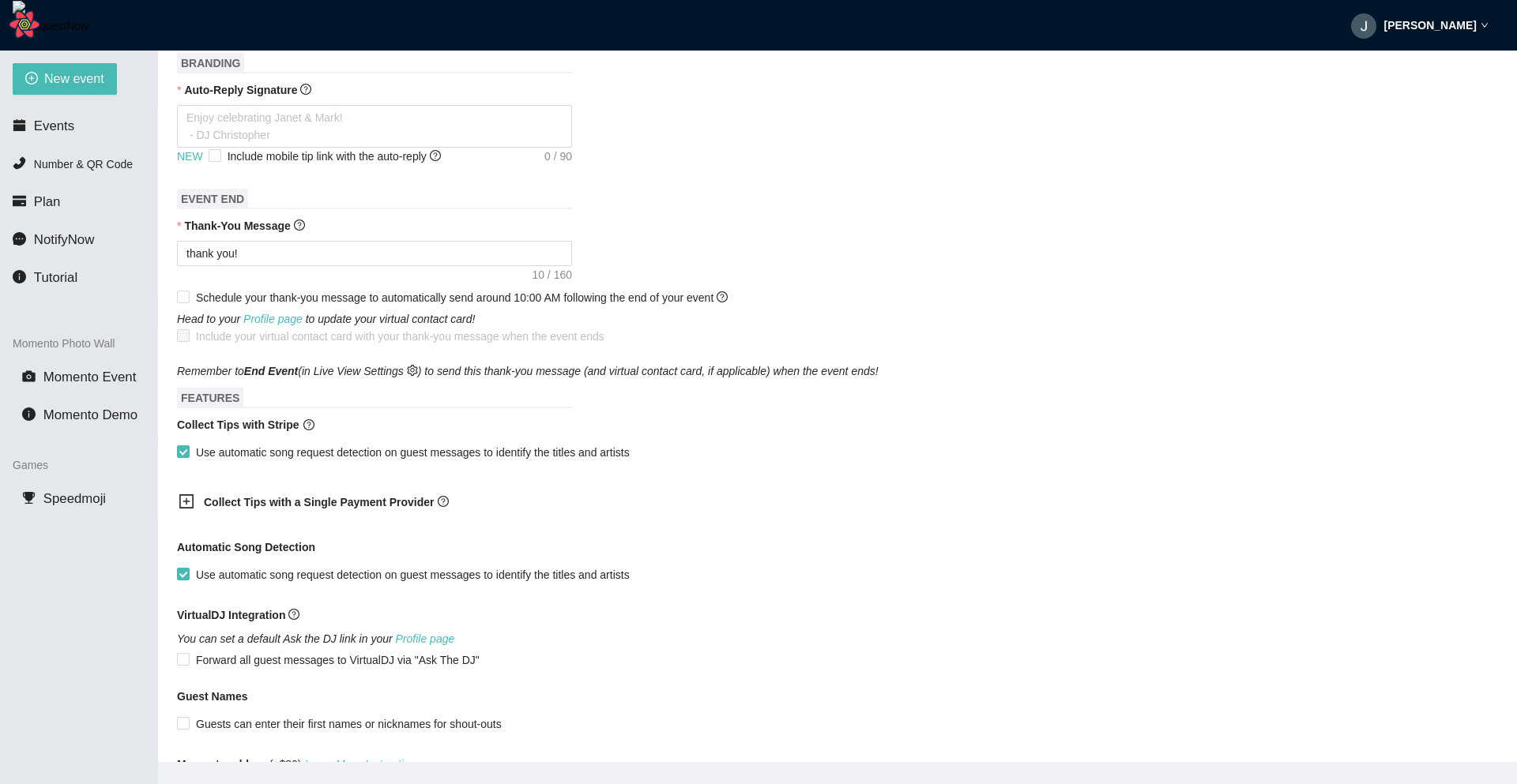
click at [239, 499] on b "Collect Tips with a Single Payment Provider" at bounding box center [319, 502] width 230 height 13
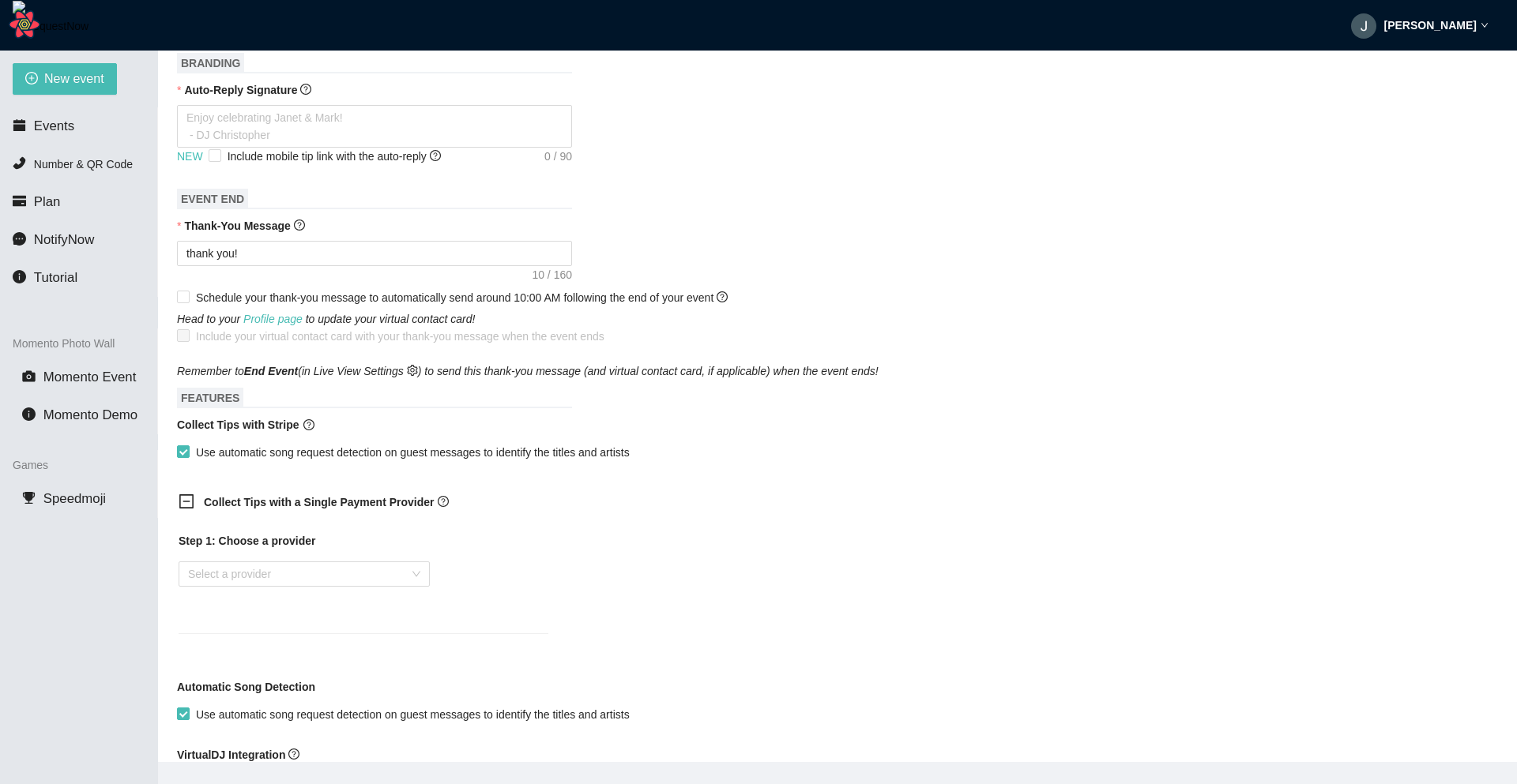
click at [239, 499] on b "Collect Tips with a Single Payment Provider" at bounding box center [319, 502] width 230 height 13
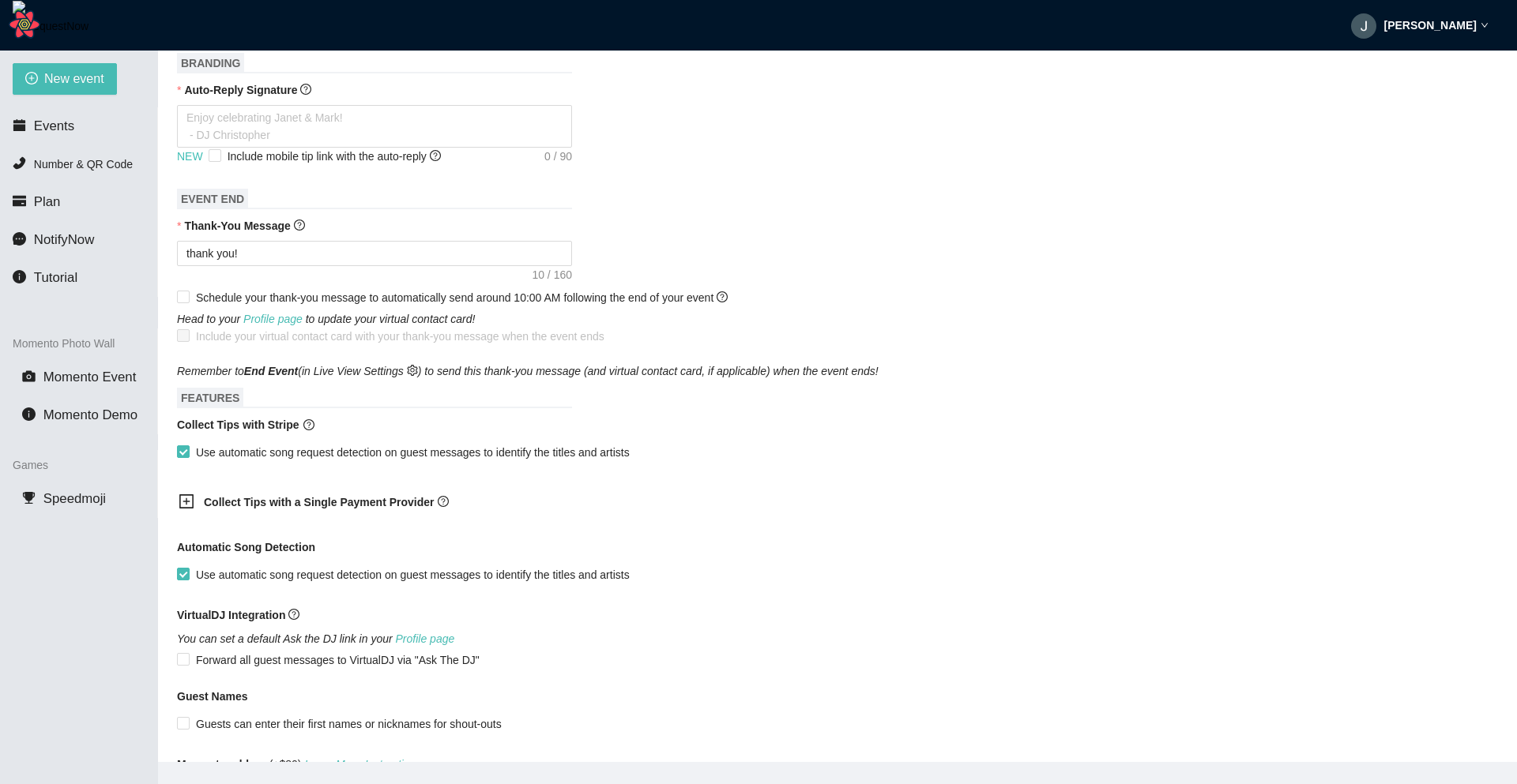
click at [188, 500] on icon "plus-square" at bounding box center [186, 502] width 16 height 16
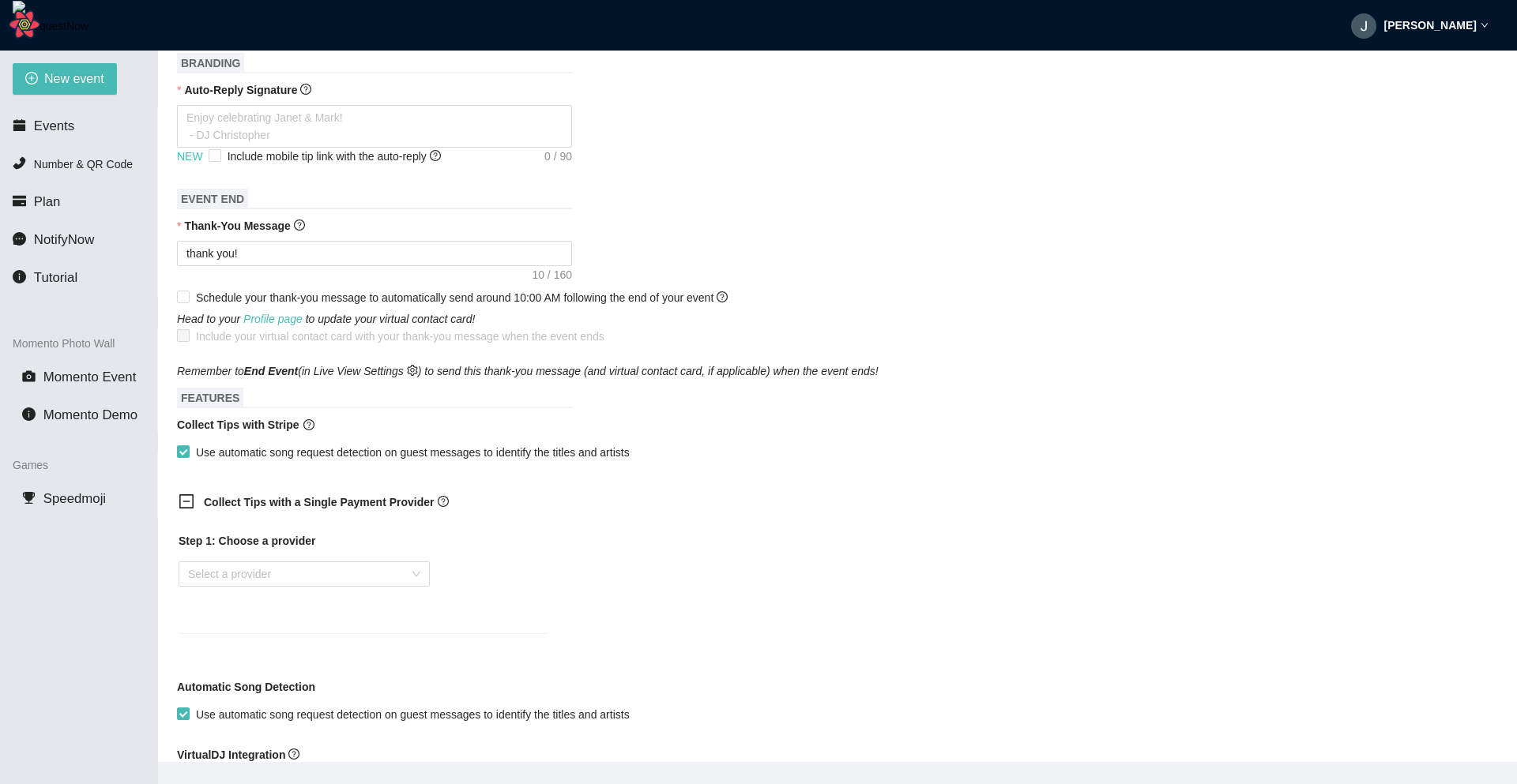
click at [188, 500] on icon "minus-square" at bounding box center [186, 502] width 16 height 16
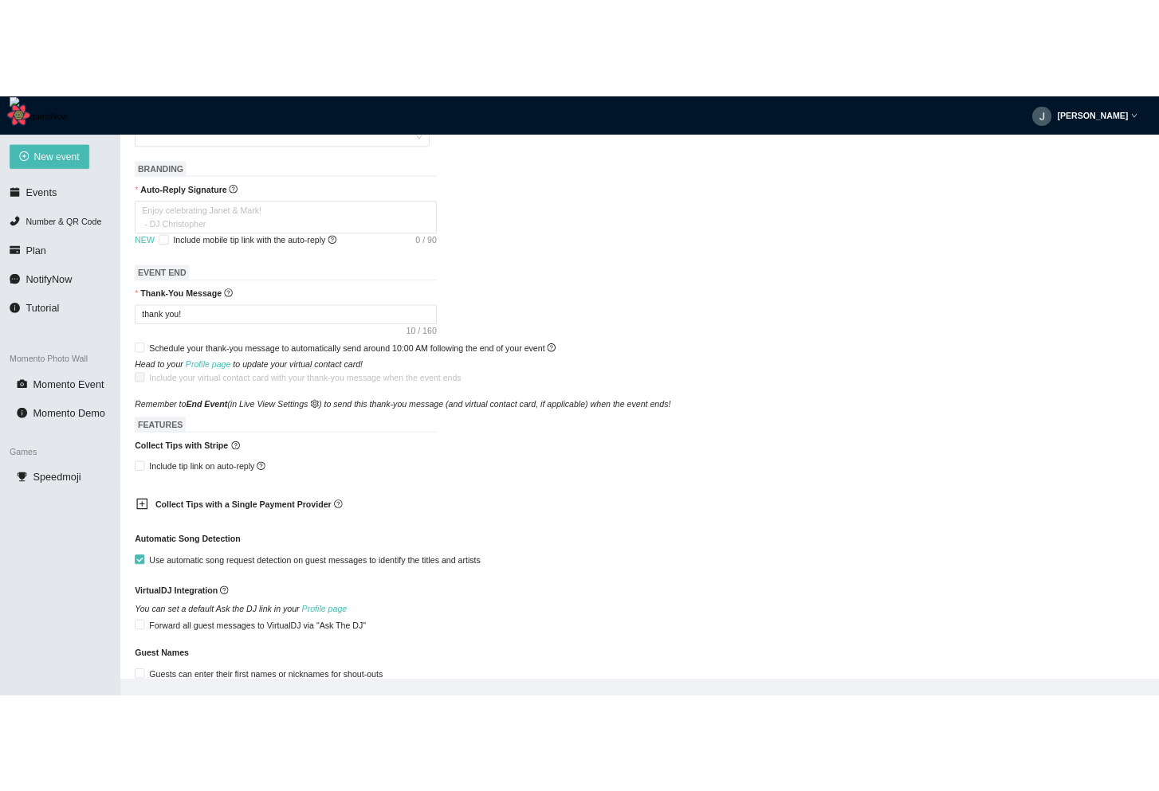
scroll to position [499, 0]
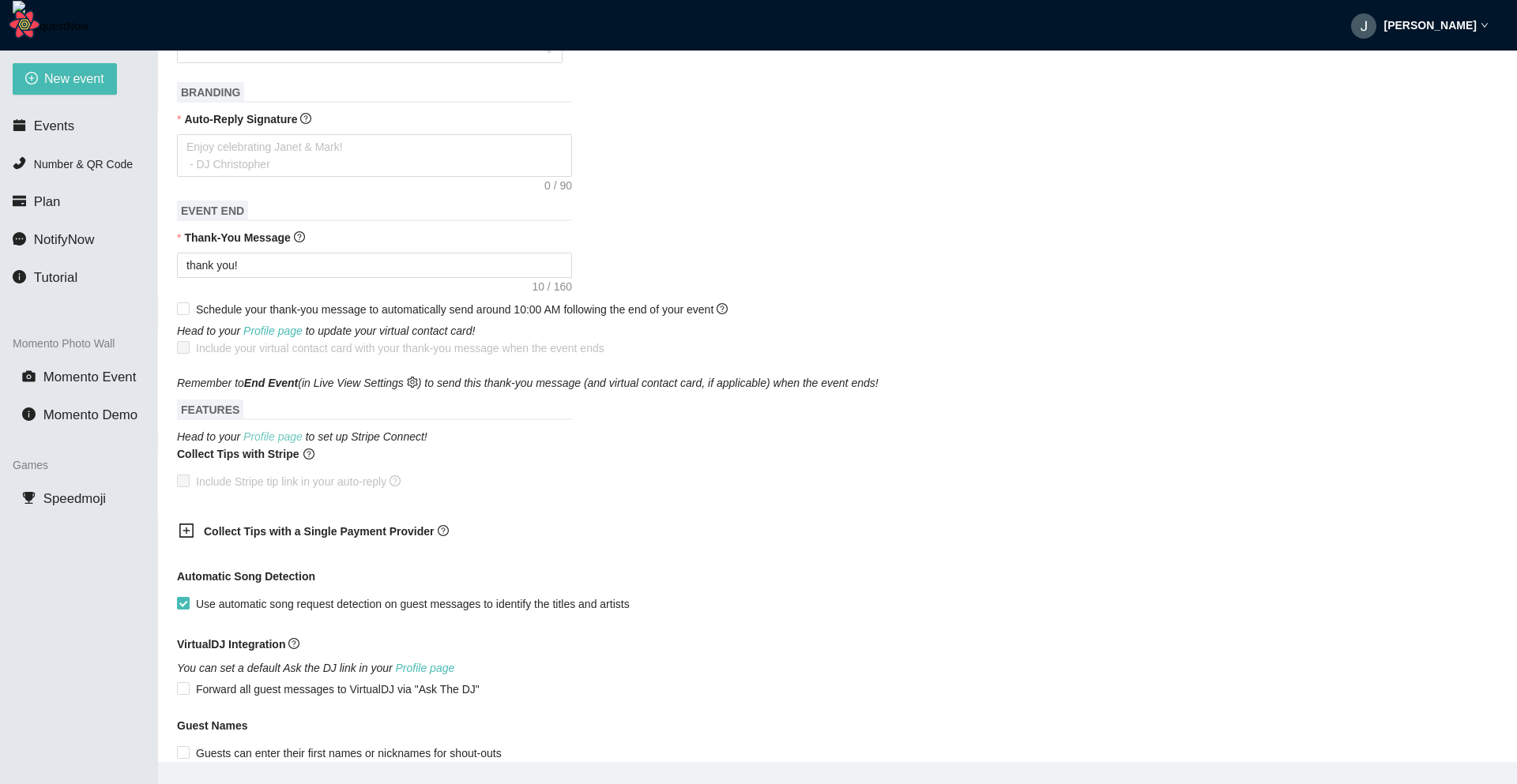
click at [285, 437] on link "Profile page" at bounding box center [273, 436] width 59 height 13
click at [1292, 526] on div "Collect Tips with a Single Payment Provider" at bounding box center [837, 532] width 1321 height 39
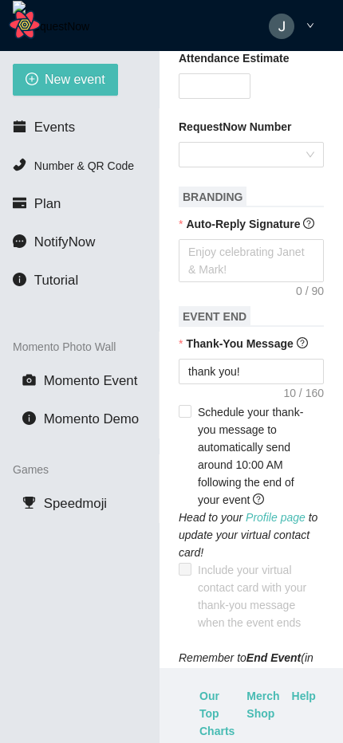
type textarea "Enjoy celebrating [PERSON_NAME] & [PERSON_NAME]! - [PERSON_NAME]"
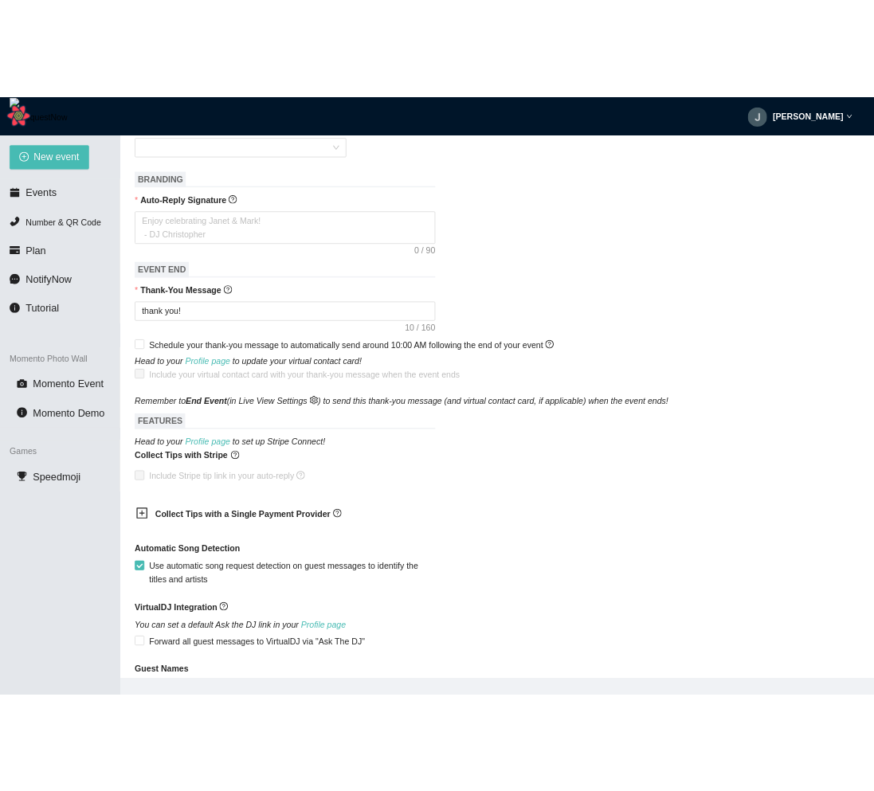
scroll to position [515, 0]
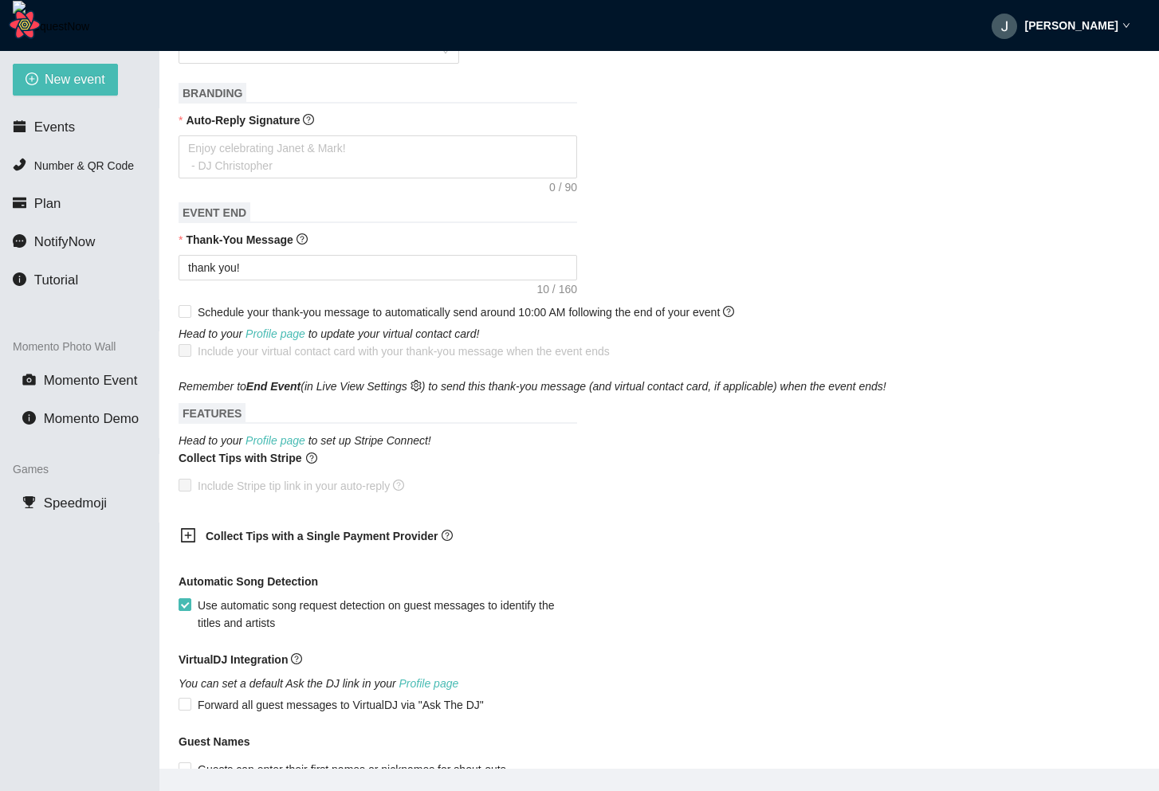
click at [1035, 252] on div "Thank-You Message" at bounding box center [658, 243] width 961 height 24
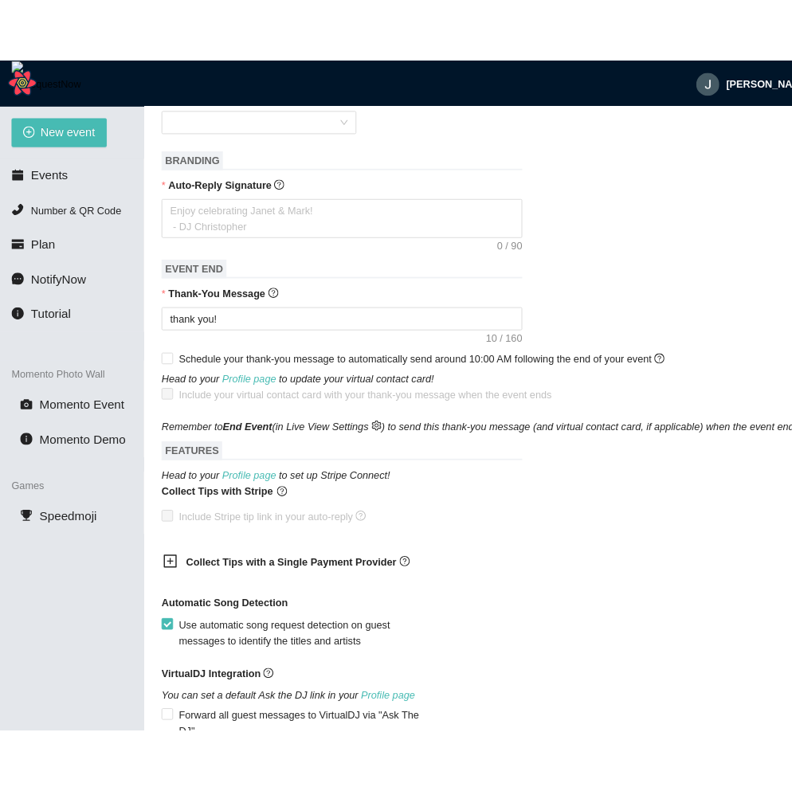
scroll to position [532, 0]
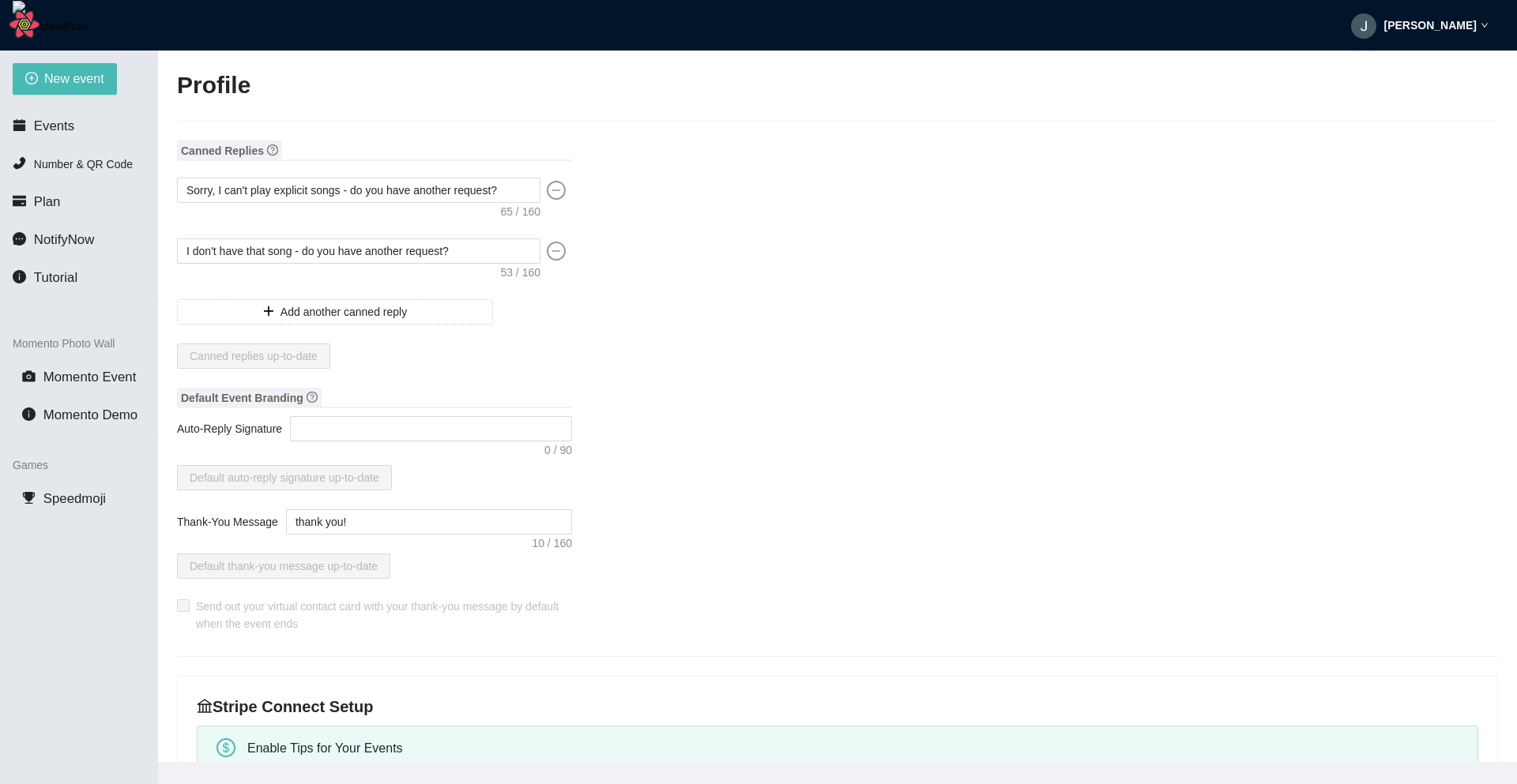
type input "[PERSON_NAME]"
type input "test"
type input "DJ"
type input "[PHONE_NUMBER]"
type input "[EMAIL_ADDRESS][DOMAIN_NAME]"
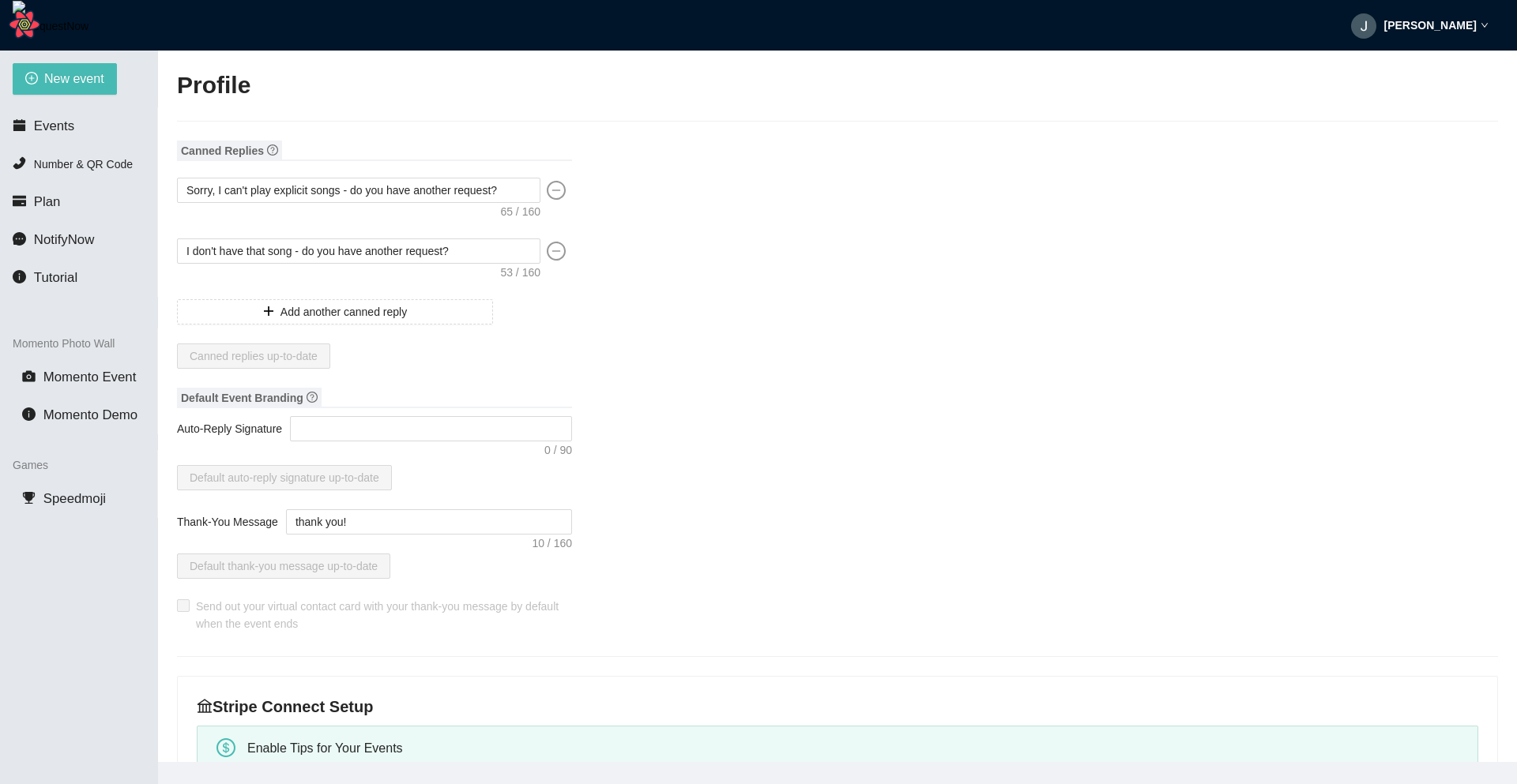
scroll to position [410, 0]
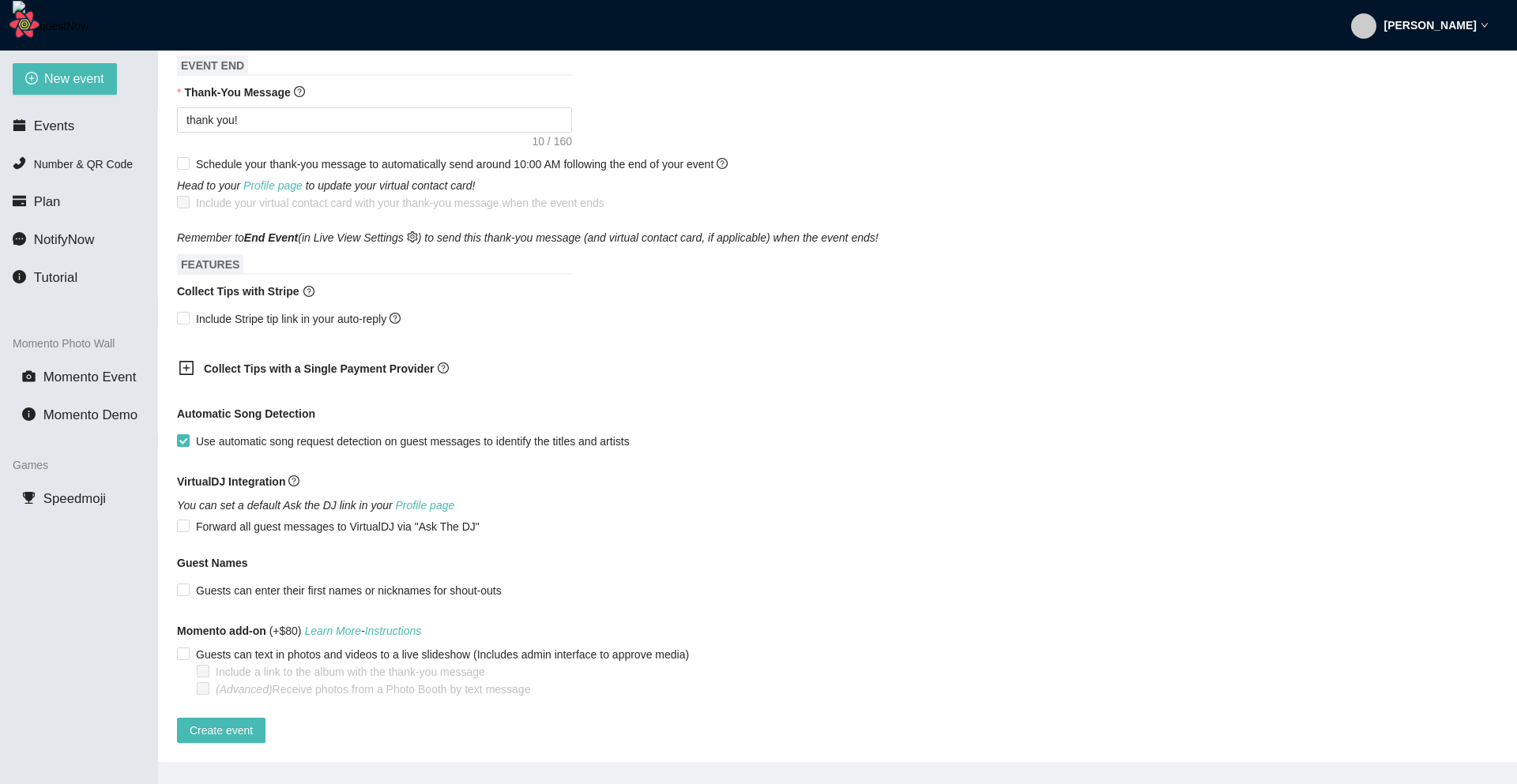
scroll to position [1, 0]
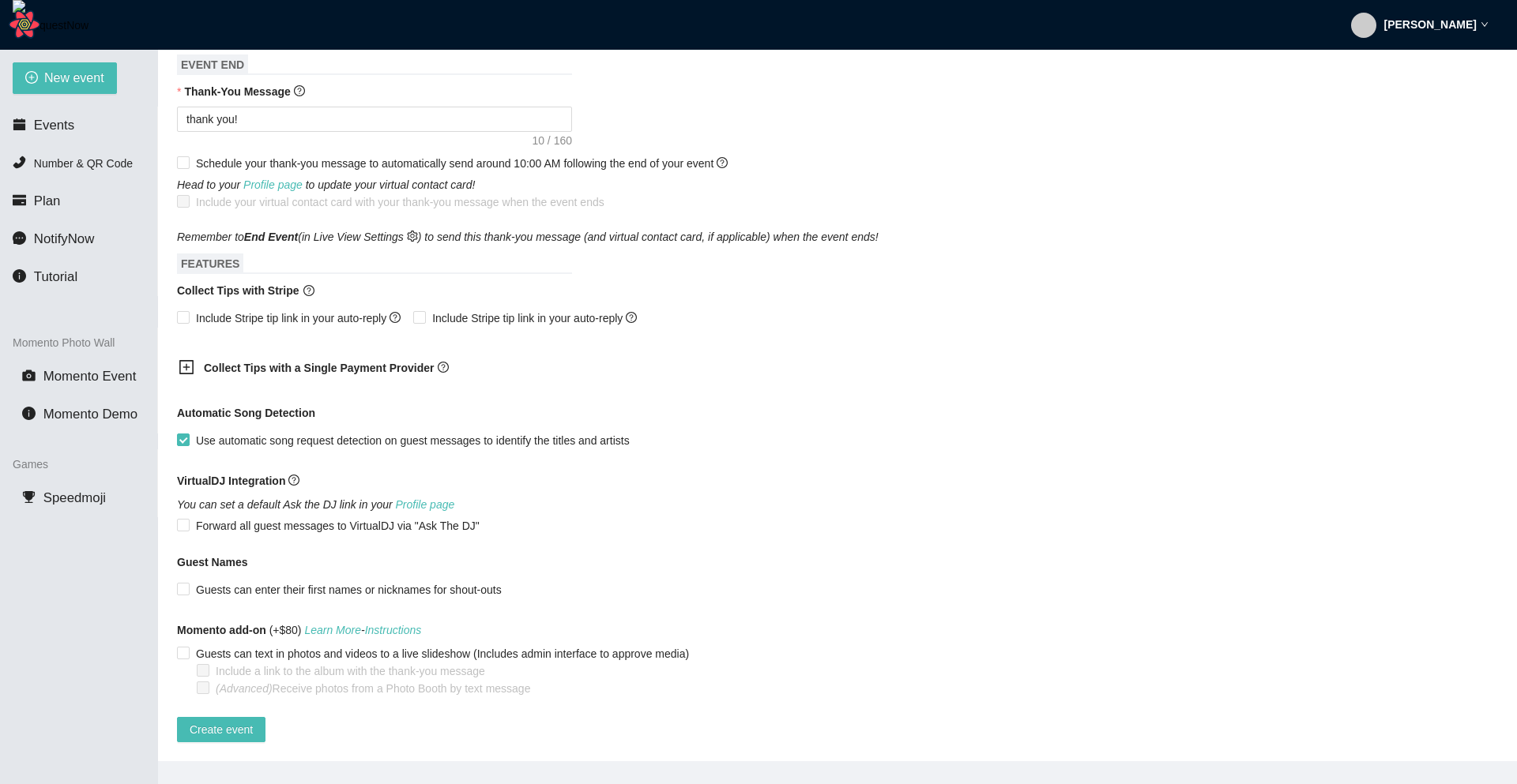
type textarea "[URL][DOMAIN_NAME]"
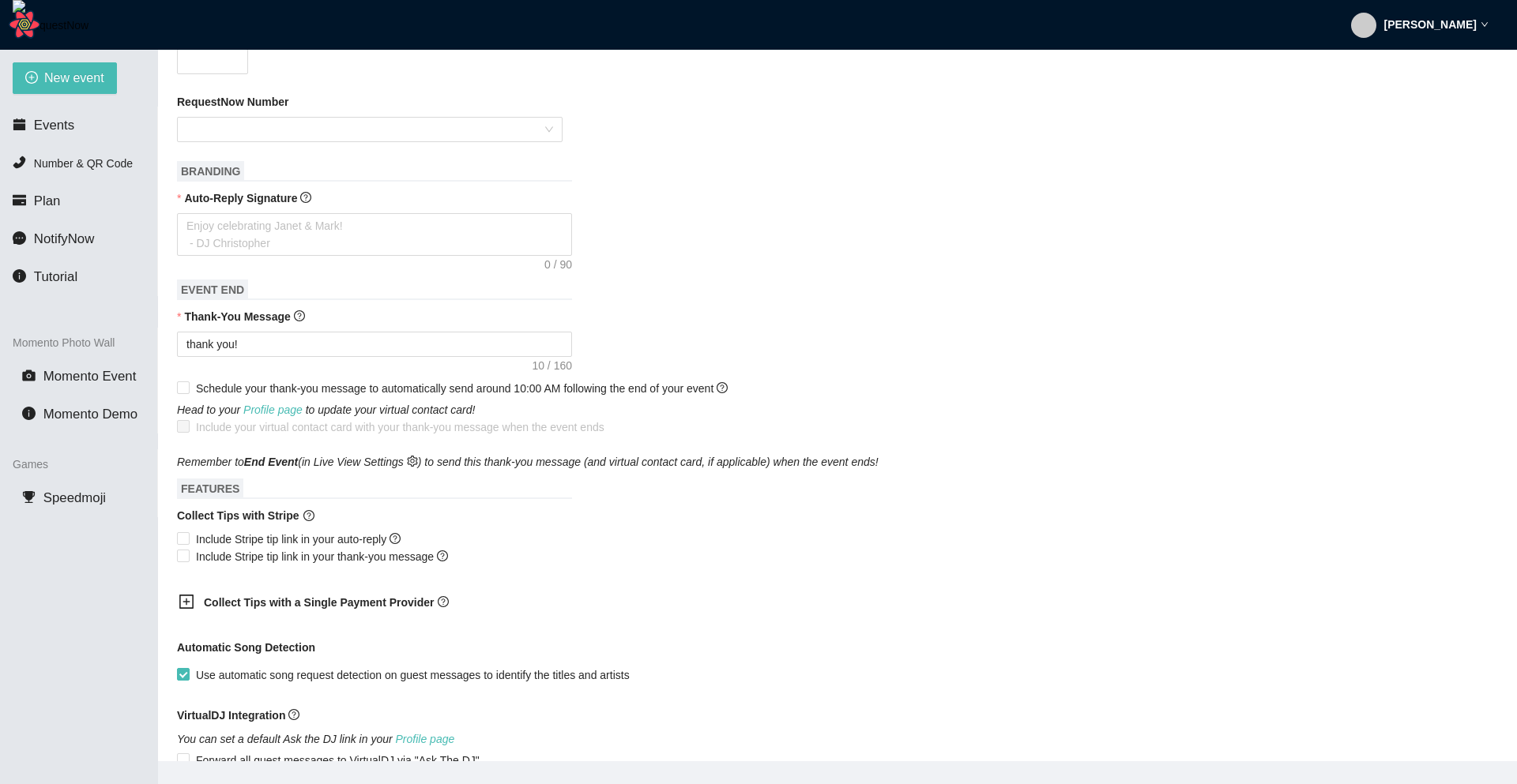
scroll to position [401, 0]
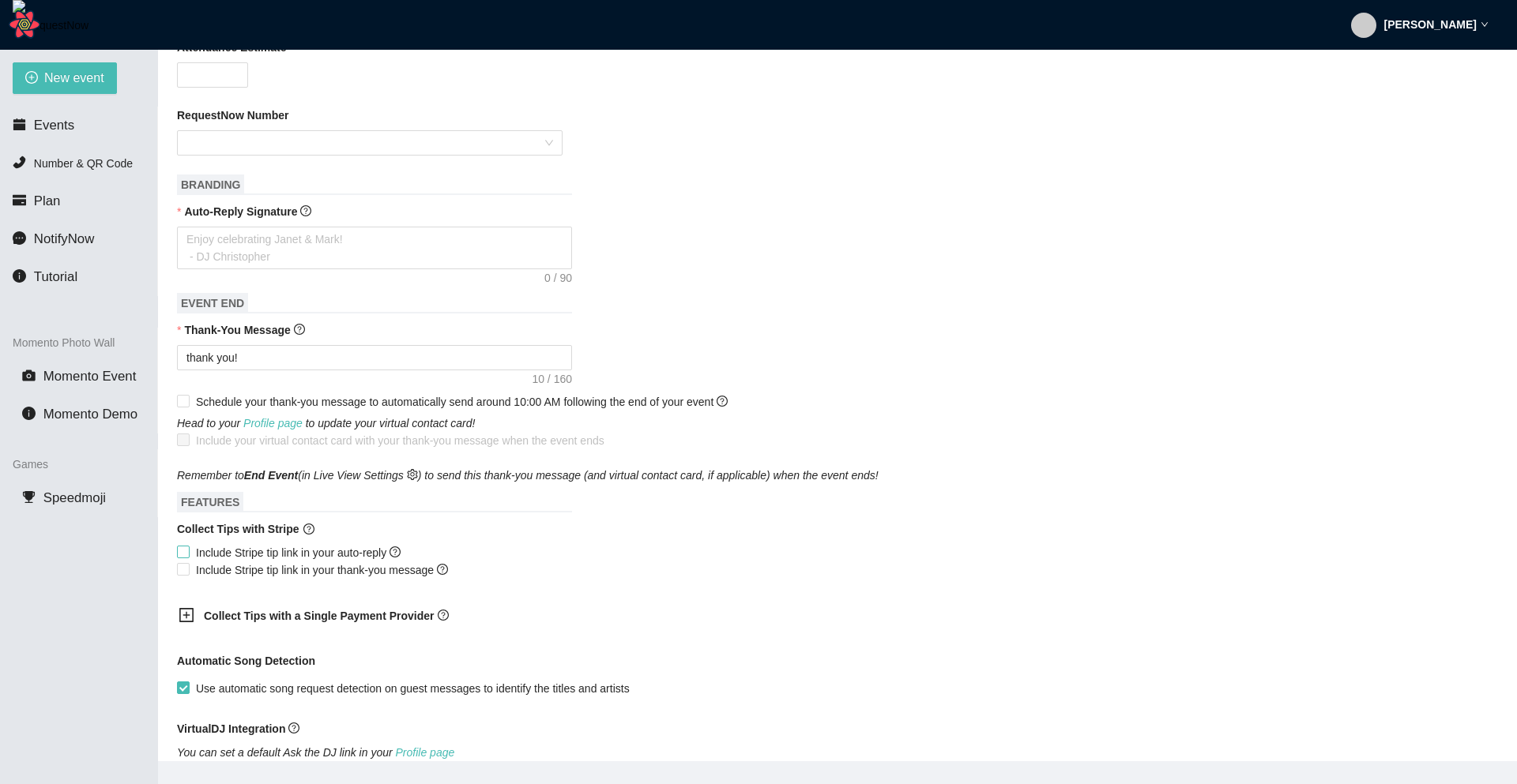
click at [263, 557] on span "Include Stripe tip link in your auto-reply" at bounding box center [297, 553] width 217 height 18
click at [188, 557] on input "Include Stripe tip link in your auto-reply" at bounding box center [181, 551] width 11 height 11
click at [263, 557] on span "Include Stripe tip link in your auto-reply" at bounding box center [297, 553] width 217 height 18
click at [188, 557] on input "Include Stripe tip link in your auto-reply" at bounding box center [181, 551] width 11 height 11
checkbox input "false"
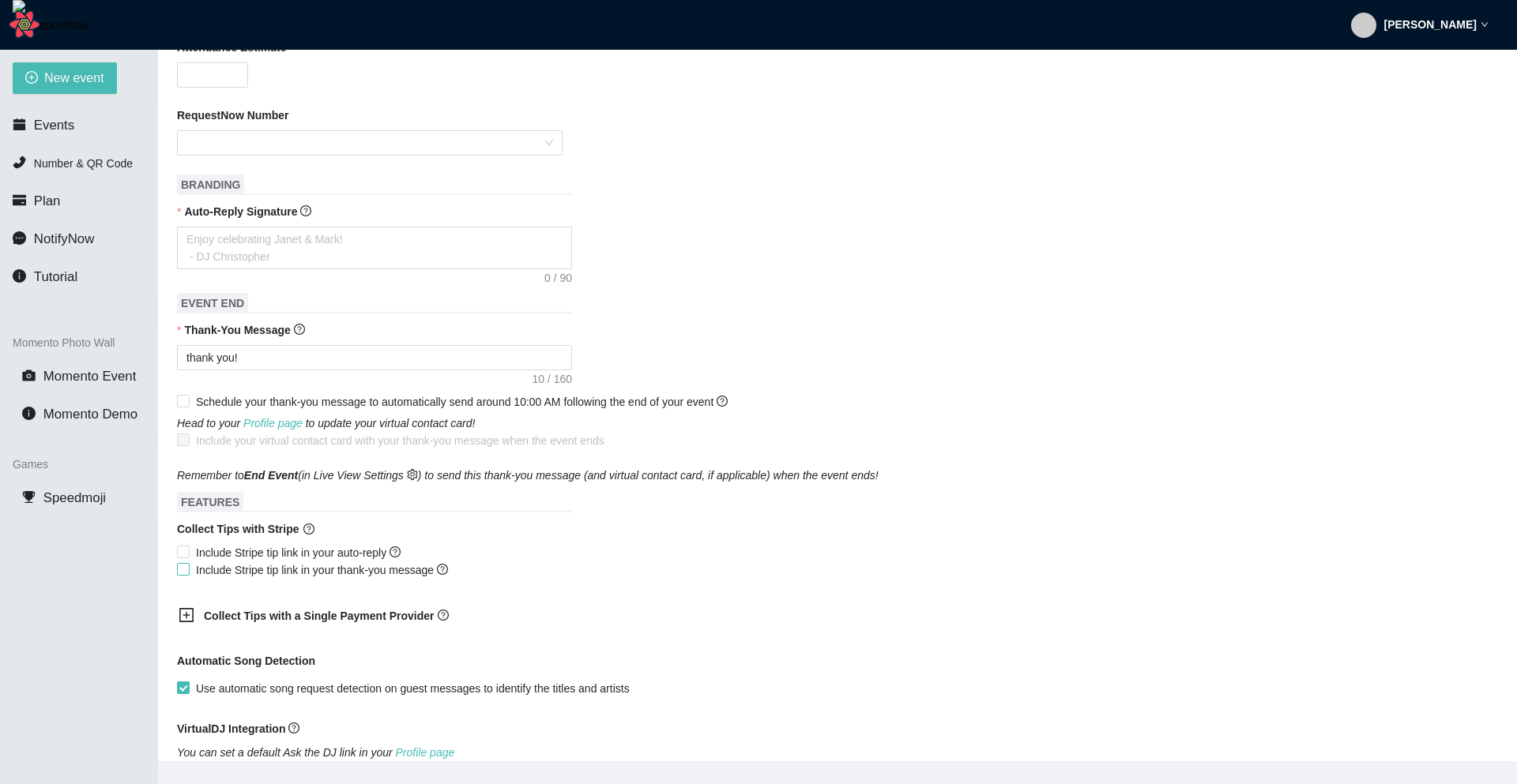
click at [264, 570] on span "Include Stripe tip link in your thank-you message" at bounding box center [321, 571] width 265 height 18
click at [188, 570] on input "Include Stripe tip link in your thank-you message" at bounding box center [181, 568] width 11 height 11
click at [264, 570] on span "Include Stripe tip link in your thank-you message" at bounding box center [321, 571] width 265 height 18
click at [188, 570] on input "Include Stripe tip link in your thank-you message" at bounding box center [181, 568] width 11 height 11
checkbox input "false"
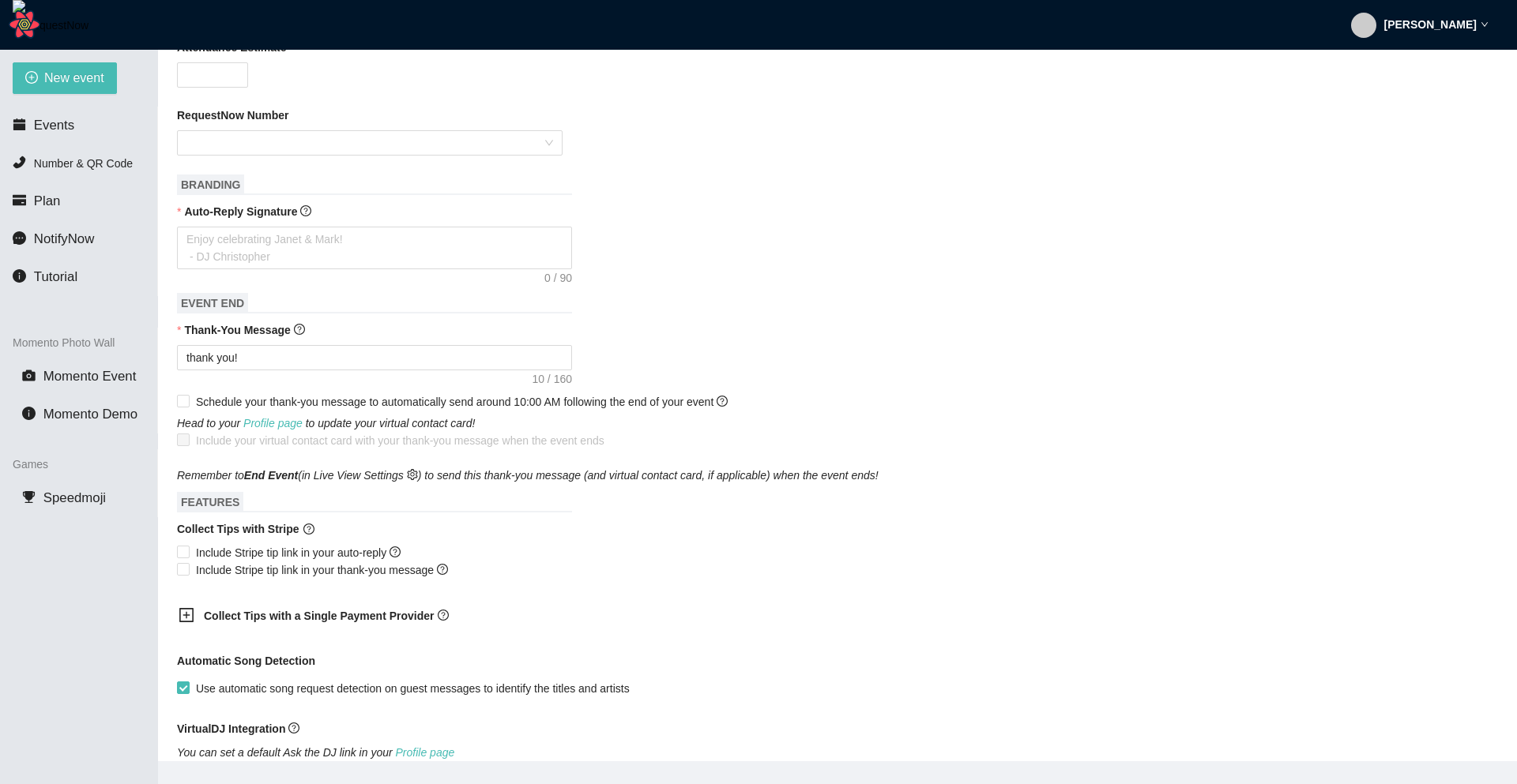
click at [784, 25] on strong "[PERSON_NAME]" at bounding box center [1430, 24] width 92 height 13
click at [784, 67] on span "Profile" at bounding box center [1462, 67] width 38 height 15
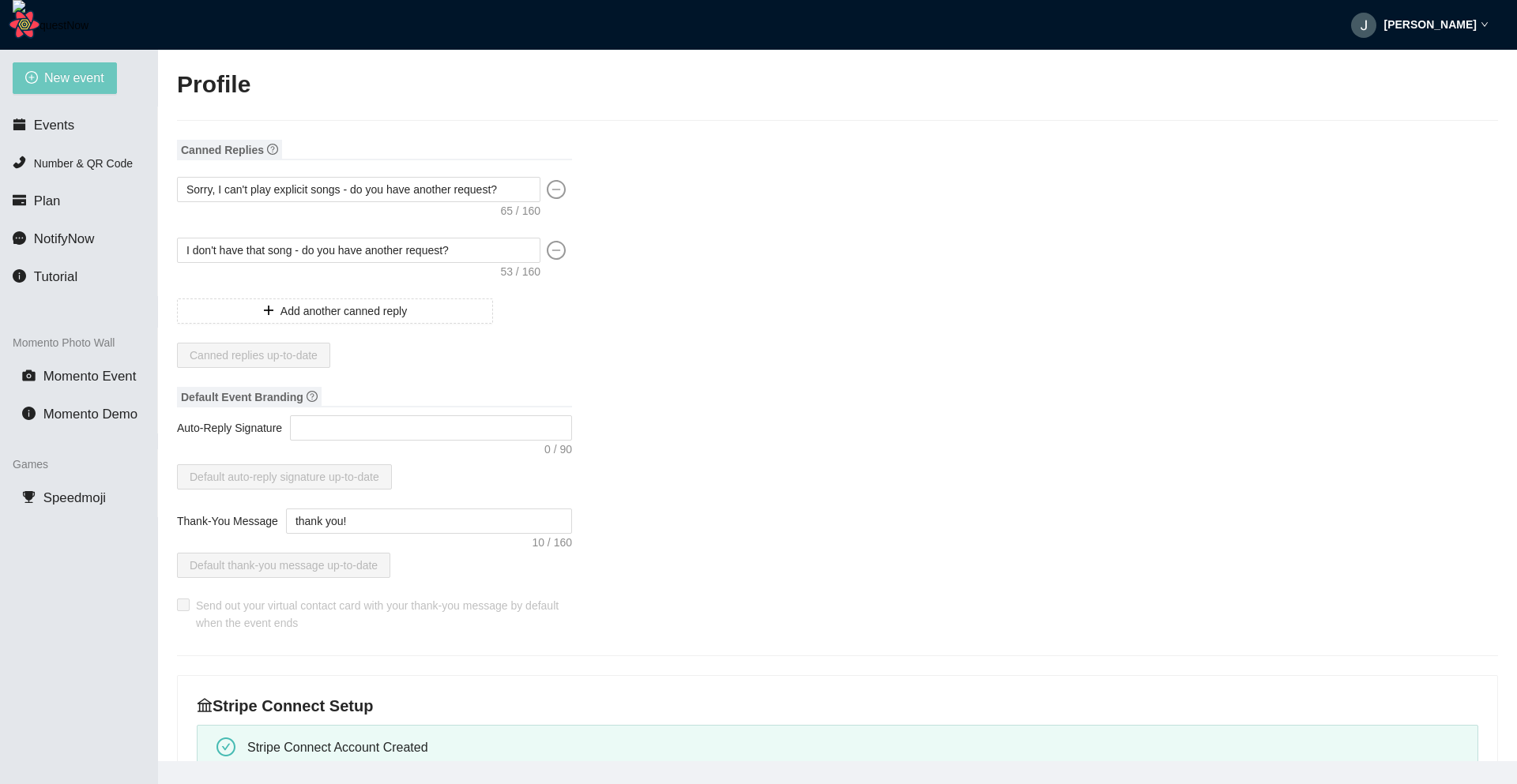
click at [104, 82] on span "New event" at bounding box center [74, 78] width 60 height 20
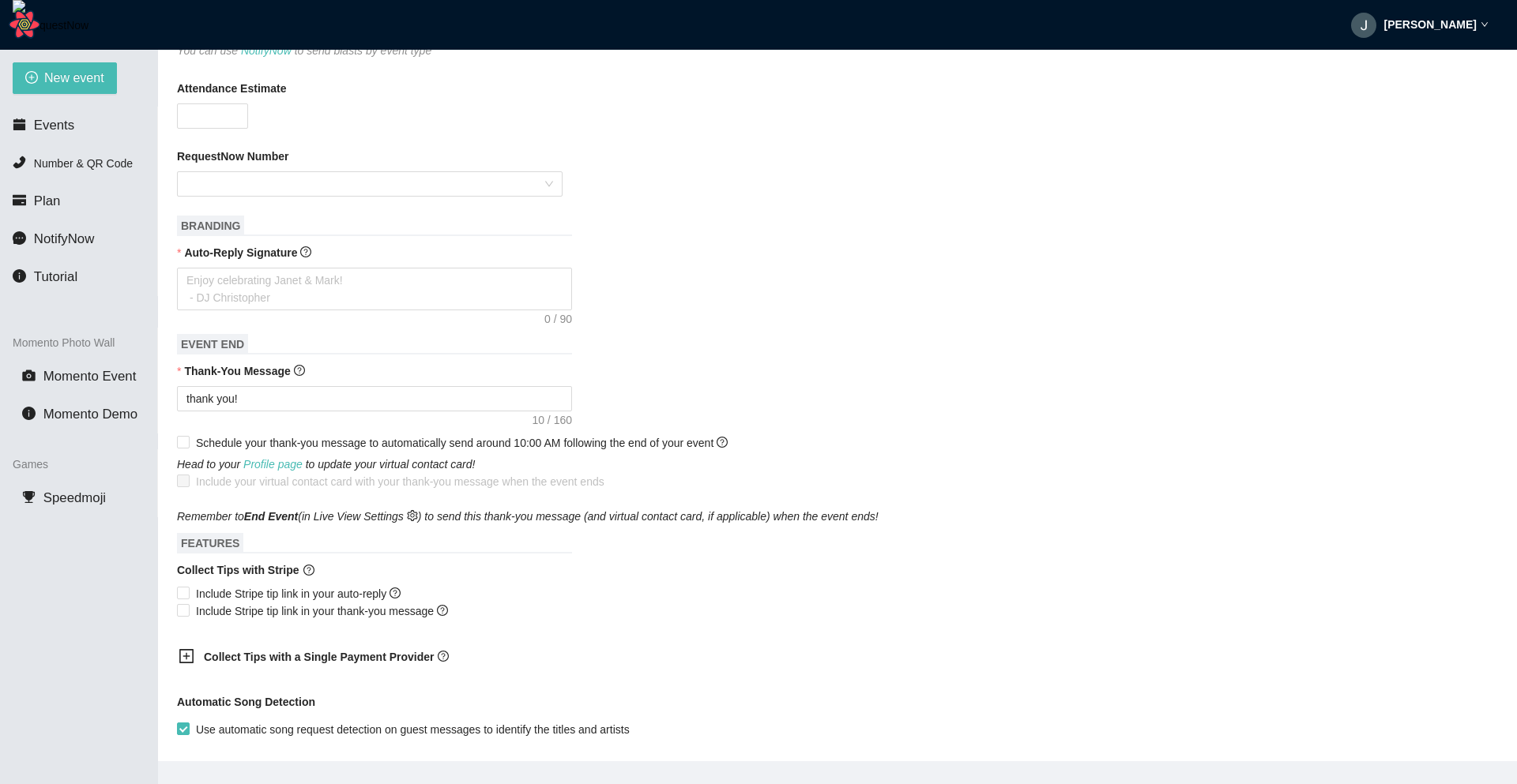
scroll to position [357, 0]
click at [784, 26] on img at bounding box center [1363, 25] width 25 height 25
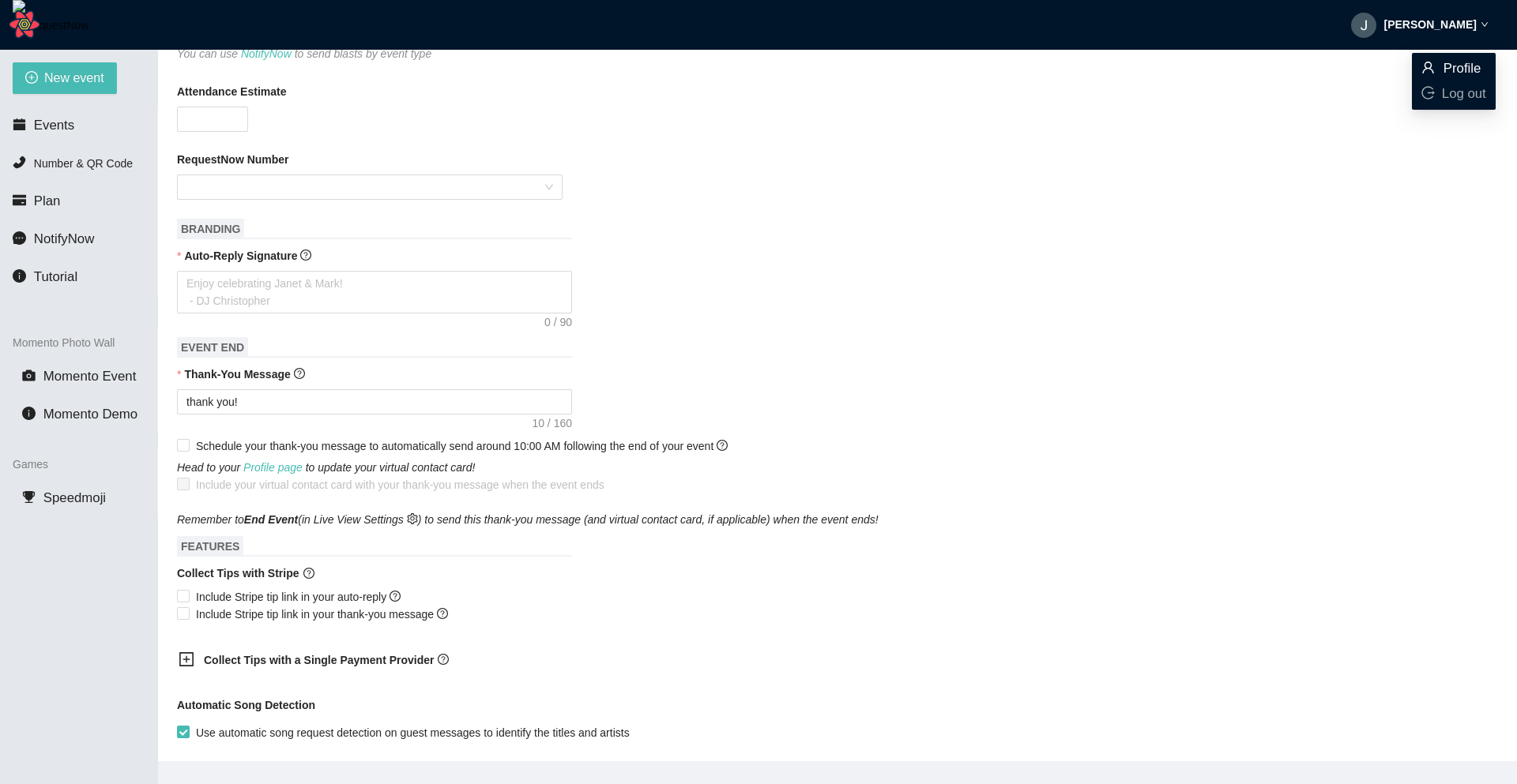
click at [784, 72] on icon "user" at bounding box center [1427, 67] width 11 height 12
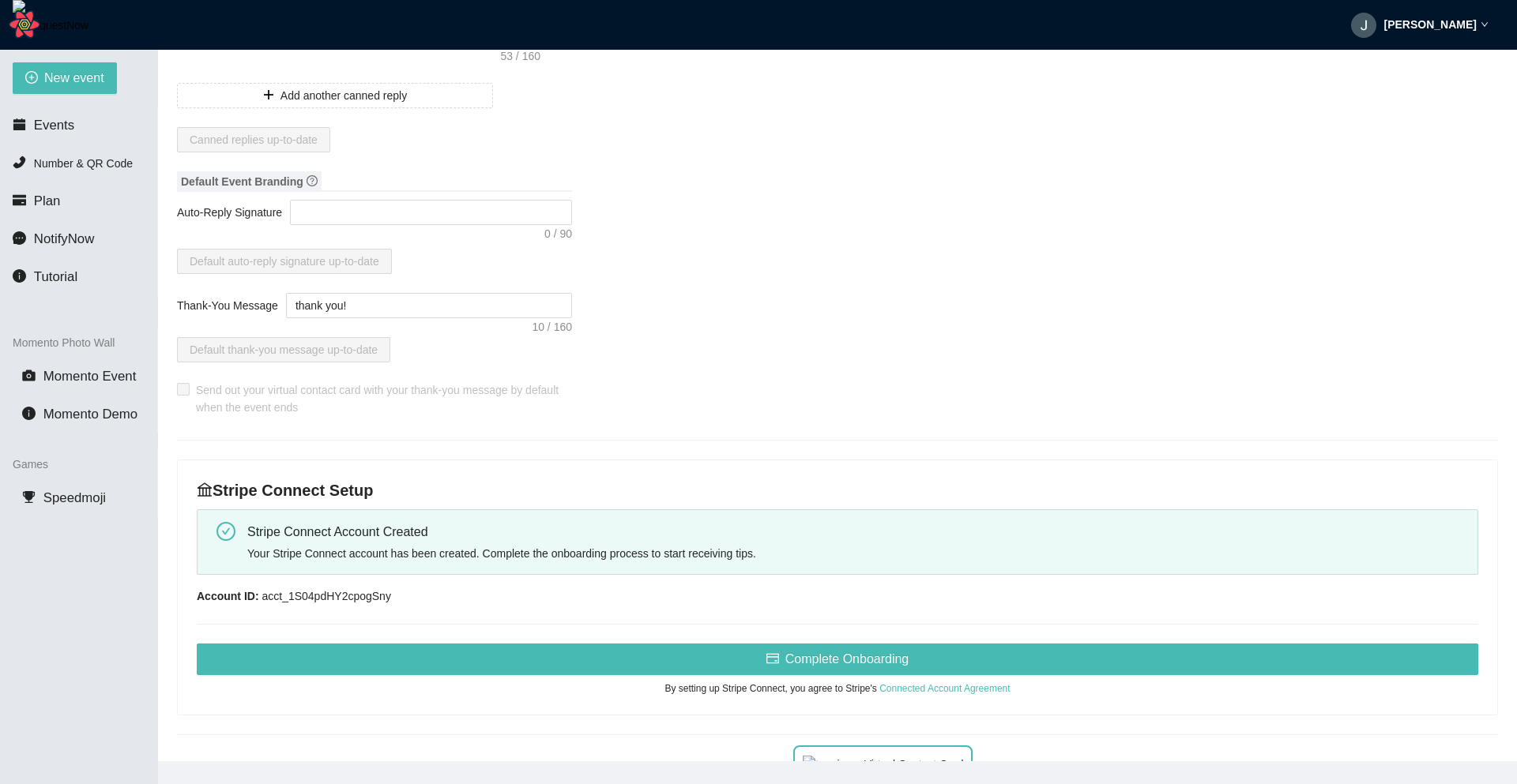
scroll to position [213, 0]
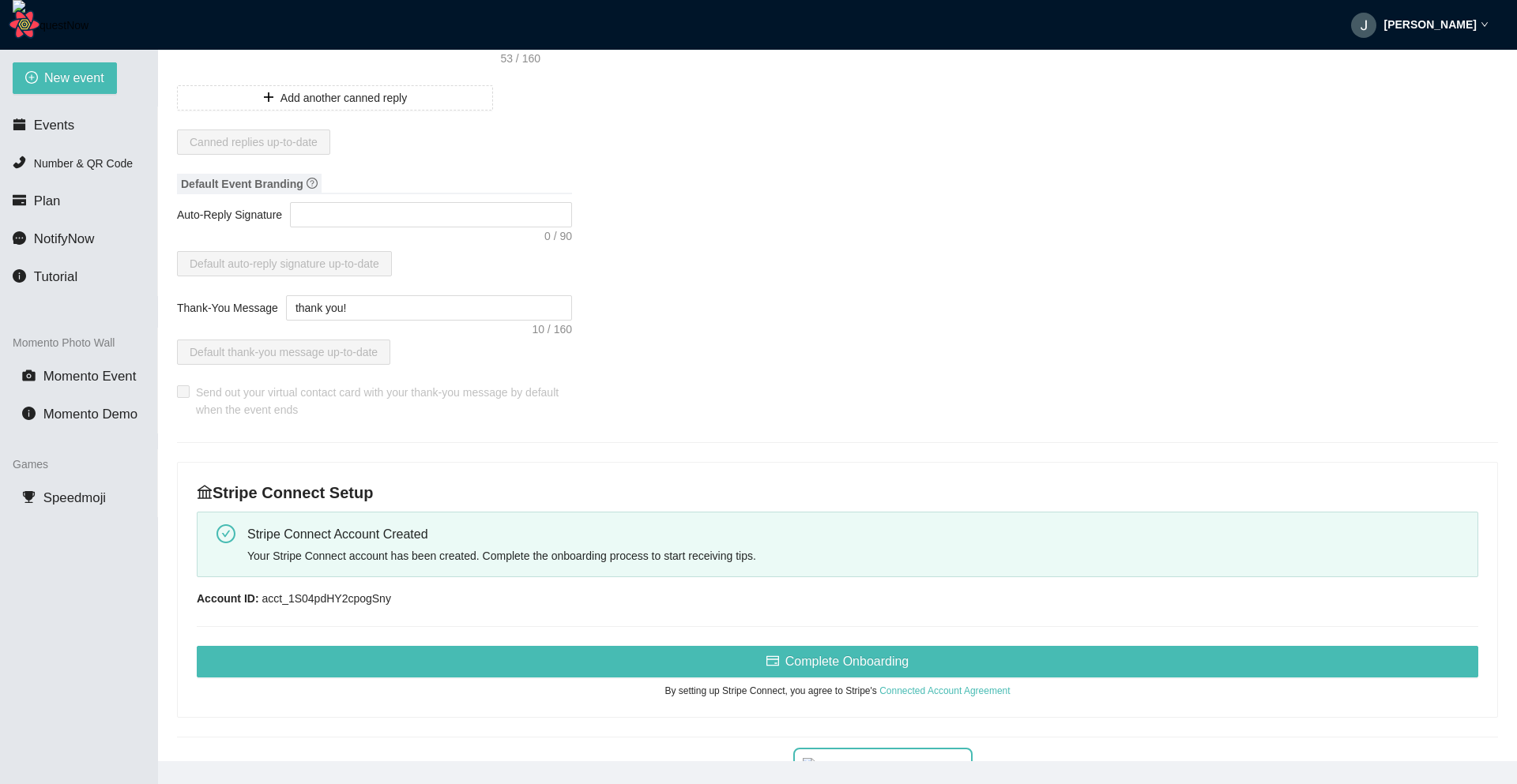
click at [589, 548] on div "Your Stripe Connect account has been created. Complete the onboarding process t…" at bounding box center [856, 556] width 1219 height 18
click at [326, 597] on div "Account ID: acct_1S04pdHY2cpogSny" at bounding box center [837, 599] width 1281 height 18
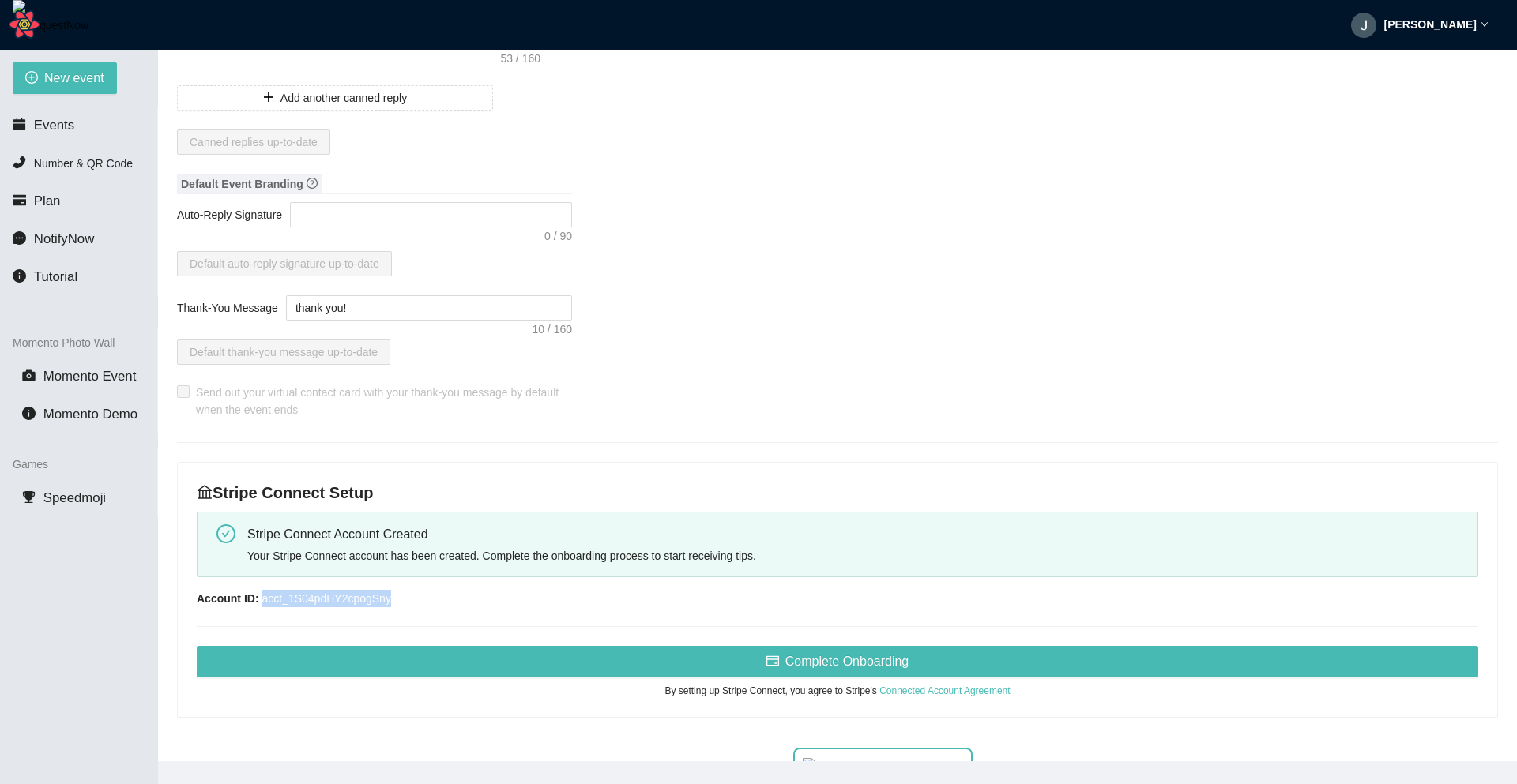
click at [326, 597] on div "Account ID: acct_1S04pdHY2cpogSny" at bounding box center [837, 599] width 1281 height 18
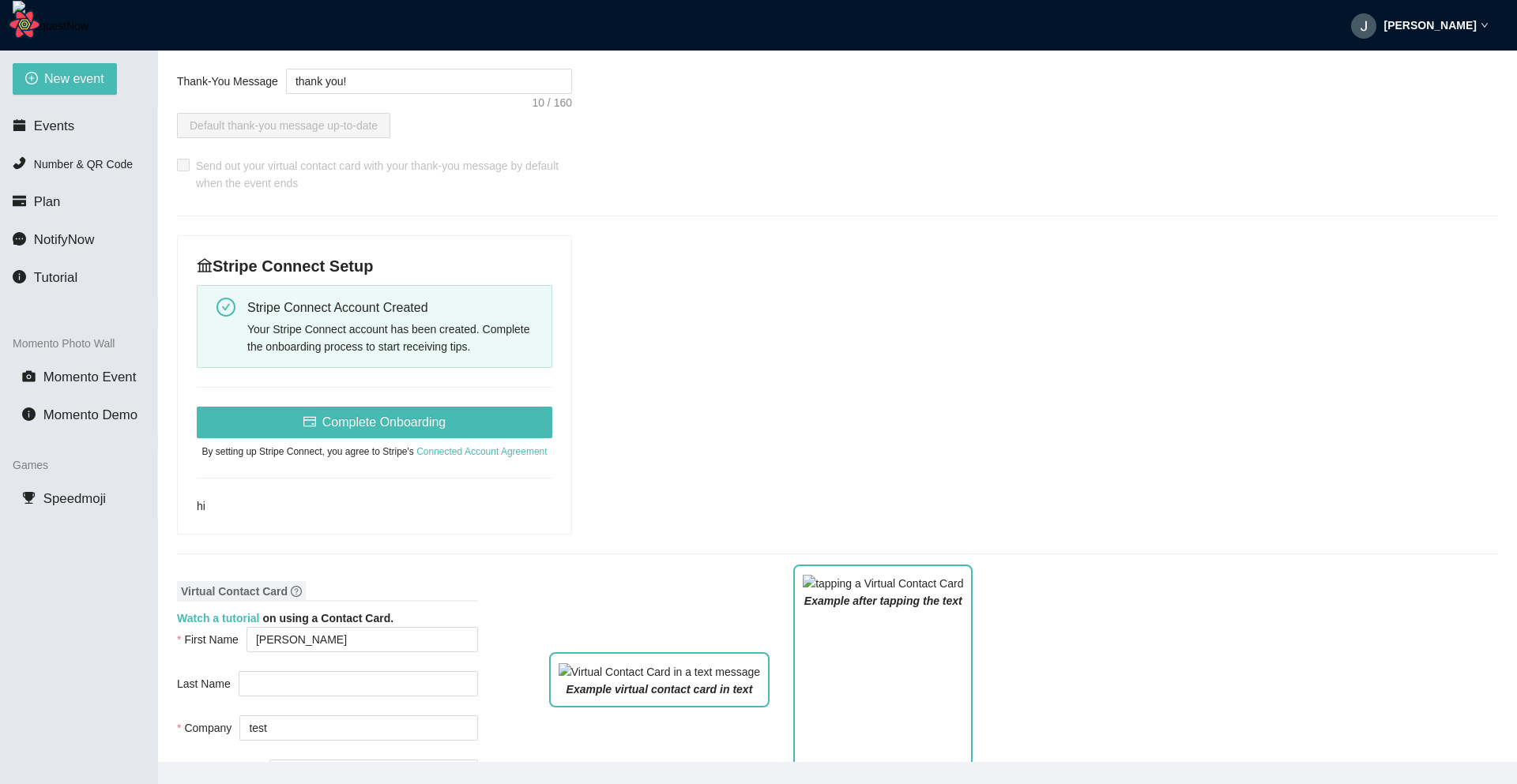
scroll to position [440, 0]
click at [88, 83] on span "New event" at bounding box center [74, 78] width 60 height 20
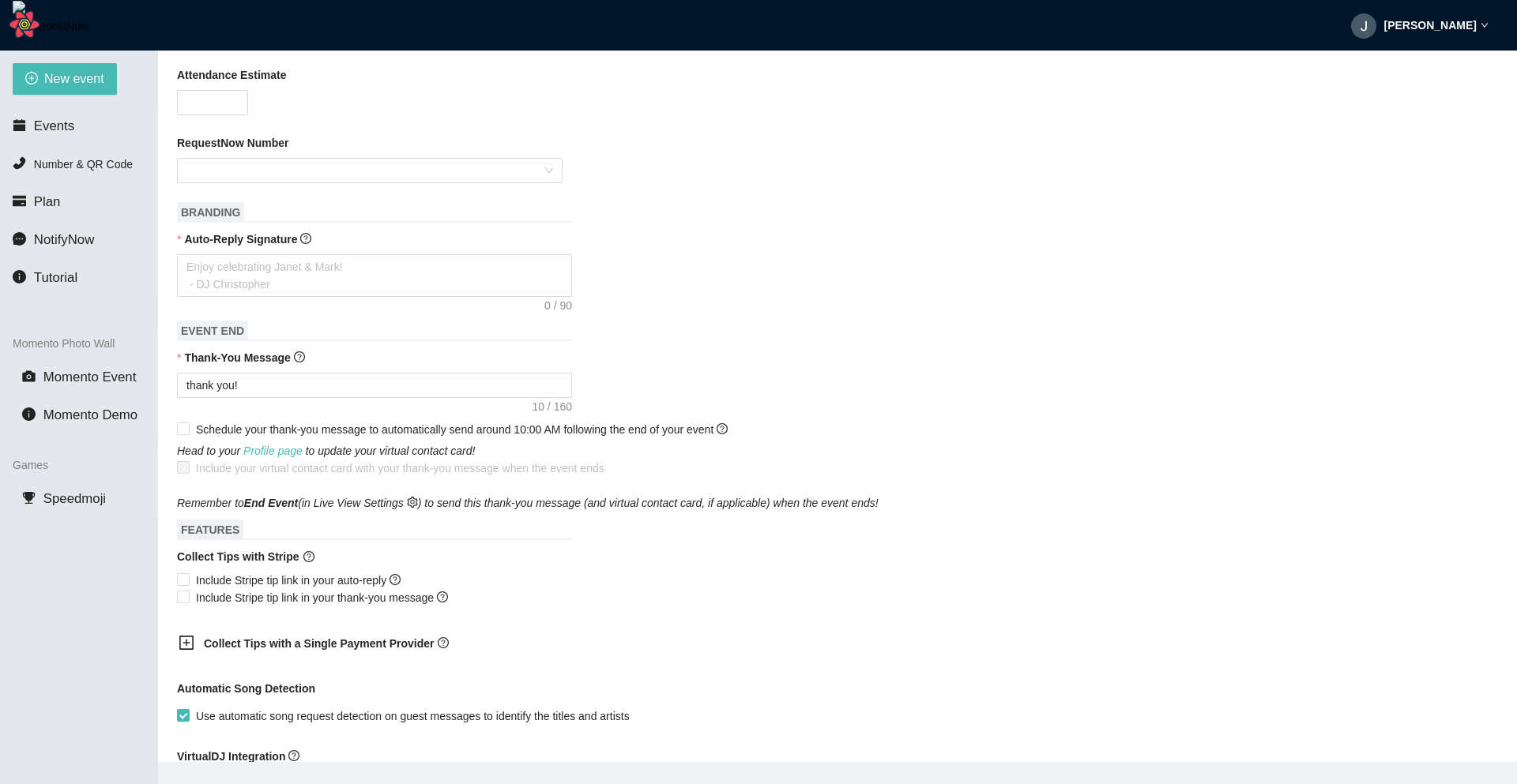
scroll to position [377, 0]
click at [784, 29] on div "[PERSON_NAME]" at bounding box center [1420, 25] width 138 height 51
click at [784, 79] on li "Profile" at bounding box center [1454, 68] width 83 height 25
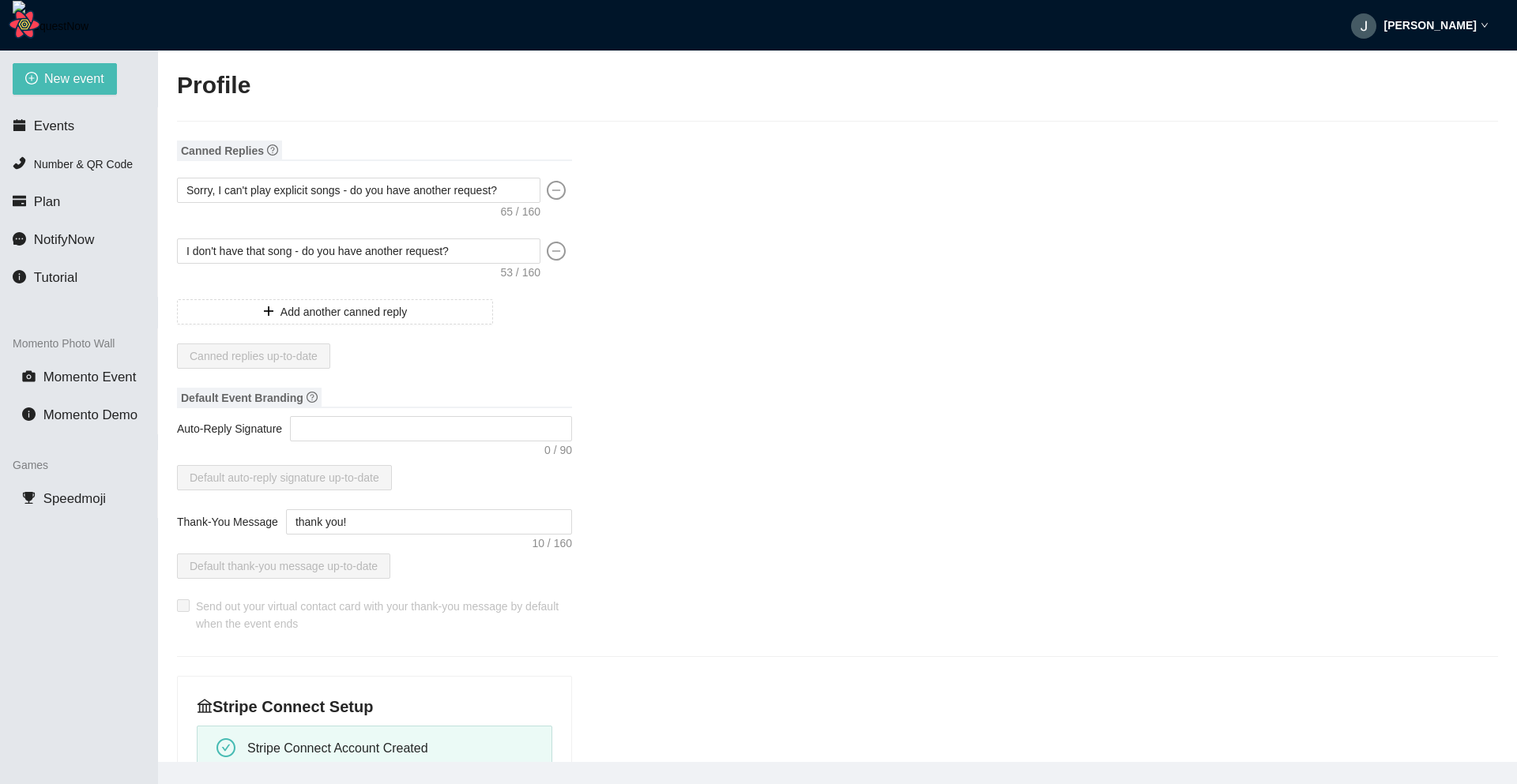
type textarea "[URL][DOMAIN_NAME]"
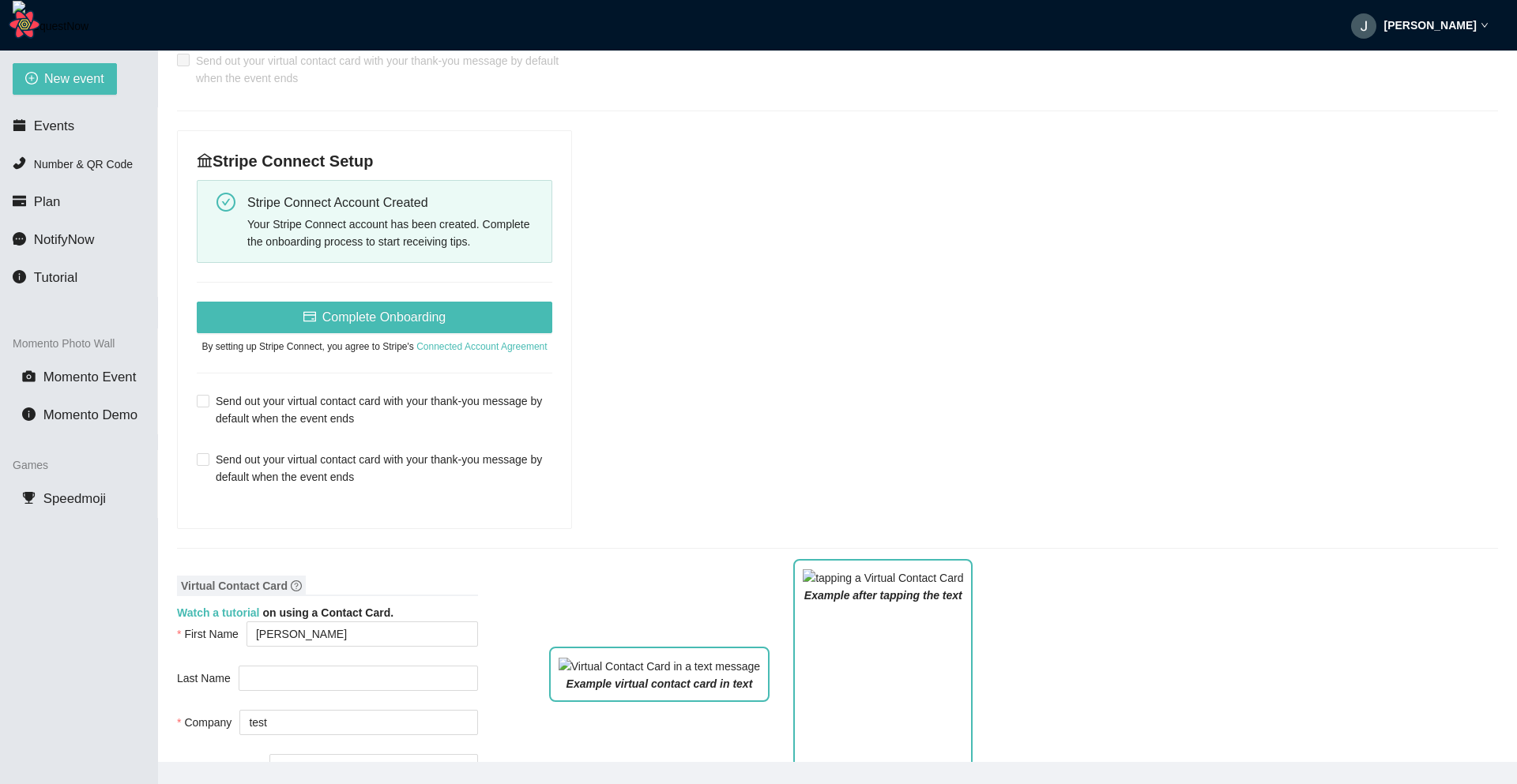
scroll to position [542, 0]
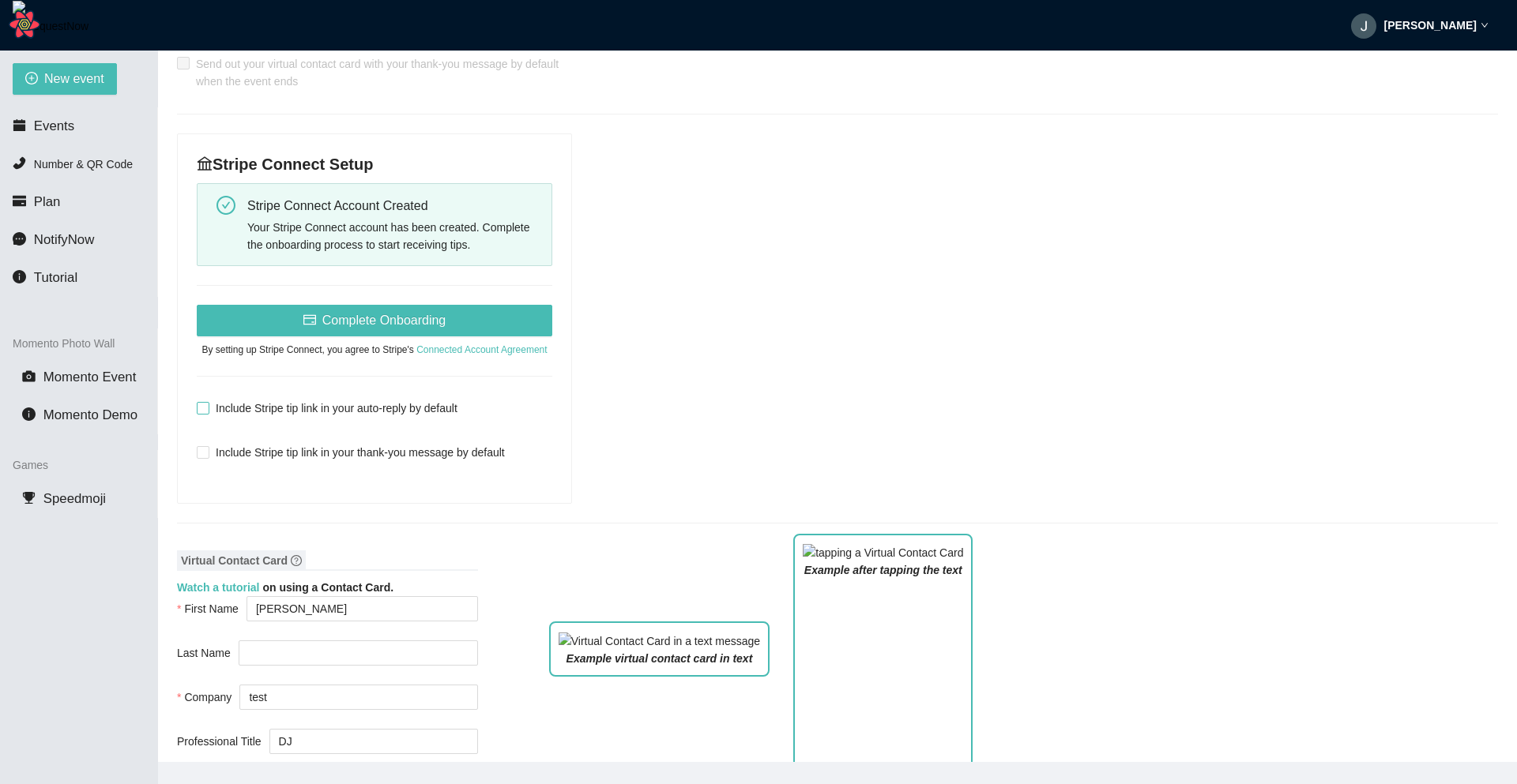
click at [246, 405] on span "Include Stripe tip link in your auto-reply by default" at bounding box center [336, 408] width 255 height 18
click at [208, 405] on input "Include Stripe tip link in your auto-reply by default" at bounding box center [201, 407] width 11 height 11
checkbox input "true"
click at [70, 128] on span "Events" at bounding box center [54, 126] width 41 height 15
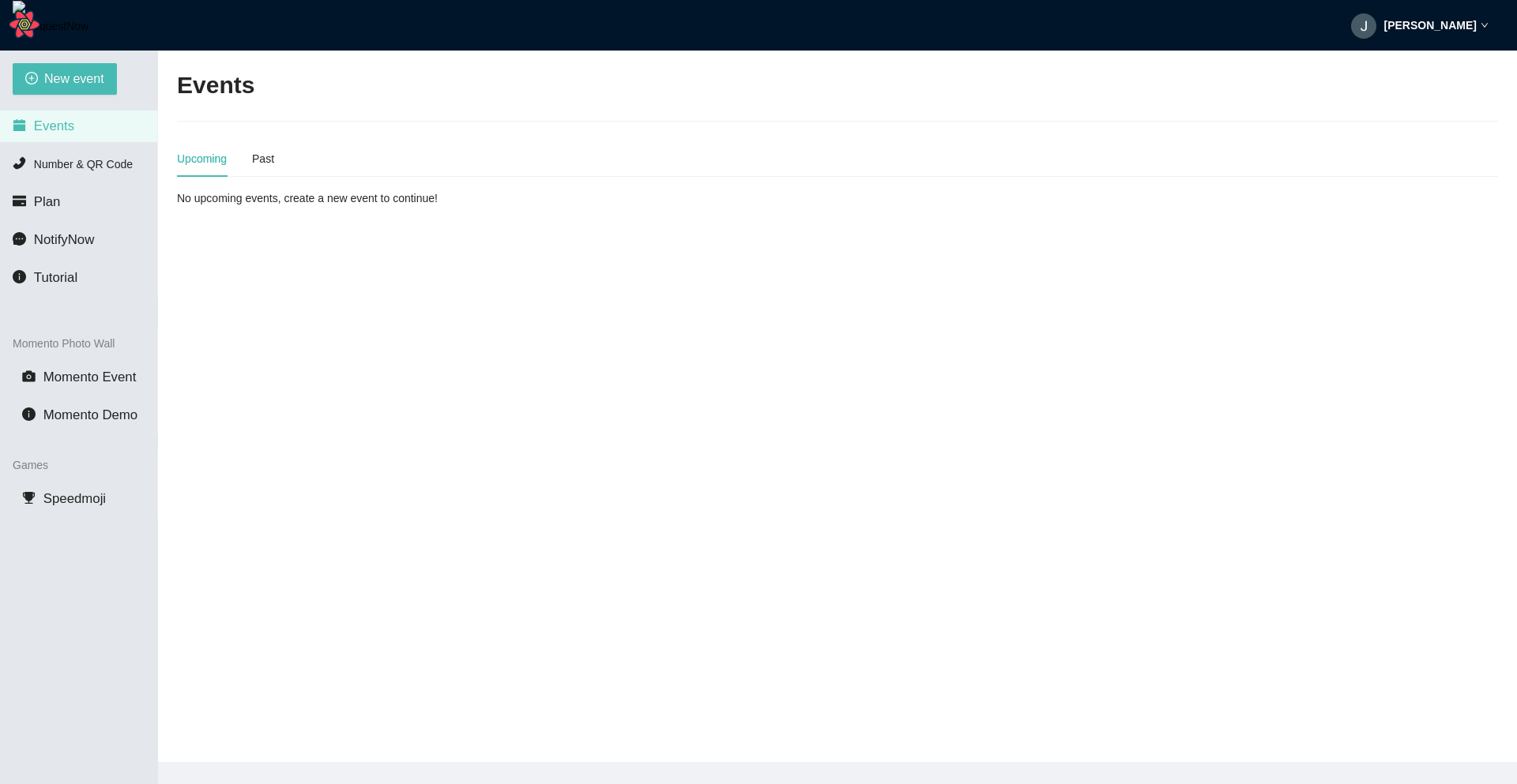
click at [784, 35] on div "[PERSON_NAME]" at bounding box center [1420, 25] width 138 height 51
click at [784, 67] on icon "user" at bounding box center [1428, 68] width 14 height 14
type textarea "[URL][DOMAIN_NAME]"
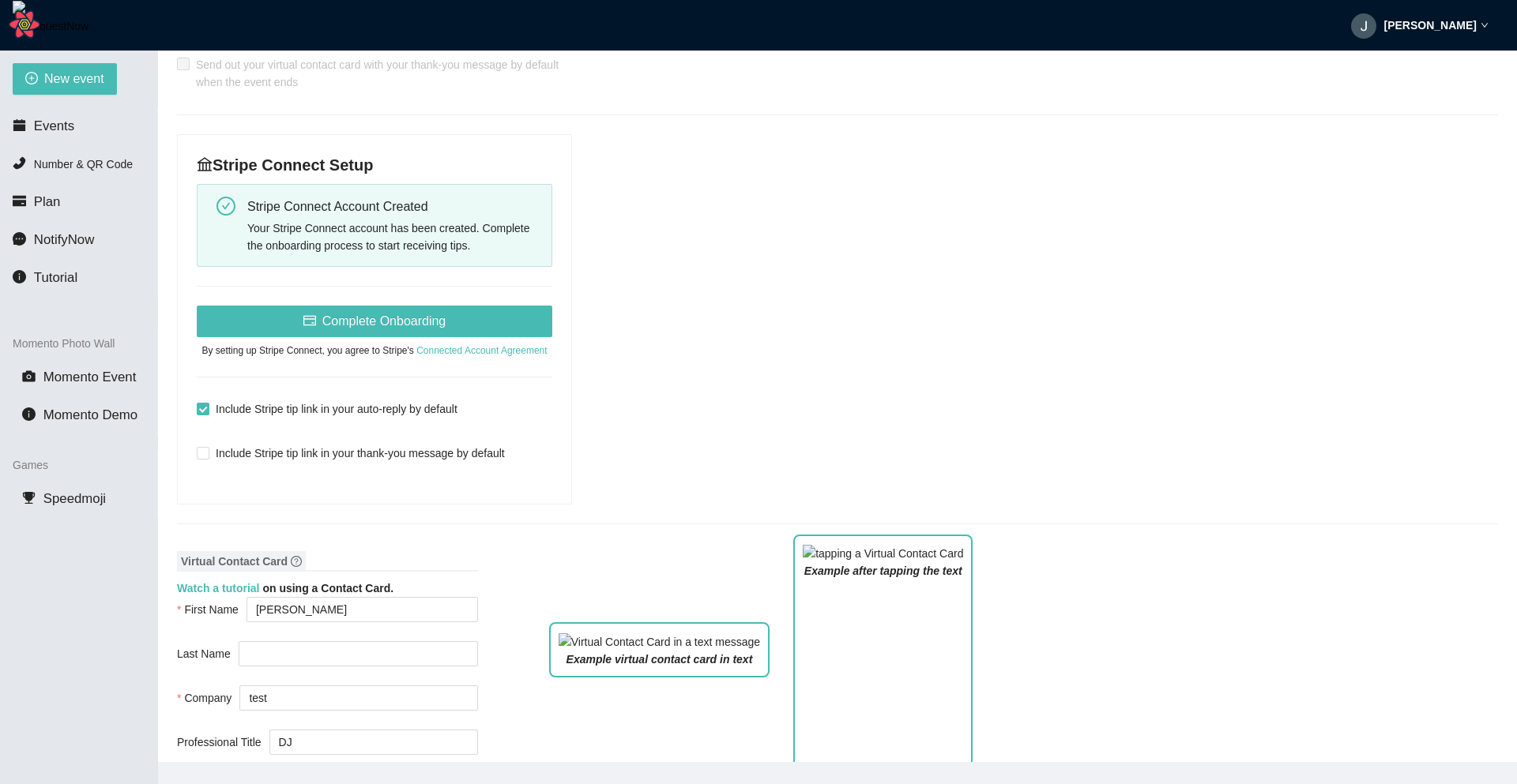
scroll to position [591, 0]
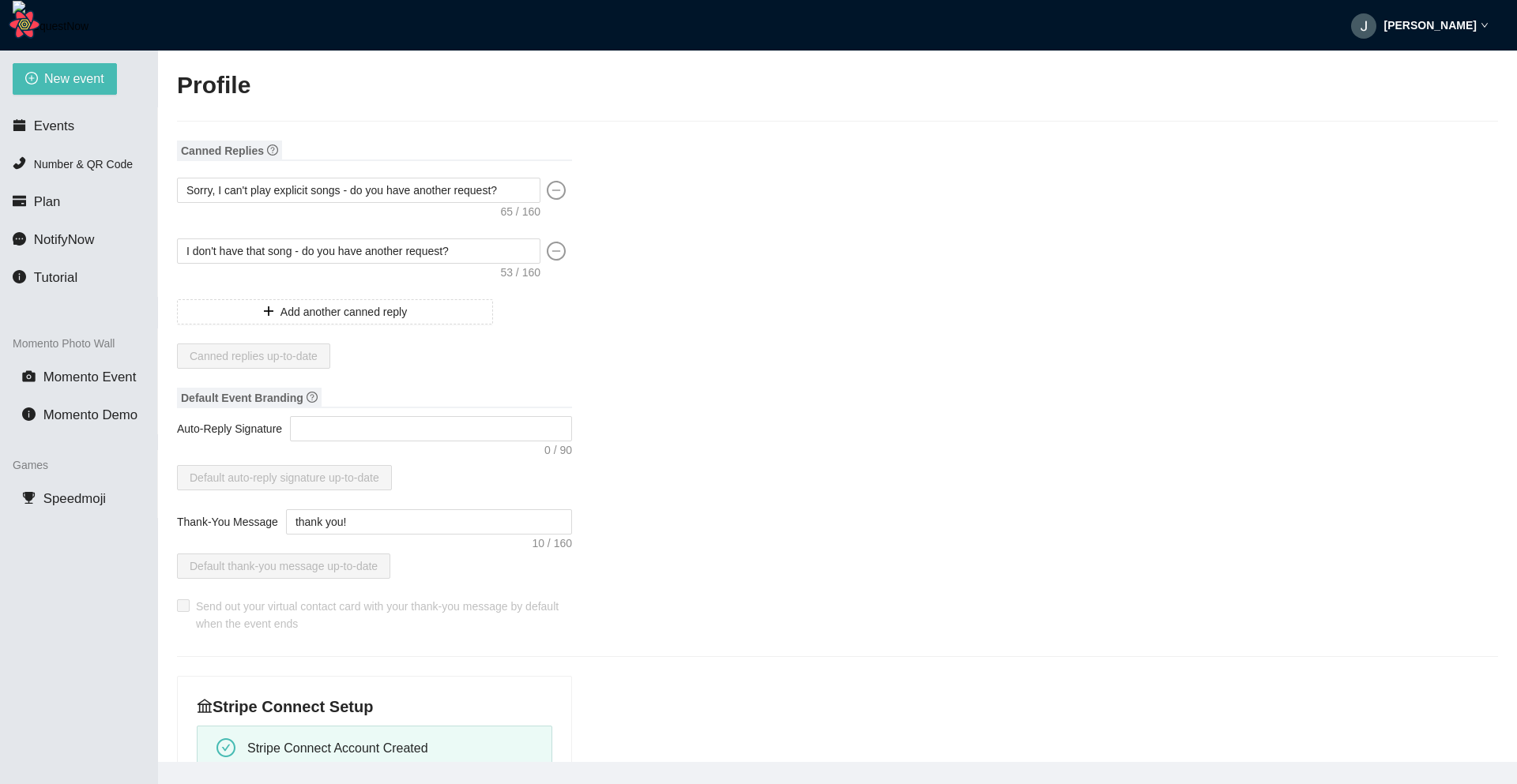
type input "[PERSON_NAME]"
type input "test"
type input "DJ"
type input "[PHONE_NUMBER]"
type input "[EMAIL_ADDRESS][DOMAIN_NAME]"
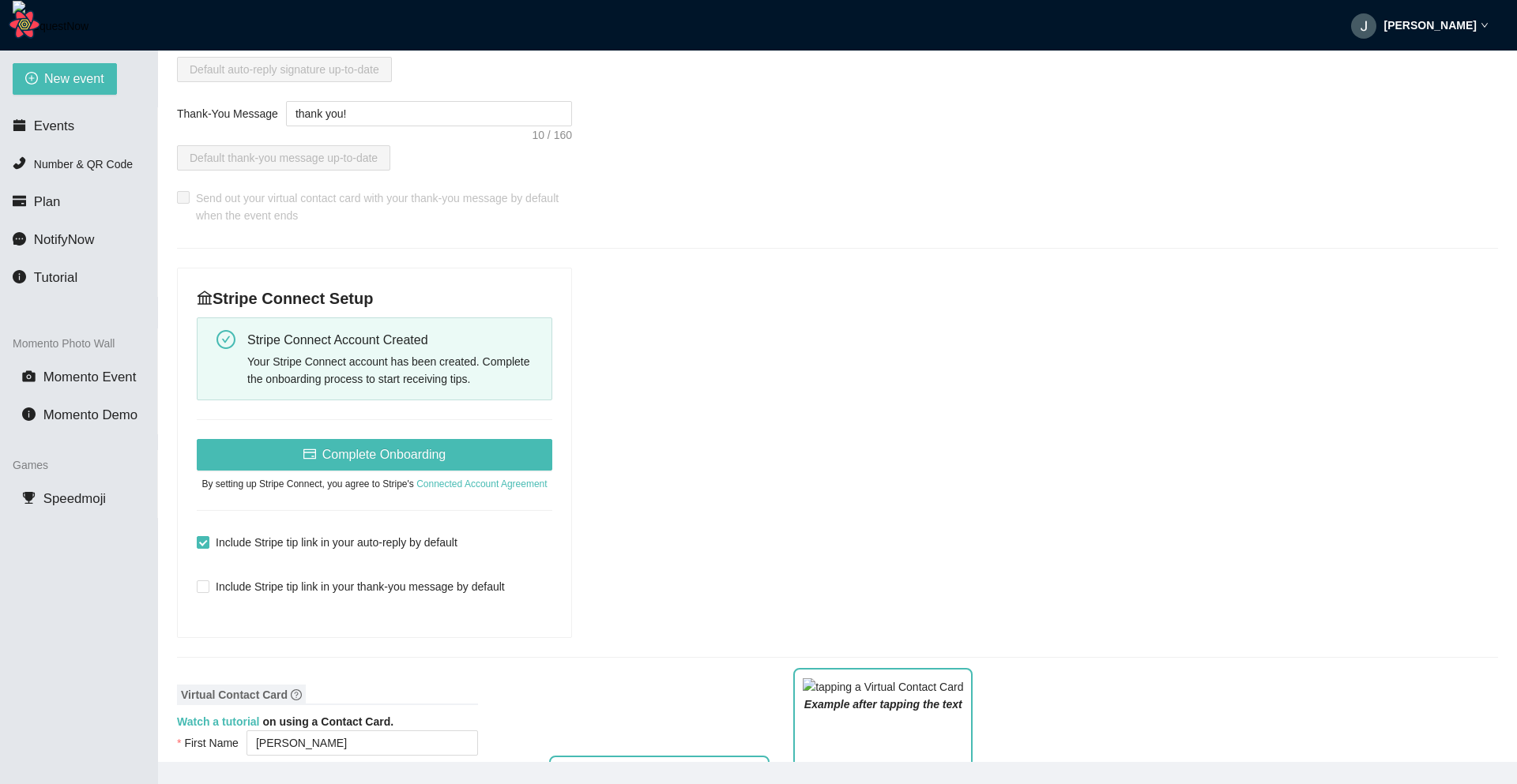
scroll to position [404, 0]
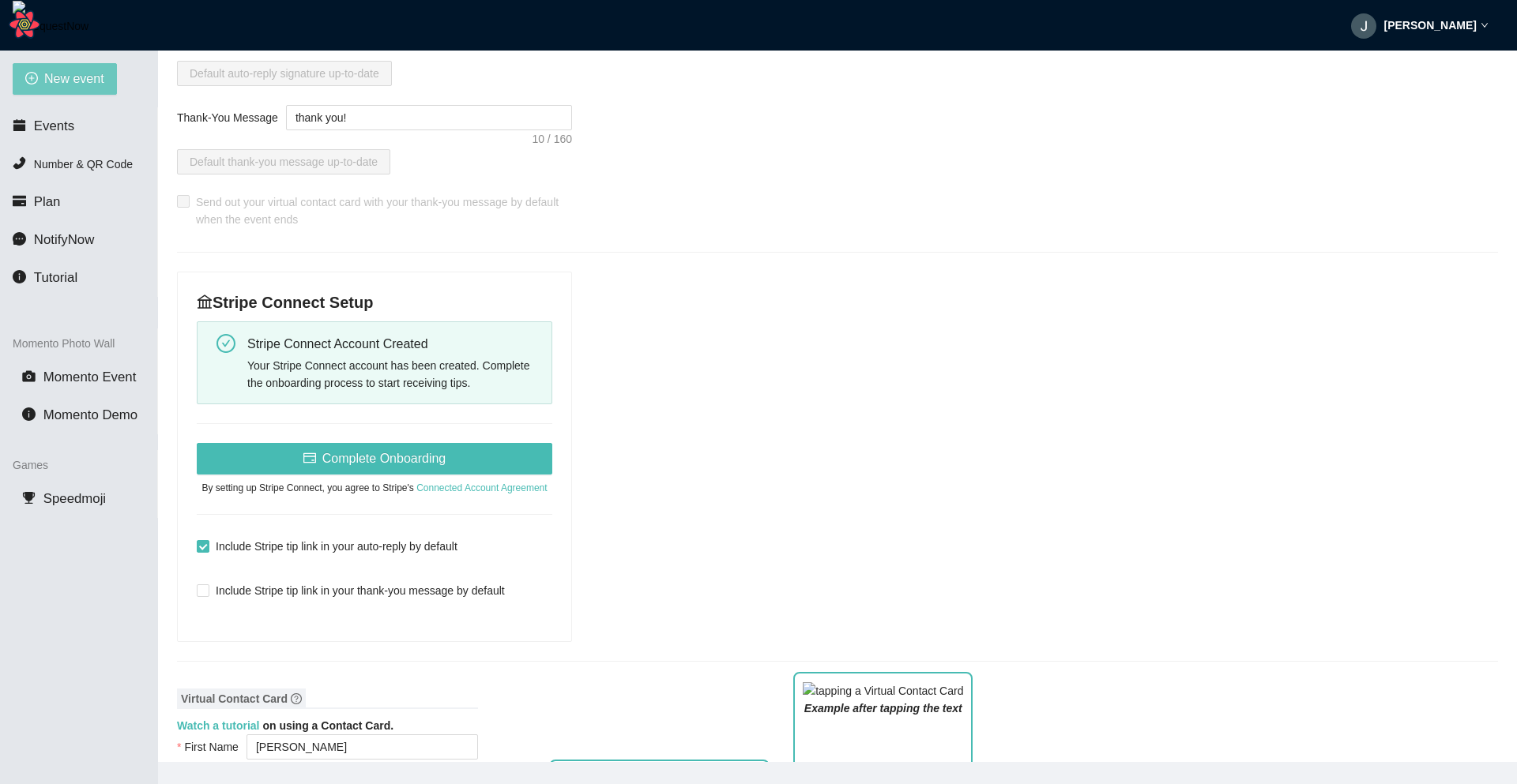
click at [73, 69] on span "New event" at bounding box center [74, 78] width 60 height 20
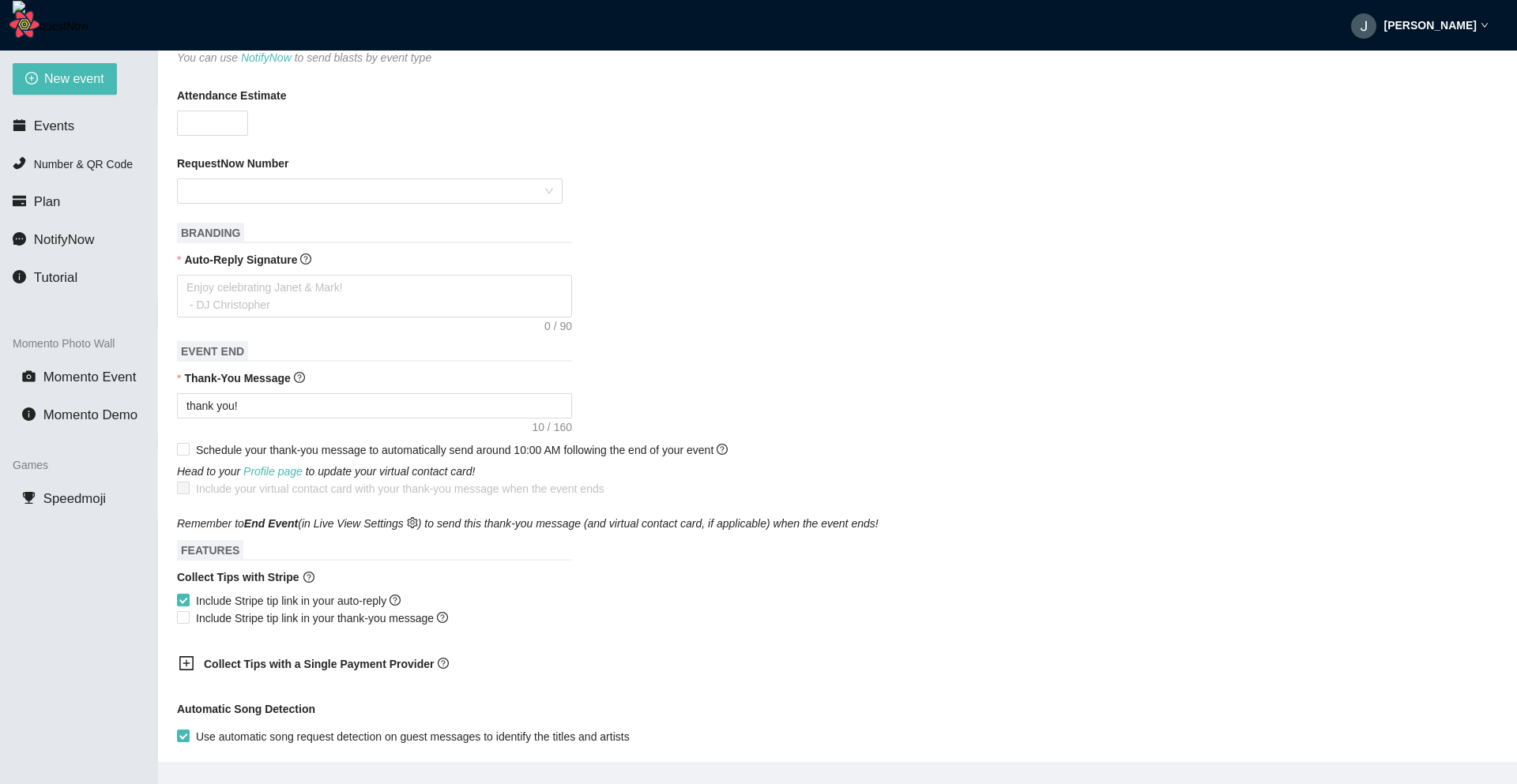
scroll to position [368, 0]
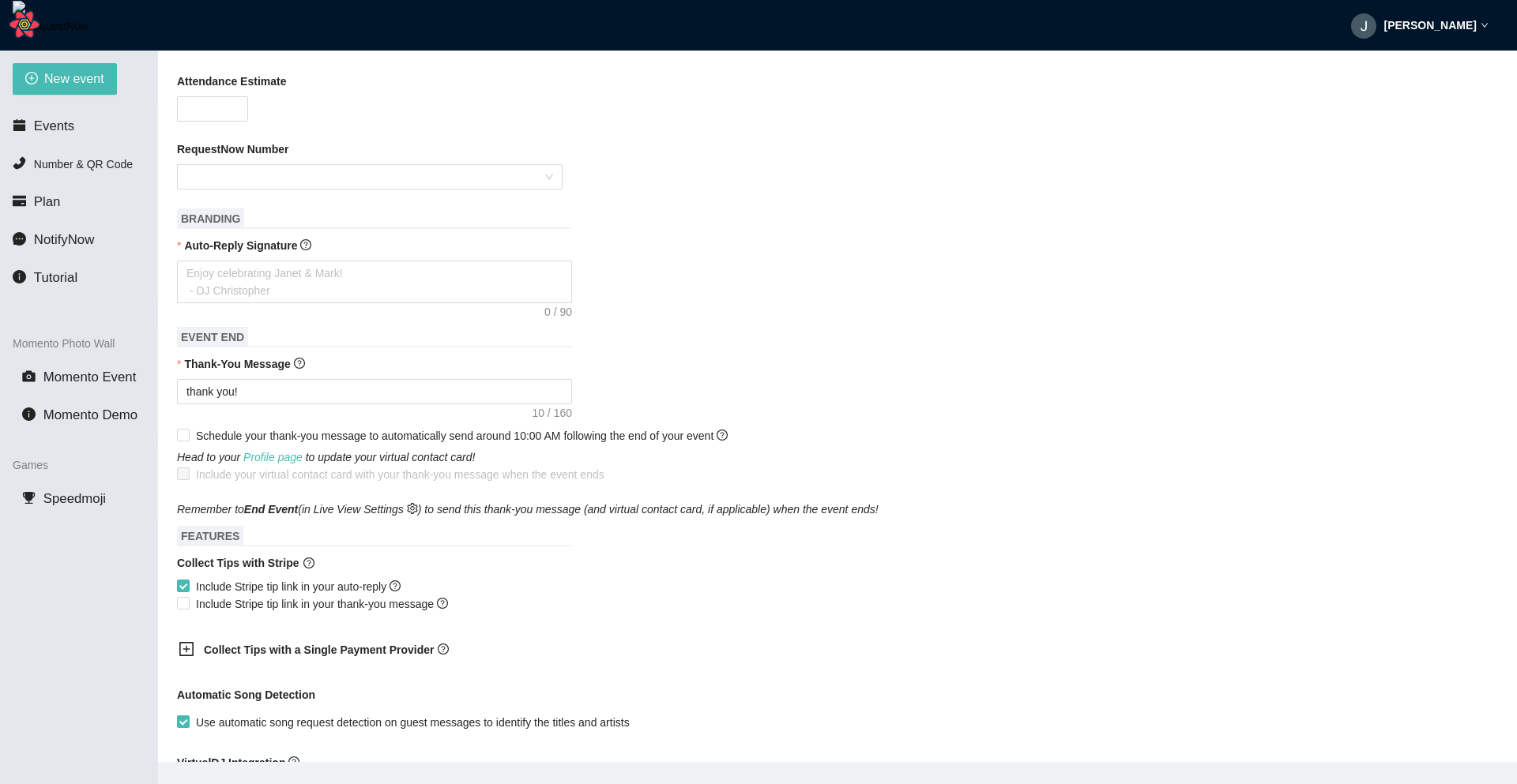
click at [1459, 22] on strong "[PERSON_NAME]" at bounding box center [1430, 25] width 92 height 13
click at [1446, 76] on span "Profile" at bounding box center [1453, 69] width 64 height 18
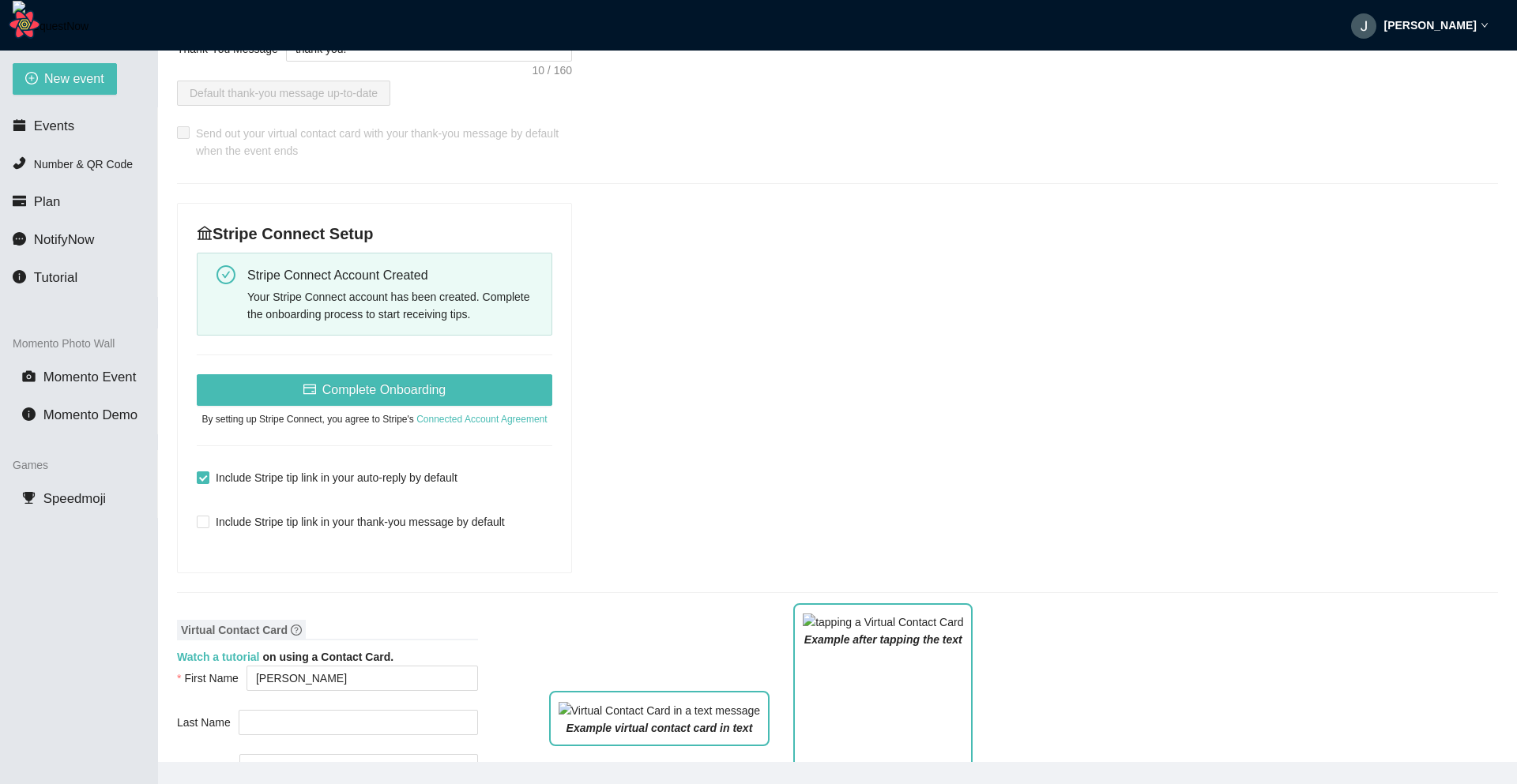
scroll to position [472, 0]
click at [79, 88] on span "New event" at bounding box center [74, 78] width 60 height 20
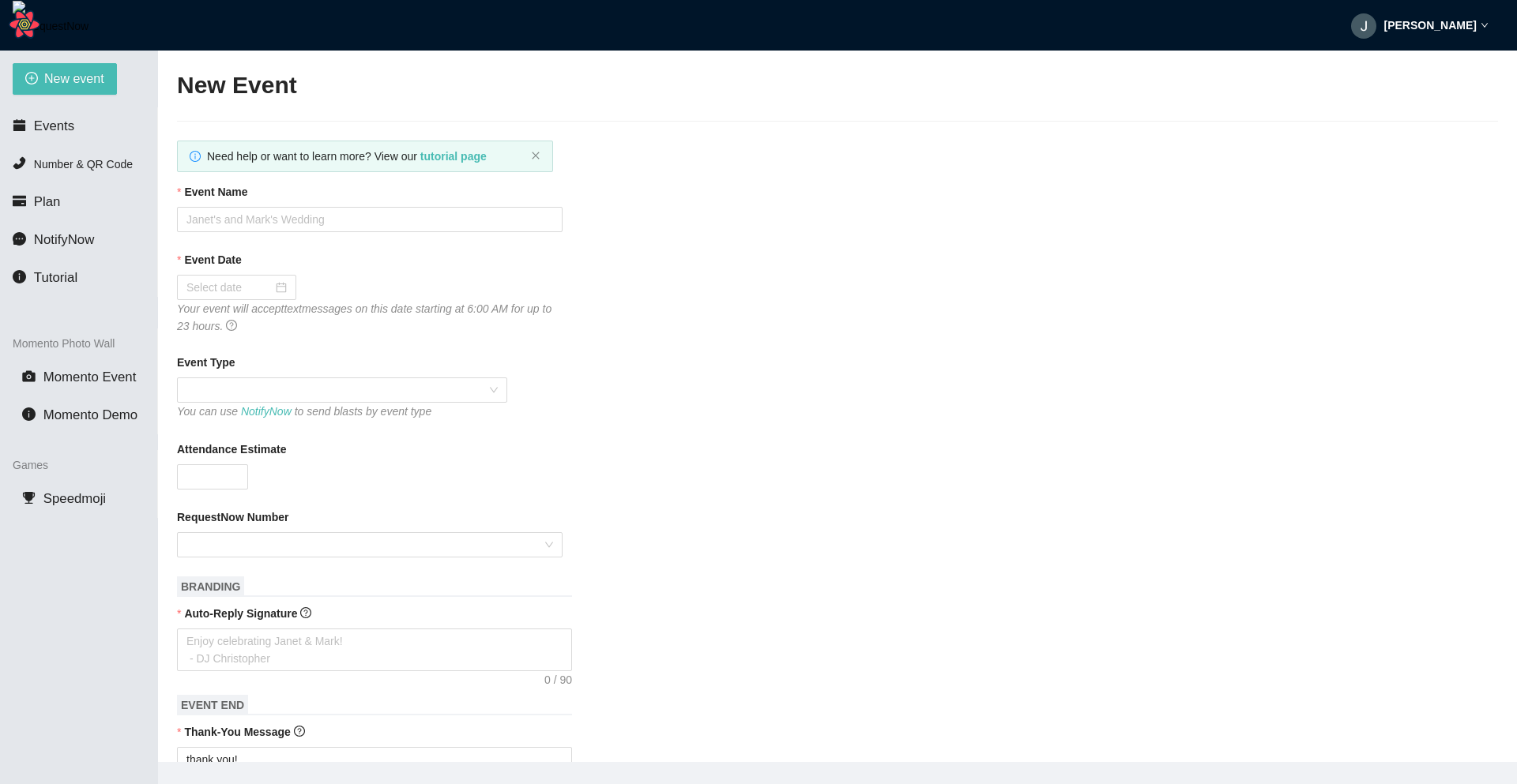
type textarea "[URL][DOMAIN_NAME]"
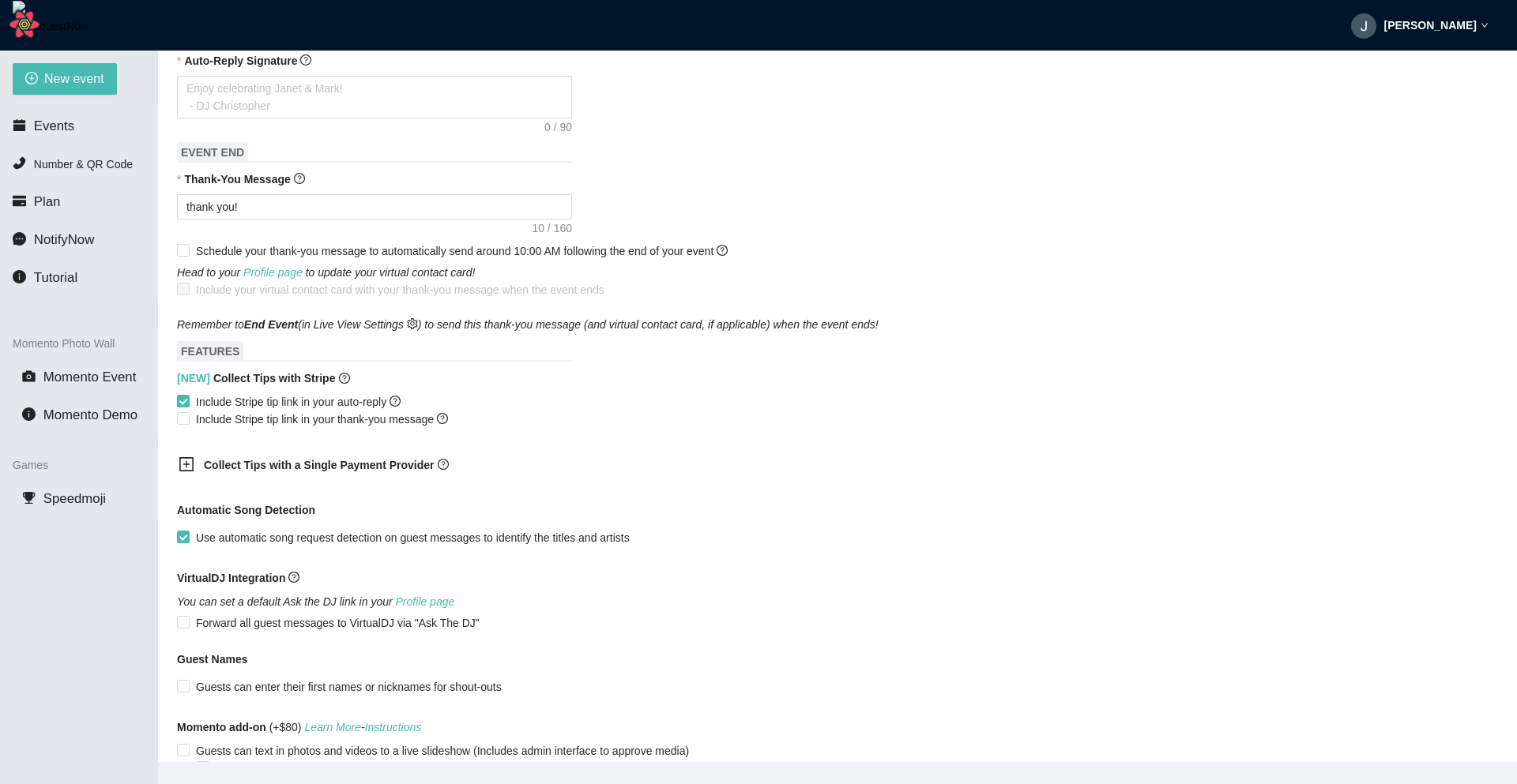
scroll to position [562, 0]
